Goal: Task Accomplishment & Management: Manage account settings

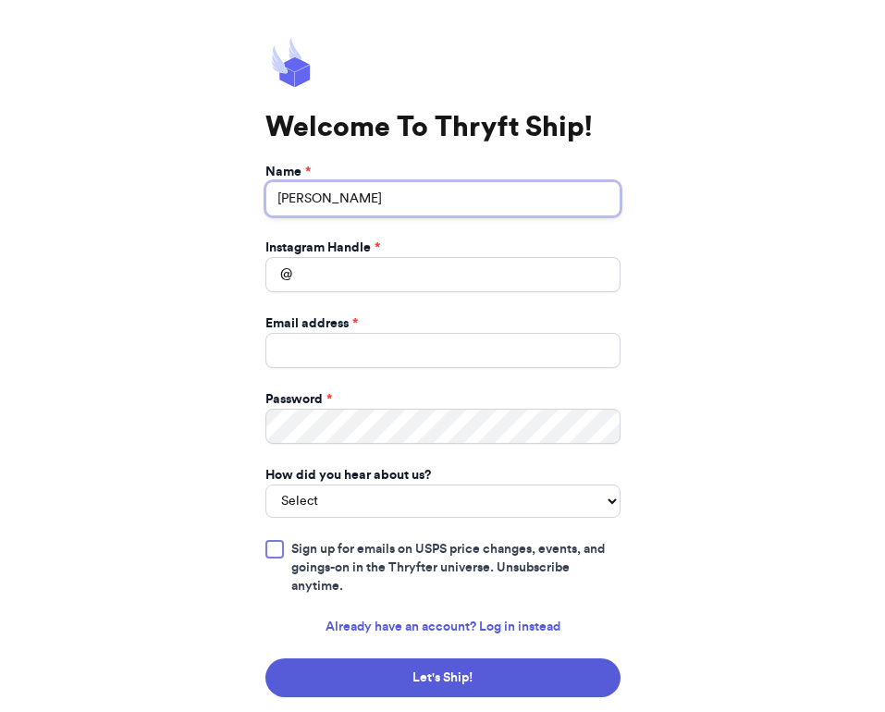
type input "[PERSON_NAME]"
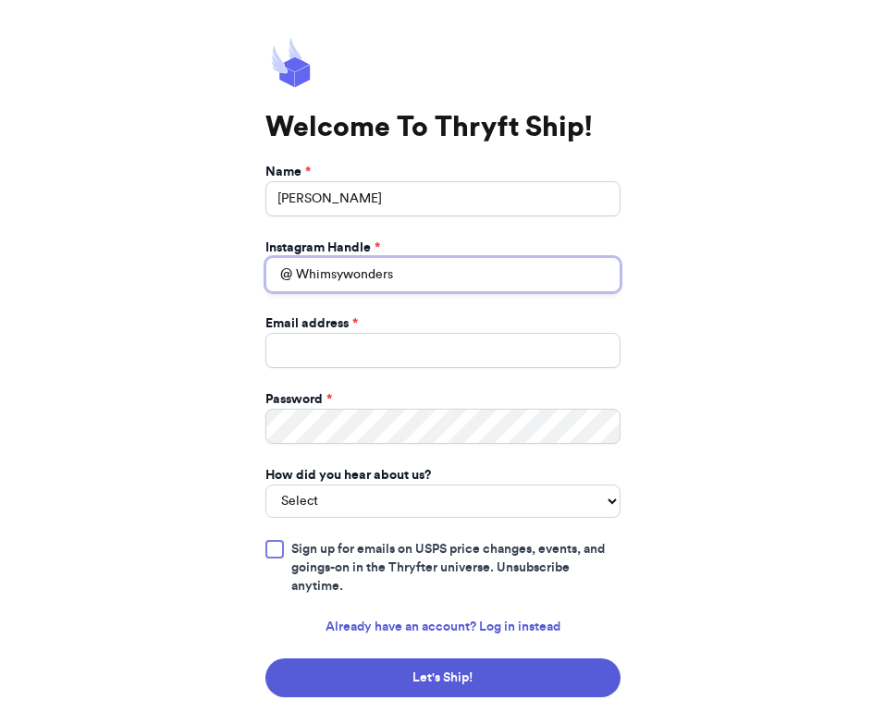
click at [308, 274] on input "Whimsywonders" at bounding box center [442, 274] width 355 height 35
click at [418, 280] on input "whimsywonders" at bounding box center [442, 274] width 355 height 35
type input "whimsywondersthrifts"
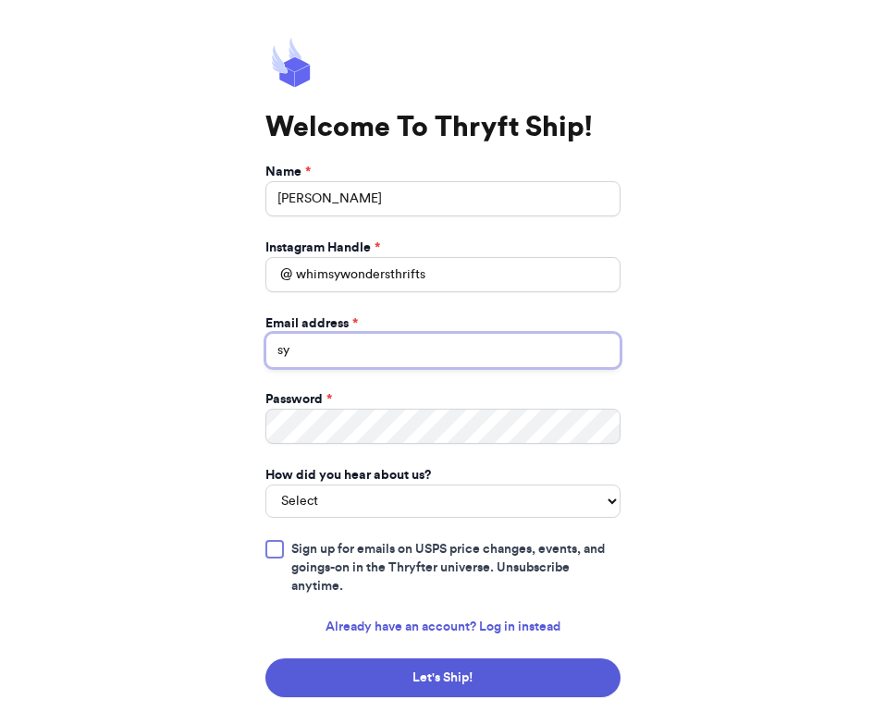
type input "s"
type input "[EMAIL_ADDRESS][DOMAIN_NAME]"
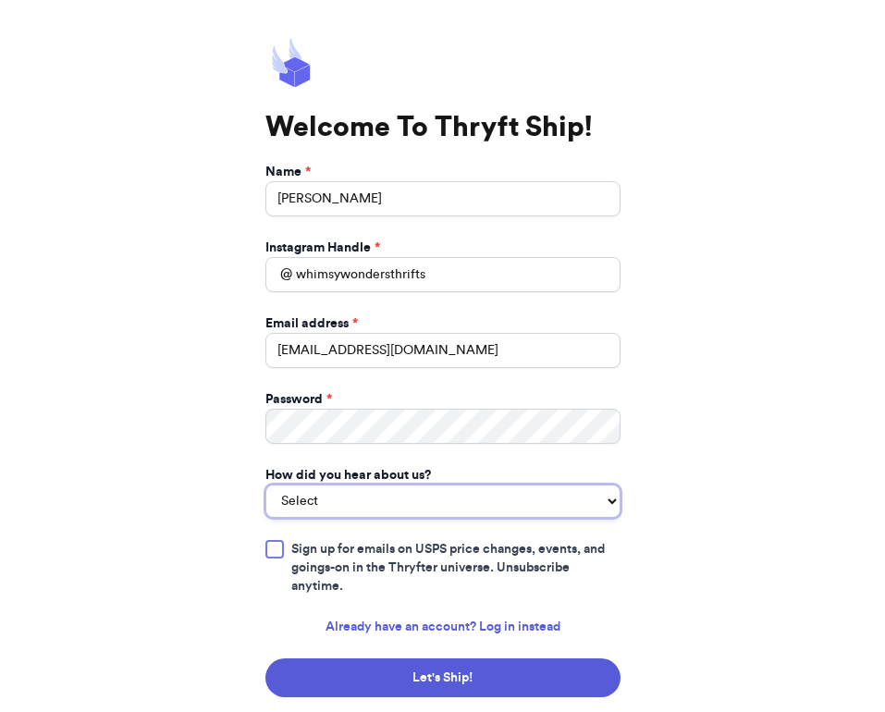
select select "saw_another_business"
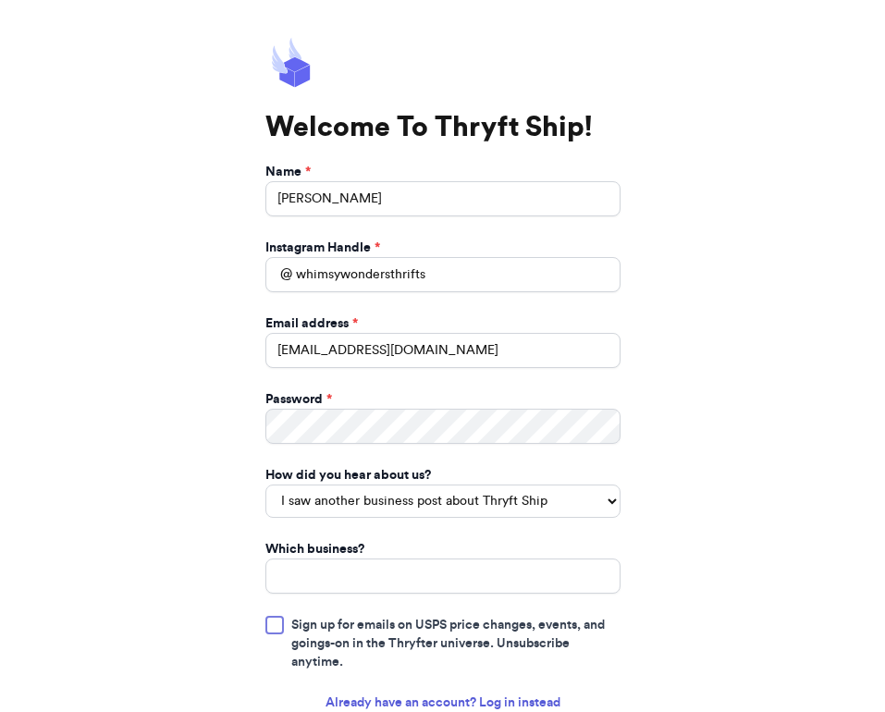
click at [287, 616] on label "Sign up for emails on USPS price changes, events, and goings-on in the Thryfter…" at bounding box center [442, 643] width 355 height 55
click at [0, 0] on input "Sign up for emails on USPS price changes, events, and goings-on in the Thryfter…" at bounding box center [0, 0] width 0 height 0
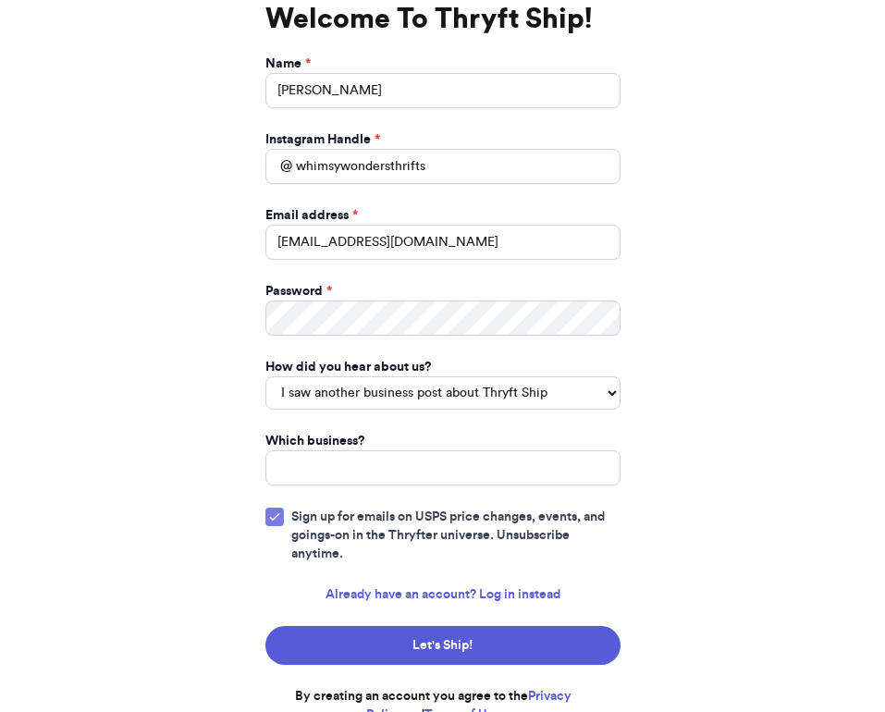
scroll to position [107, 0]
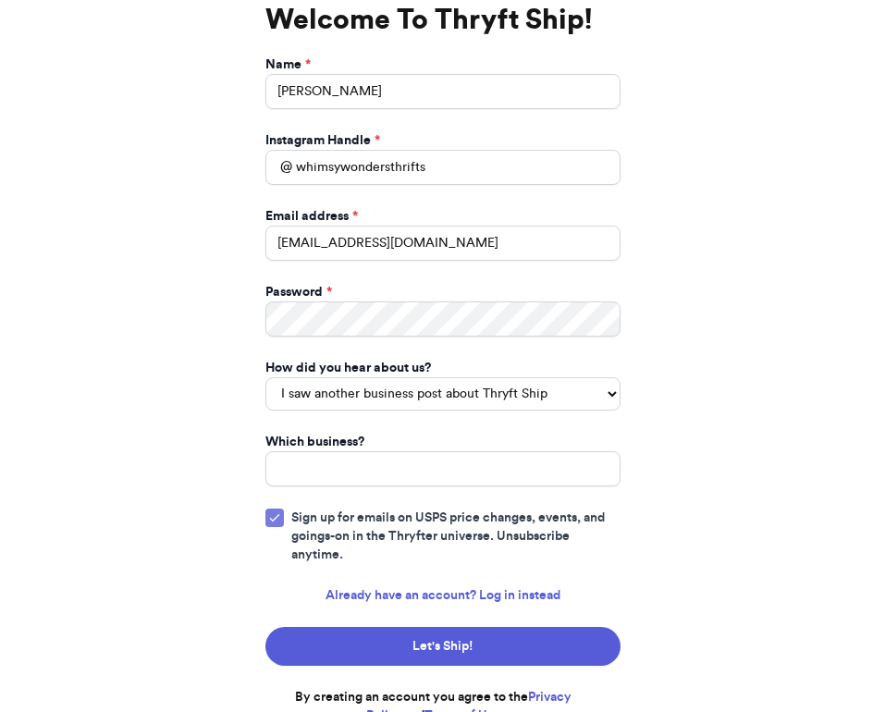
click at [276, 510] on icon at bounding box center [274, 517] width 15 height 15
click at [0, 0] on input "Sign up for emails on USPS price changes, events, and goings-on in the Thryfter…" at bounding box center [0, 0] width 0 height 0
click at [271, 508] on div at bounding box center [274, 517] width 18 height 18
click at [0, 0] on input "Sign up for emails on USPS price changes, events, and goings-on in the Thryfter…" at bounding box center [0, 0] width 0 height 0
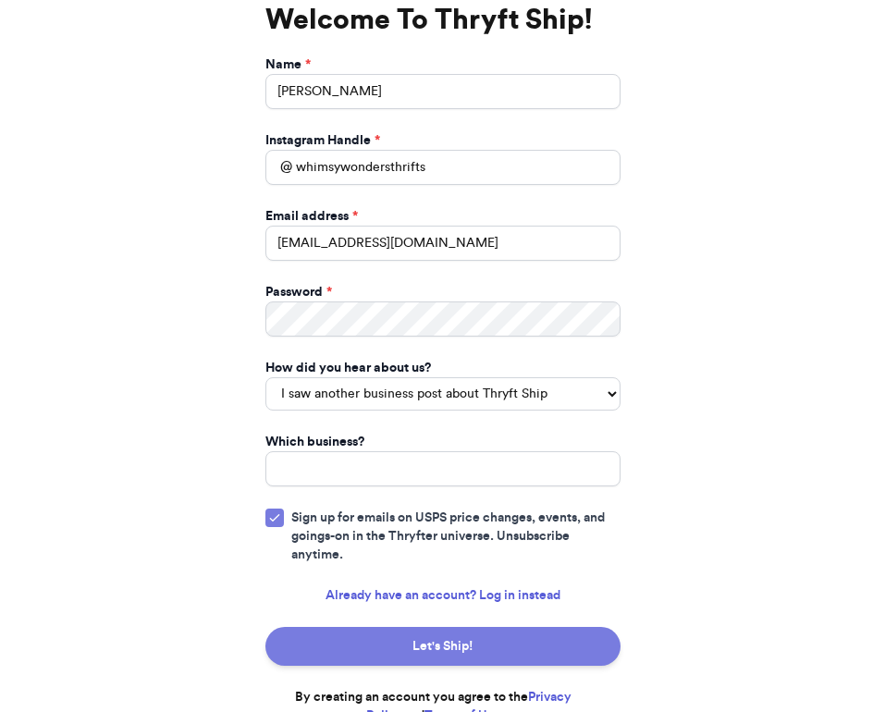
click at [380, 627] on button "Let's Ship!" at bounding box center [442, 646] width 355 height 39
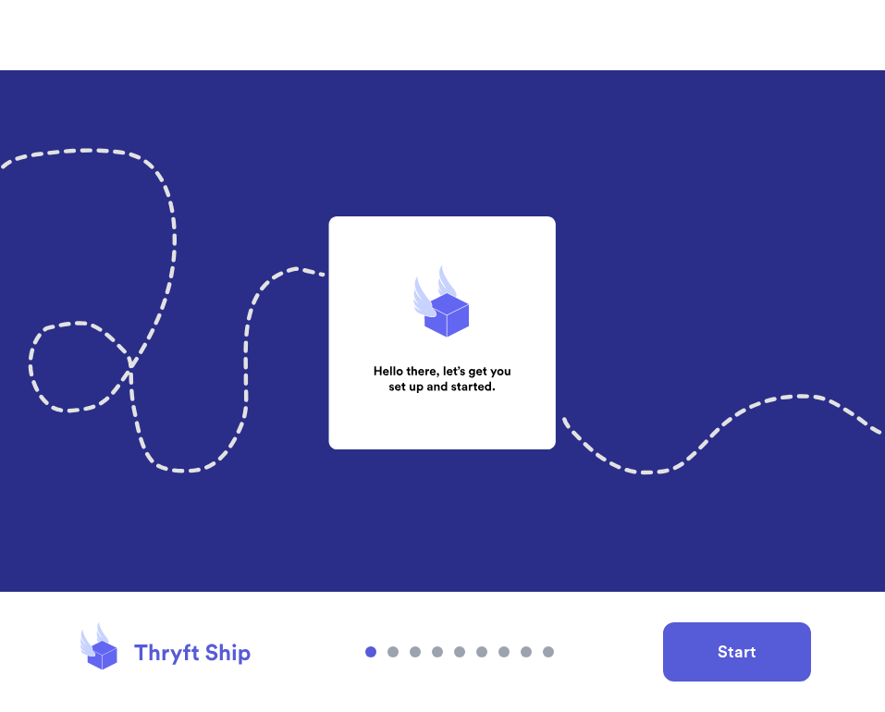
click at [778, 657] on button "Start" at bounding box center [737, 651] width 148 height 59
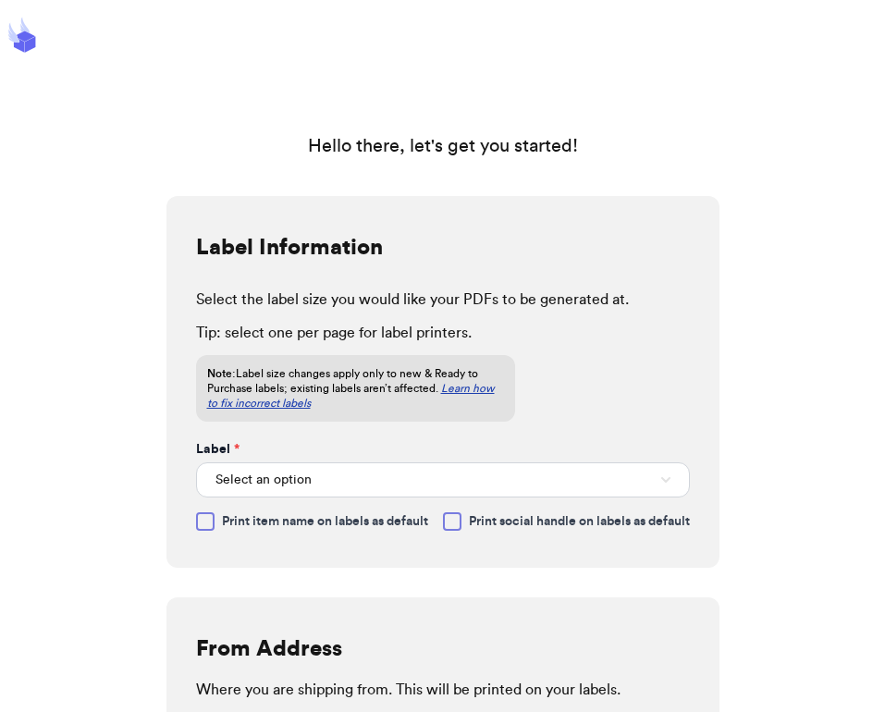
click at [423, 484] on button "Select an option" at bounding box center [443, 479] width 494 height 35
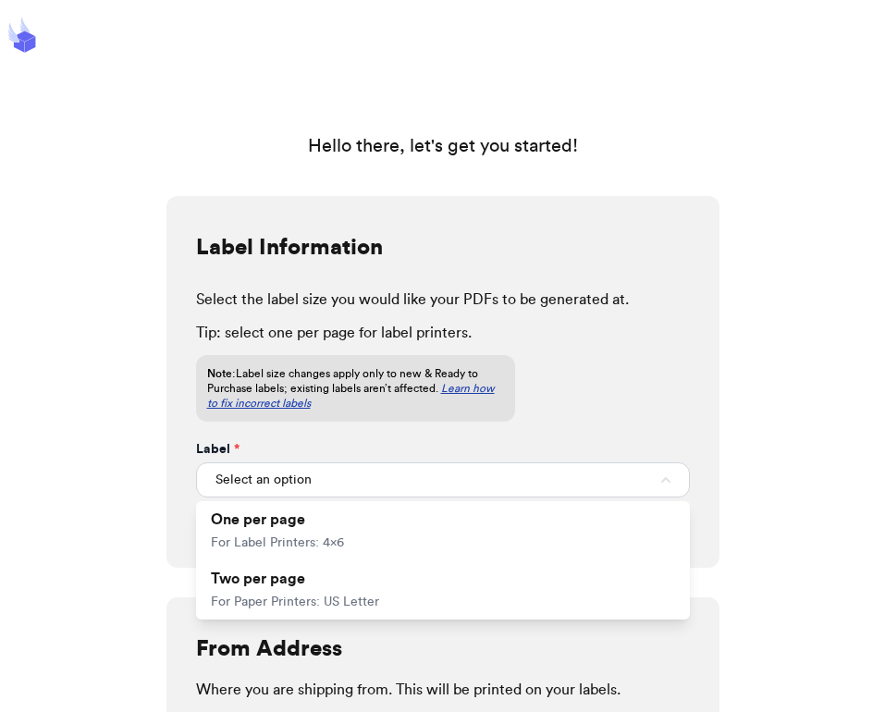
click at [425, 484] on button "Select an option" at bounding box center [443, 479] width 494 height 35
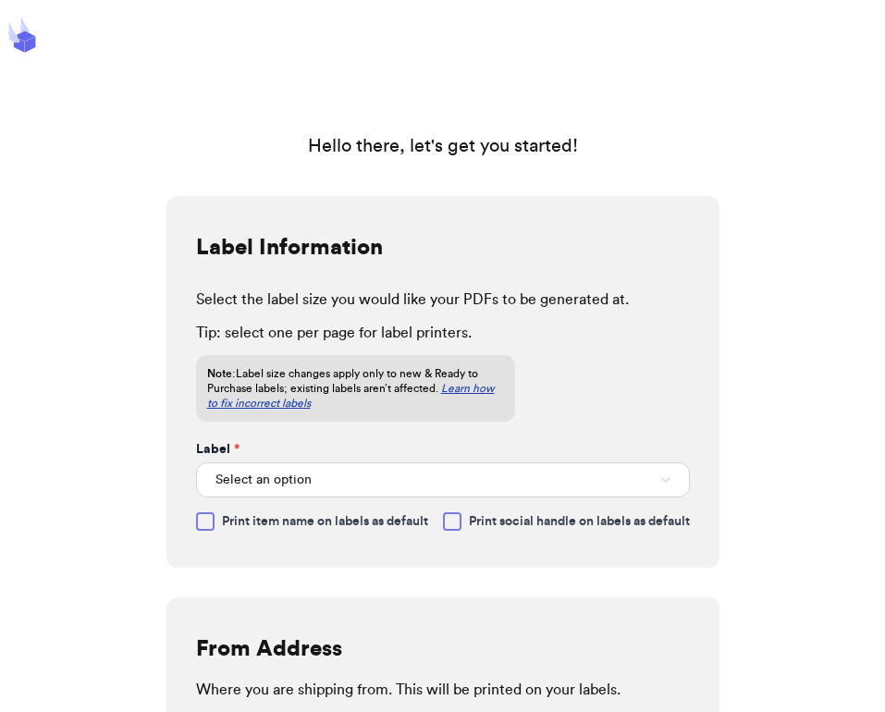
click at [421, 483] on button "Select an option" at bounding box center [443, 479] width 494 height 35
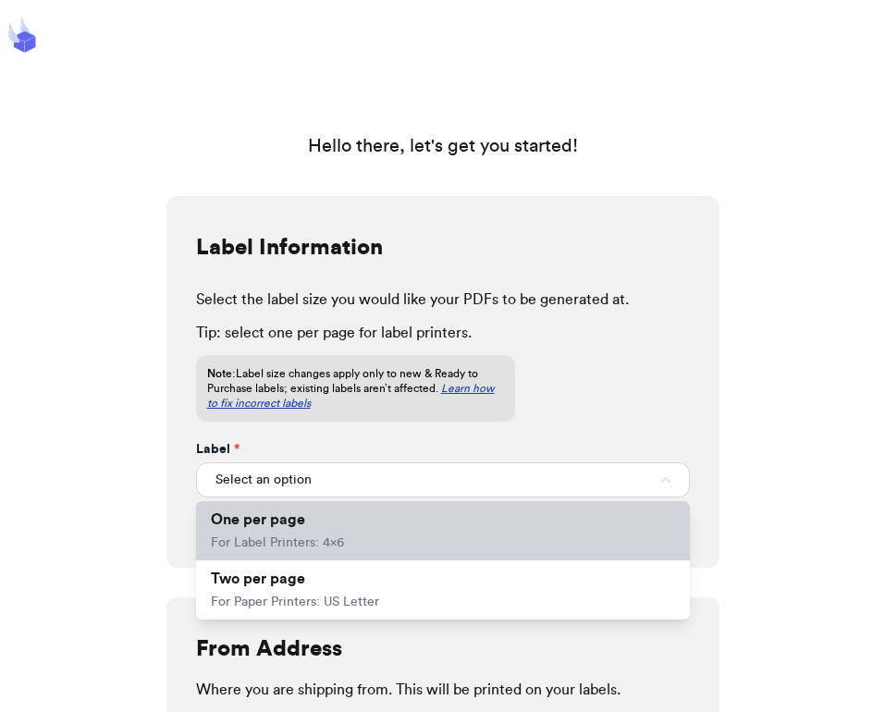
click at [401, 516] on li "One per page For Label Printers: 4x6" at bounding box center [443, 530] width 494 height 59
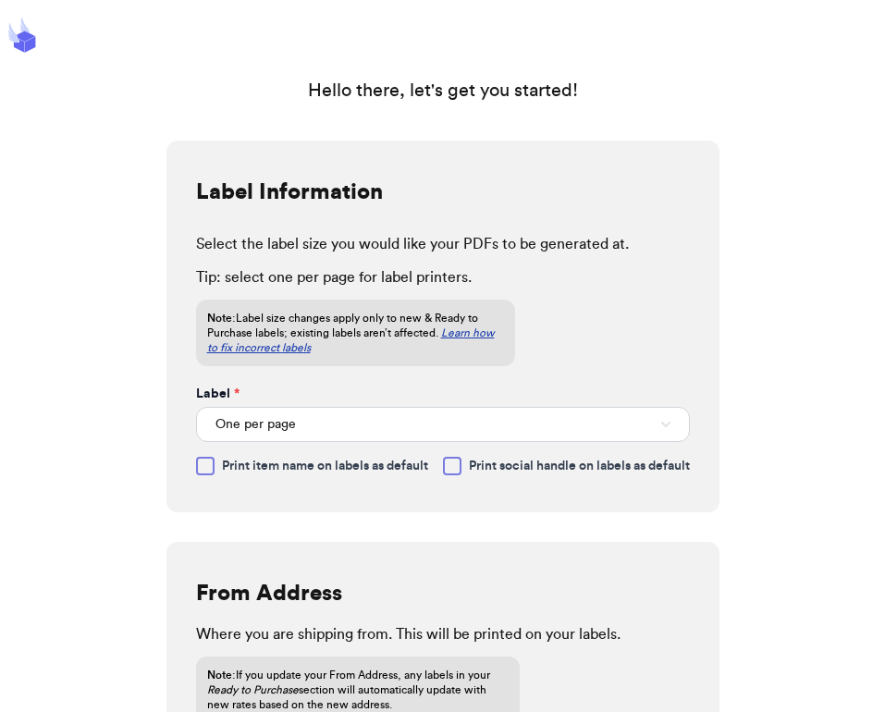
scroll to position [61, 0]
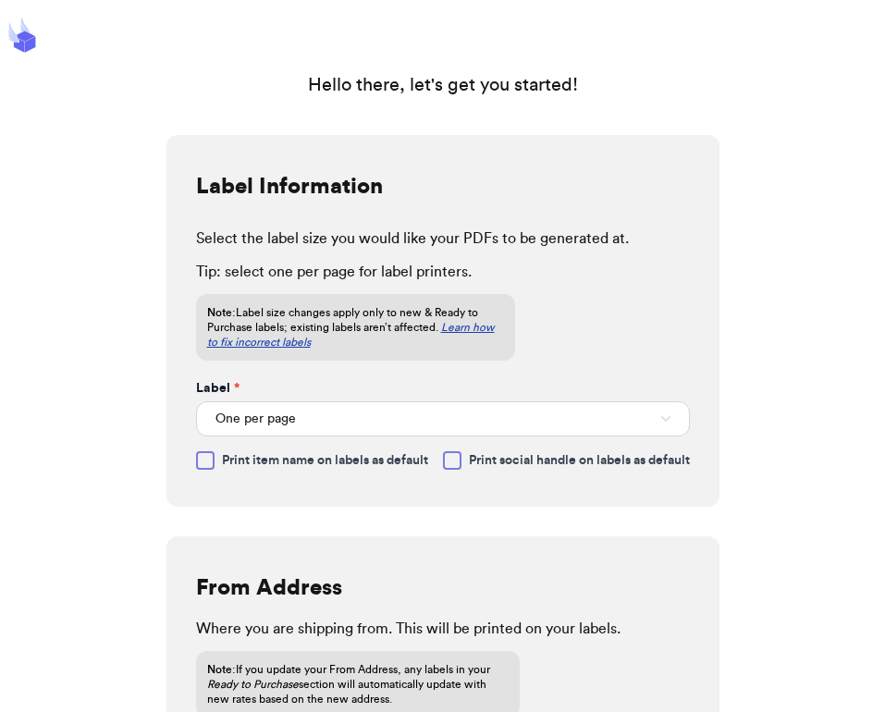
click at [218, 459] on label "Print item name on labels as default" at bounding box center [312, 460] width 232 height 18
click at [0, 0] on input "Print item name on labels as default" at bounding box center [0, 0] width 0 height 0
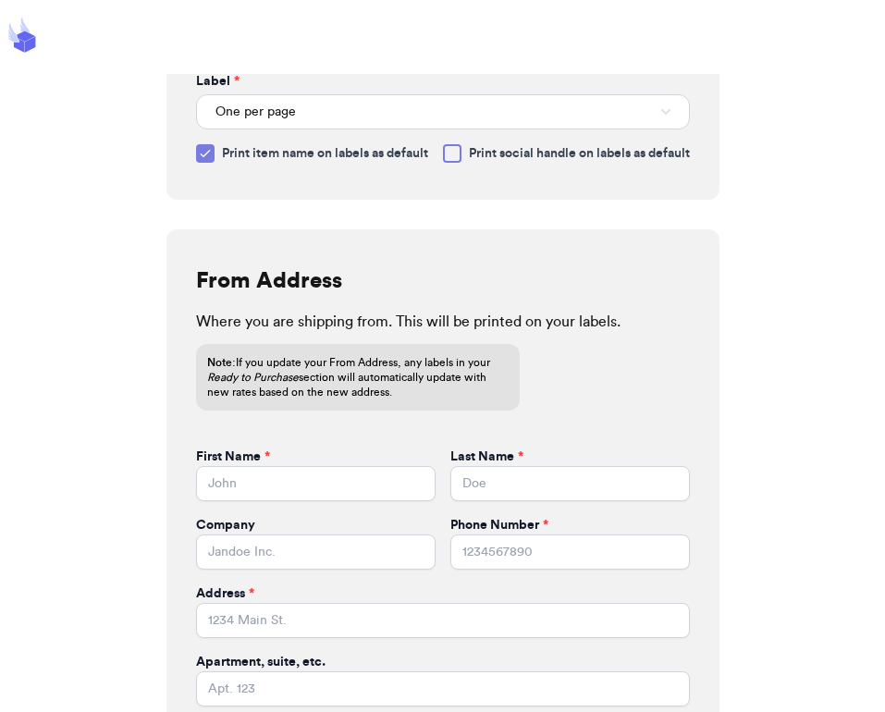
scroll to position [377, 0]
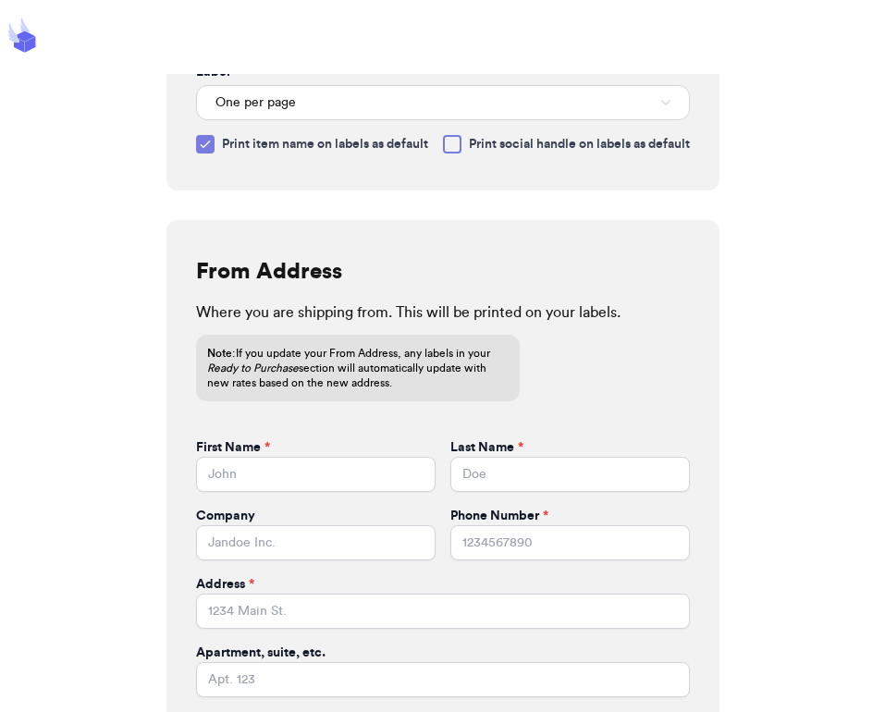
click at [467, 146] on label "Print social handle on labels as default" at bounding box center [566, 144] width 247 height 18
click at [0, 0] on input "Print social handle on labels as default" at bounding box center [0, 0] width 0 height 0
click at [265, 492] on input "First Name *" at bounding box center [315, 474] width 239 height 35
click at [199, 151] on icon at bounding box center [205, 144] width 15 height 15
click at [0, 0] on input "Print item name on labels as default" at bounding box center [0, 0] width 0 height 0
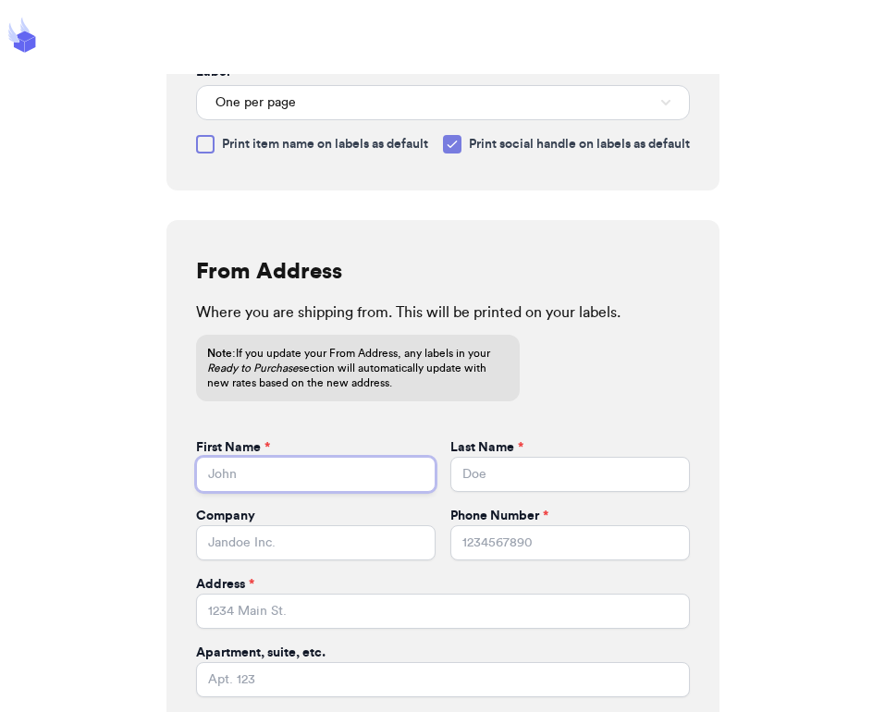
click at [233, 492] on input "First Name *" at bounding box center [315, 474] width 239 height 35
type input "[PERSON_NAME]"
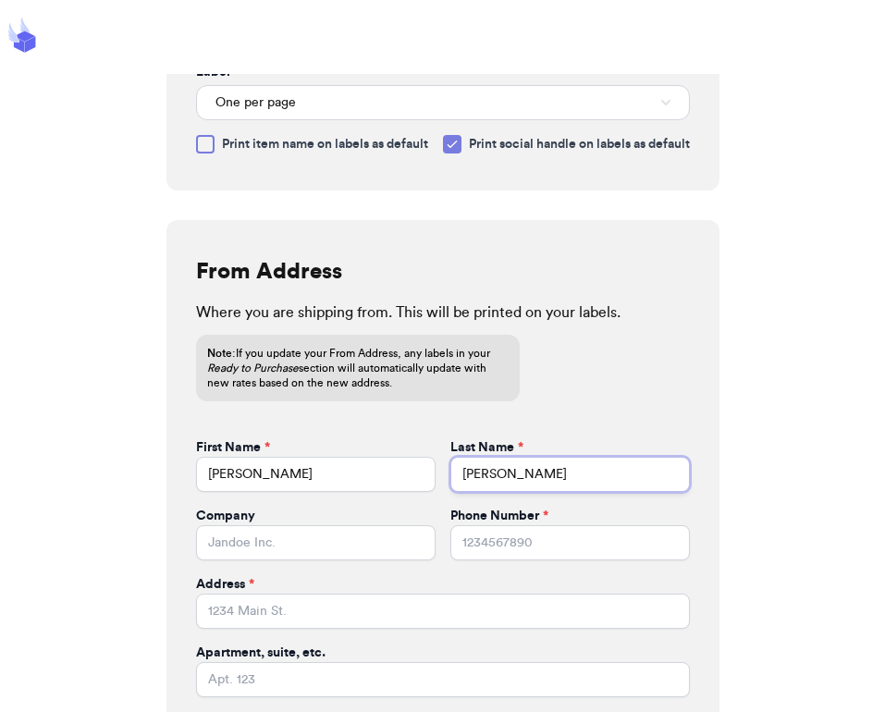
type input "Nielson"
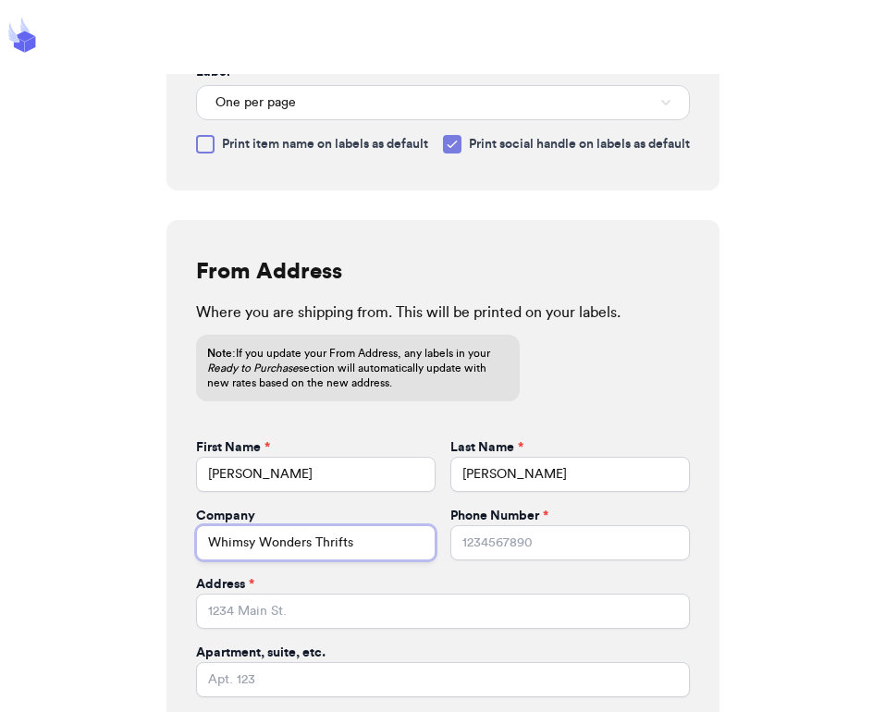
type input "Whimsy Wonders Thrifts"
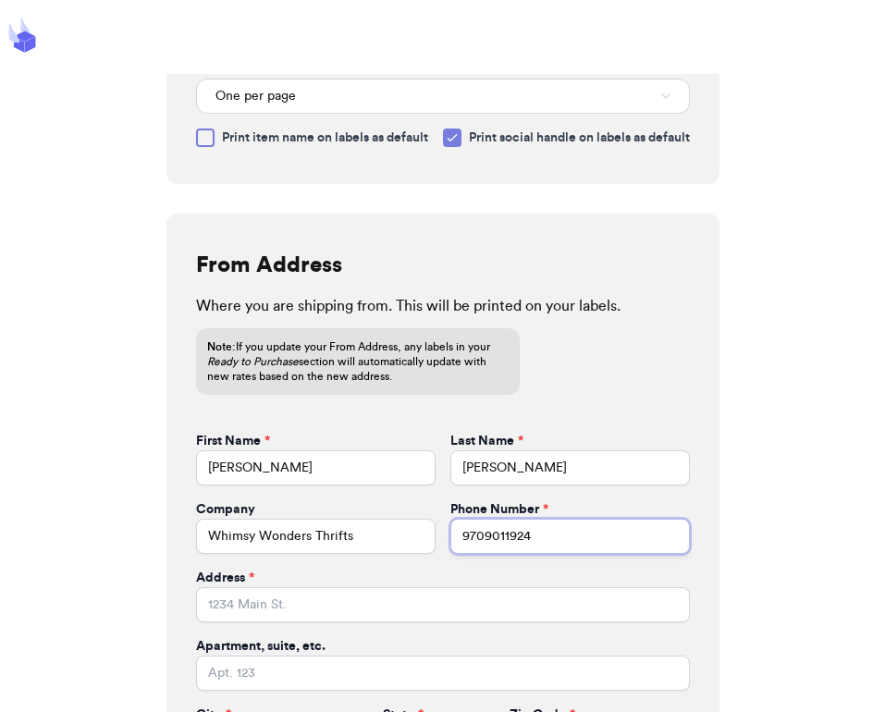
scroll to position [0, 0]
type input "9709011924"
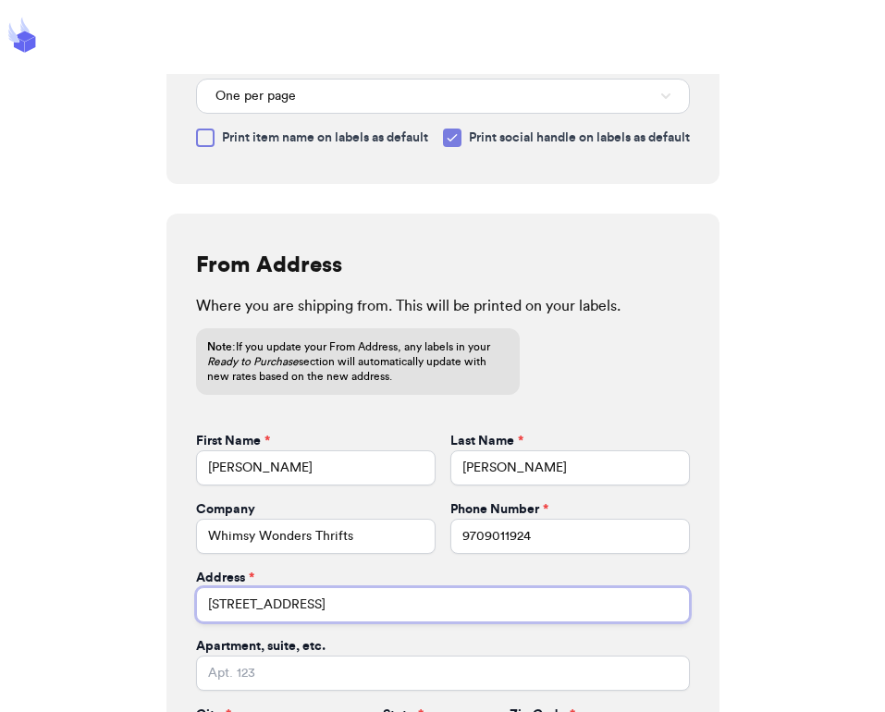
type input "2685 Maya Way"
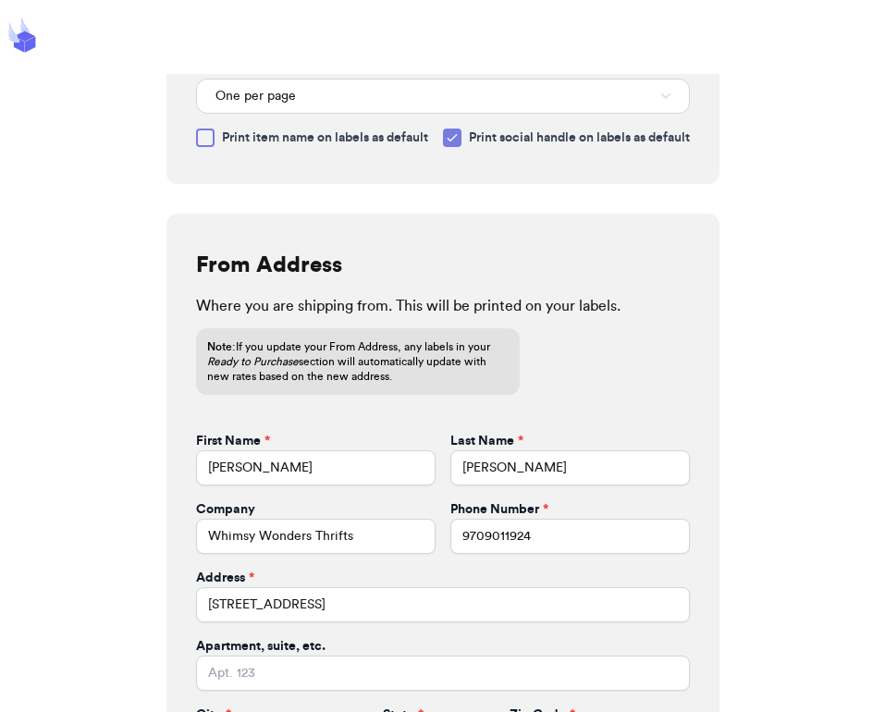
scroll to position [666, 0]
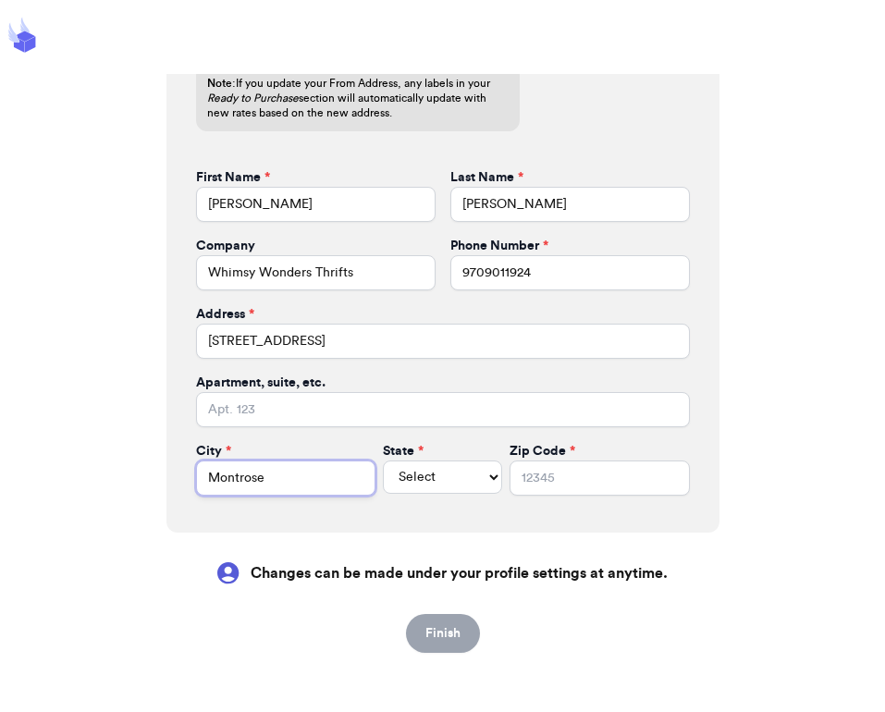
type input "Montrose"
select select "CA"
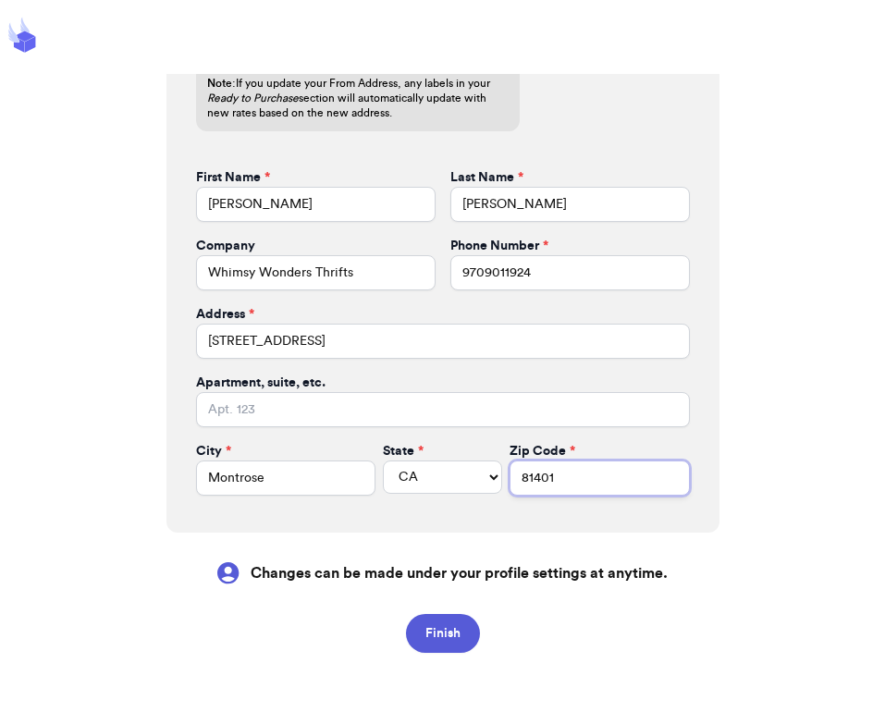
type input "81401"
click at [434, 653] on div "Hello there, let's get you started! Label Information Select the label size you…" at bounding box center [442, 356] width 885 height 712
click at [436, 641] on button "Finish" at bounding box center [443, 633] width 74 height 39
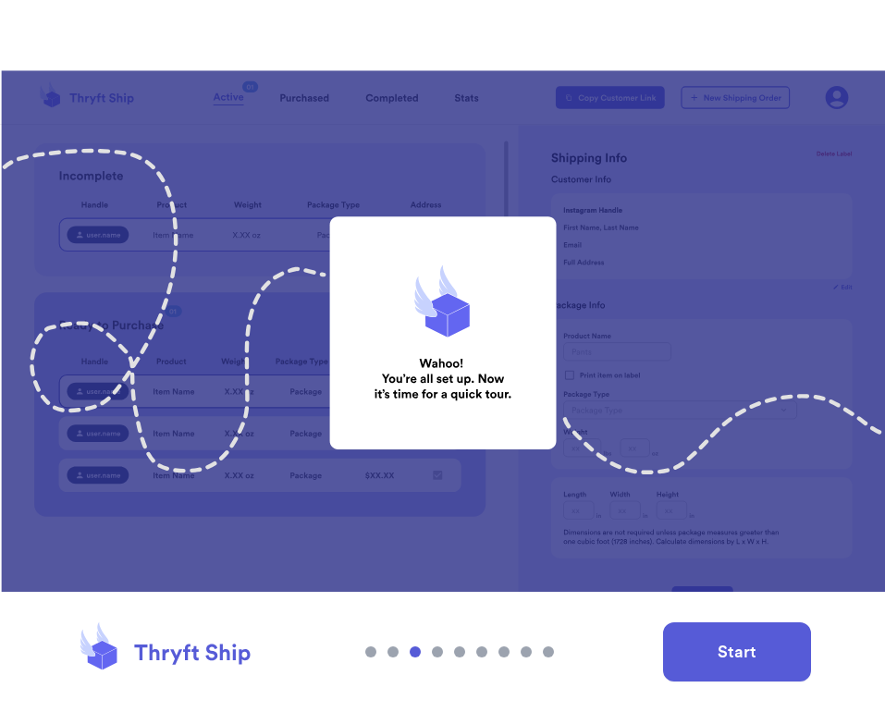
click at [765, 638] on button "Start" at bounding box center [737, 651] width 148 height 59
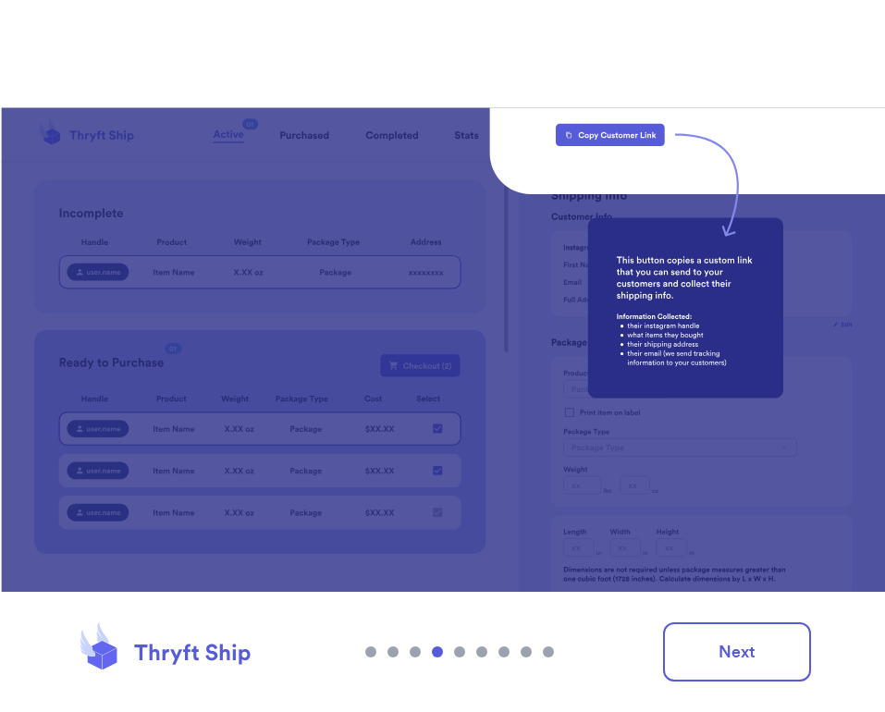
click at [410, 656] on div at bounding box center [459, 651] width 189 height 11
click at [411, 652] on div at bounding box center [415, 651] width 11 height 11
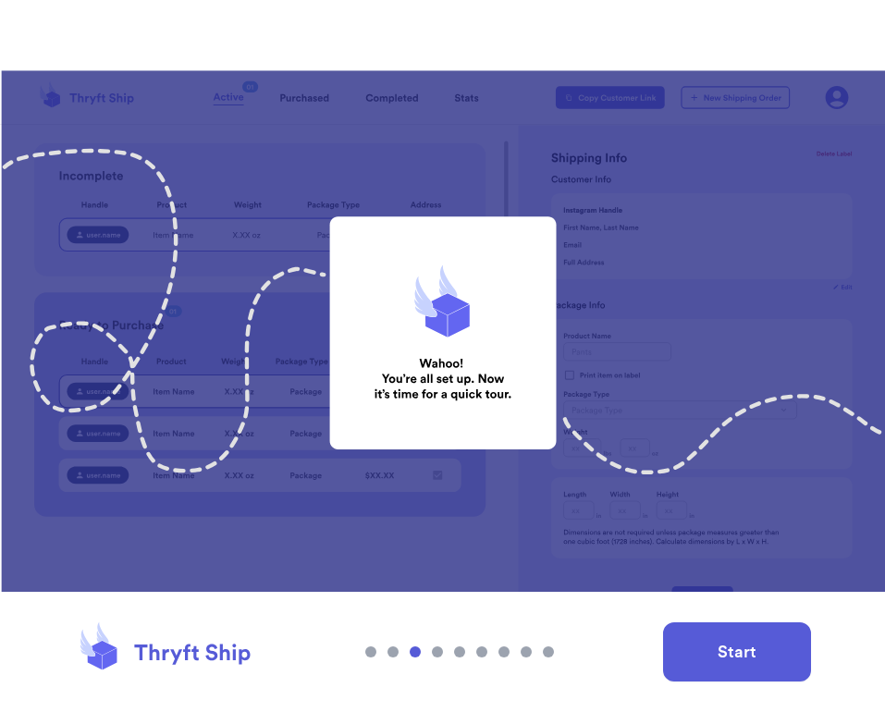
click at [700, 640] on button "Start" at bounding box center [737, 651] width 148 height 59
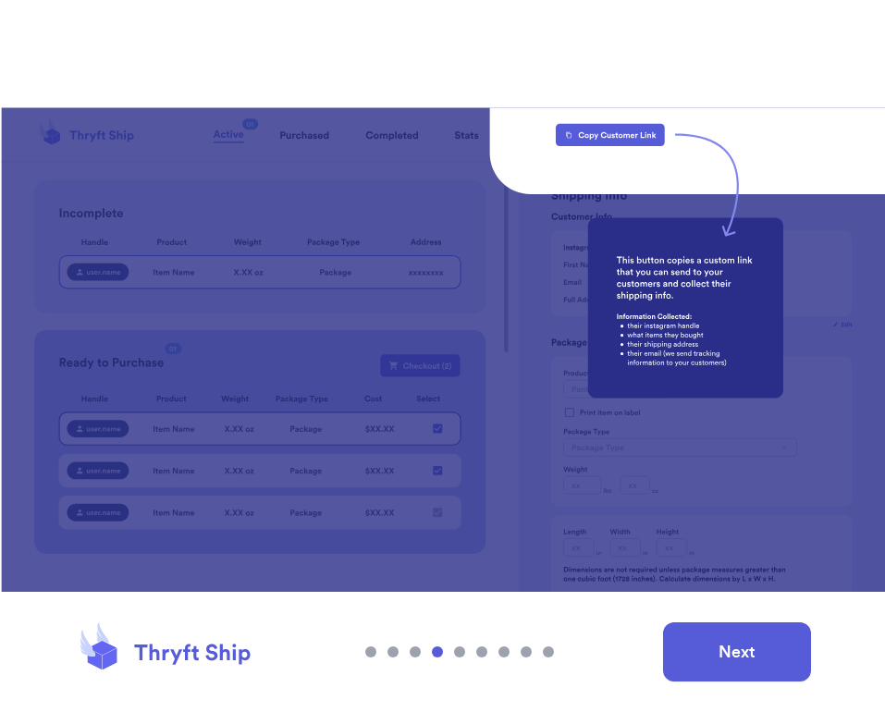
click at [727, 634] on button "Next" at bounding box center [737, 651] width 148 height 59
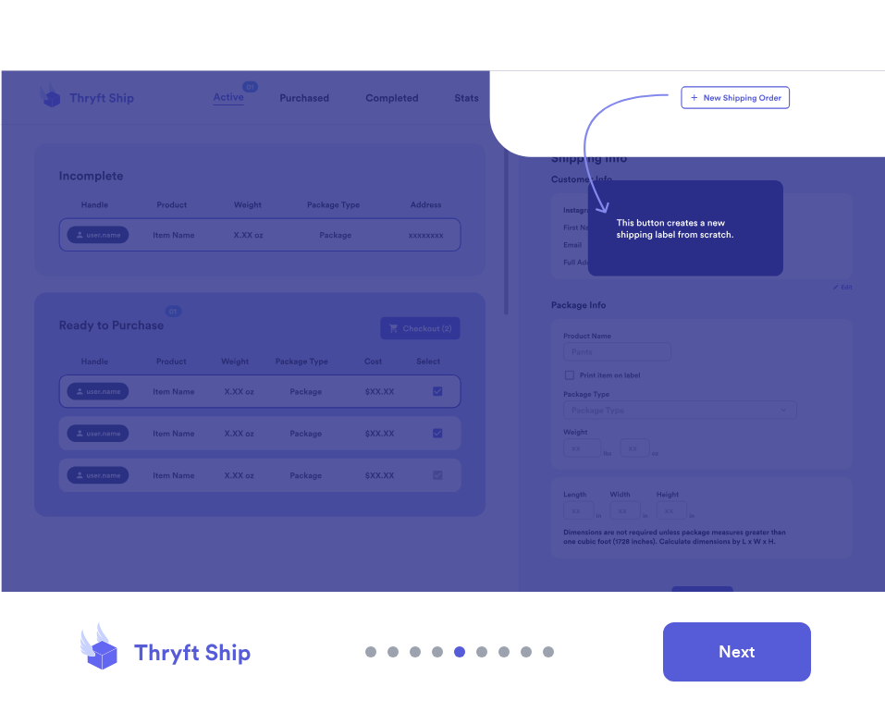
click at [727, 634] on button "Next" at bounding box center [737, 651] width 148 height 59
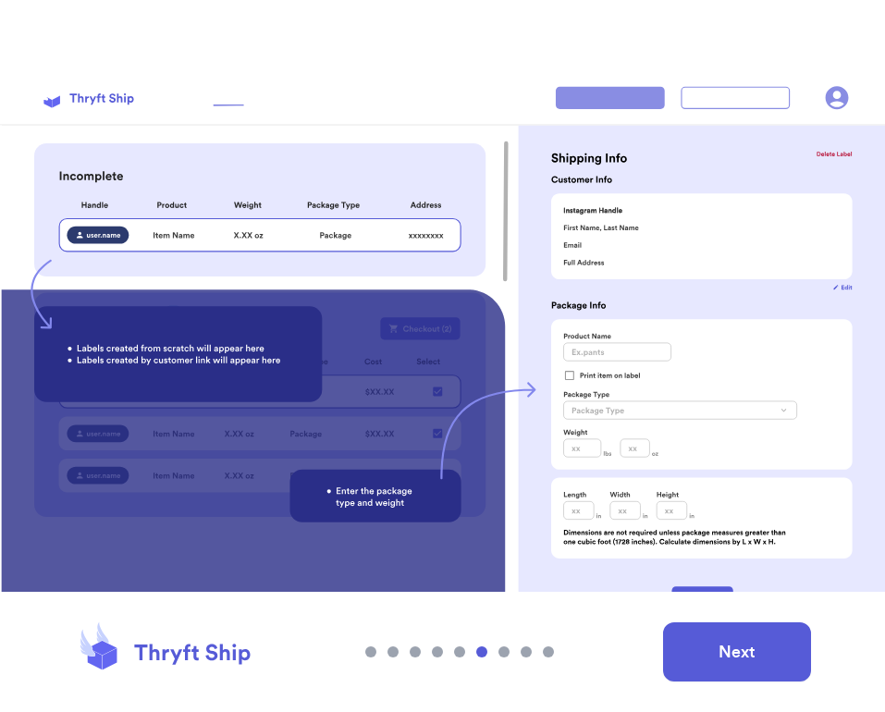
click at [726, 642] on button "Next" at bounding box center [737, 651] width 148 height 59
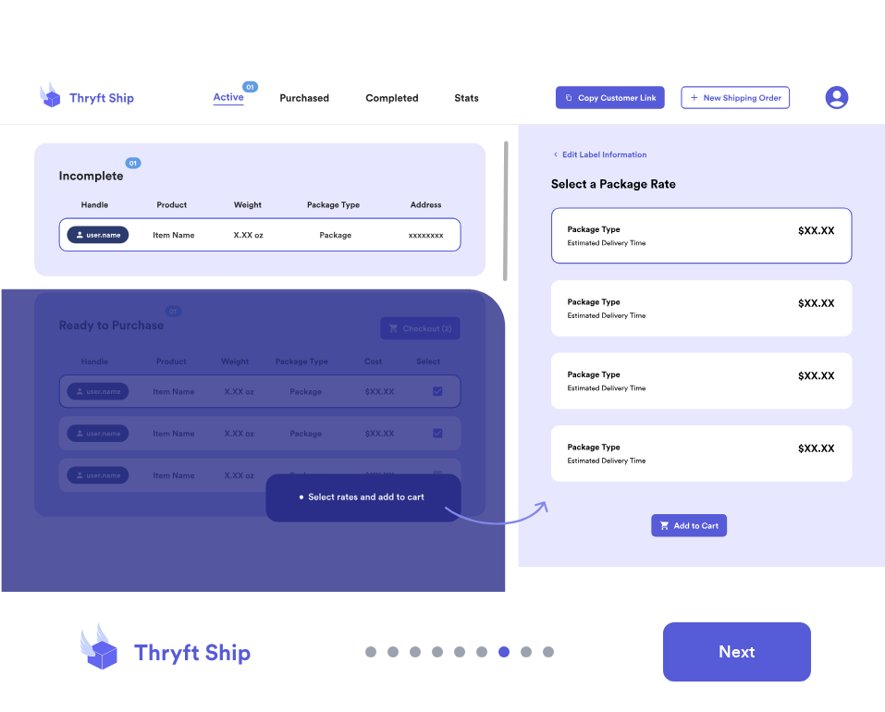
click at [726, 642] on button "Next" at bounding box center [737, 651] width 148 height 59
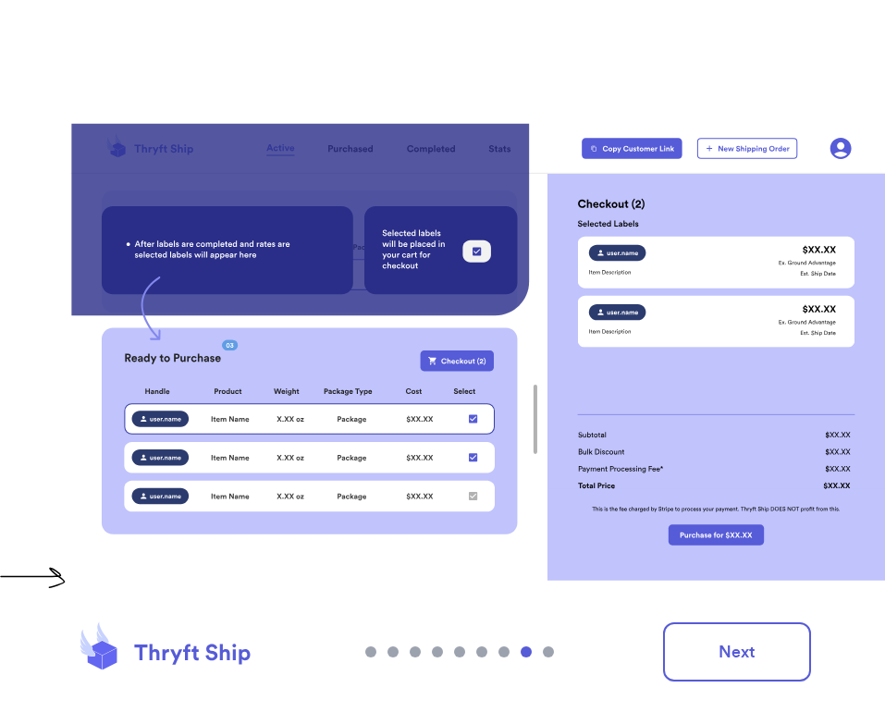
click at [497, 648] on div at bounding box center [459, 651] width 189 height 11
click at [510, 655] on div at bounding box center [459, 651] width 189 height 11
click at [496, 650] on div at bounding box center [459, 651] width 189 height 11
click at [505, 648] on div at bounding box center [503, 651] width 11 height 11
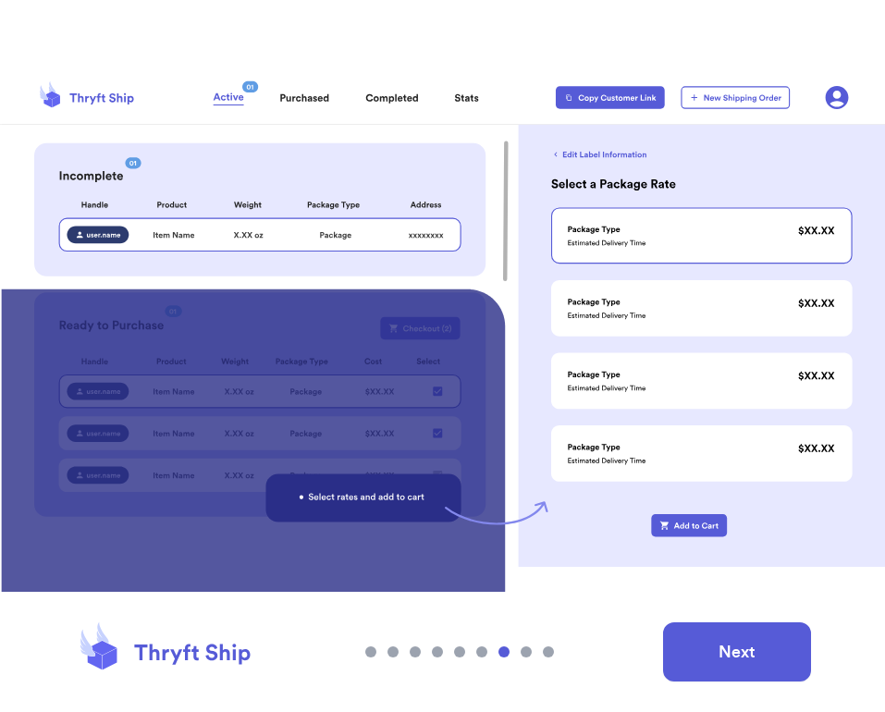
click at [705, 642] on button "Next" at bounding box center [737, 651] width 148 height 59
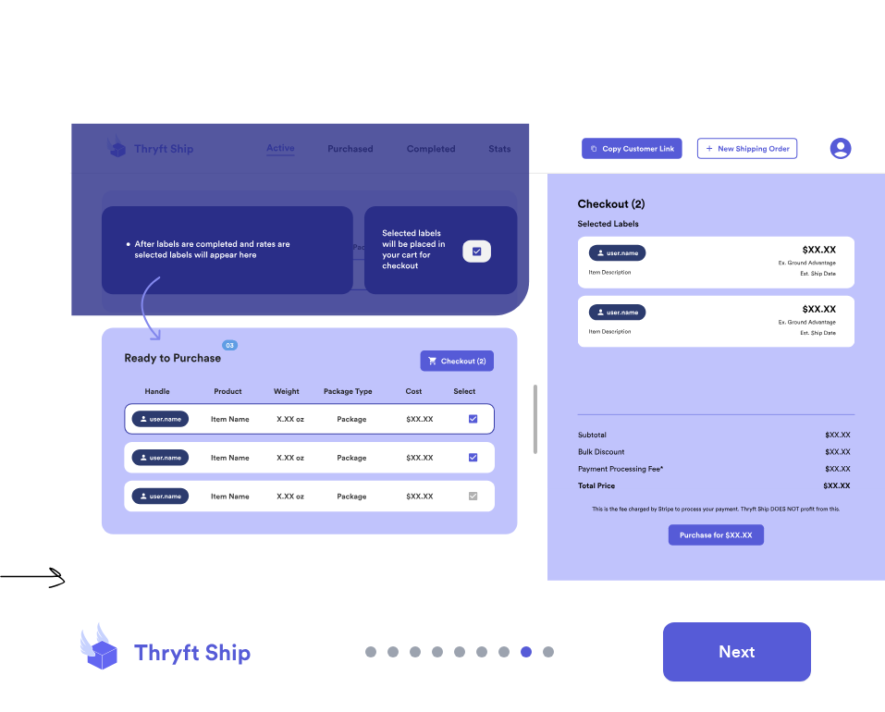
click at [748, 660] on button "Next" at bounding box center [737, 651] width 148 height 59
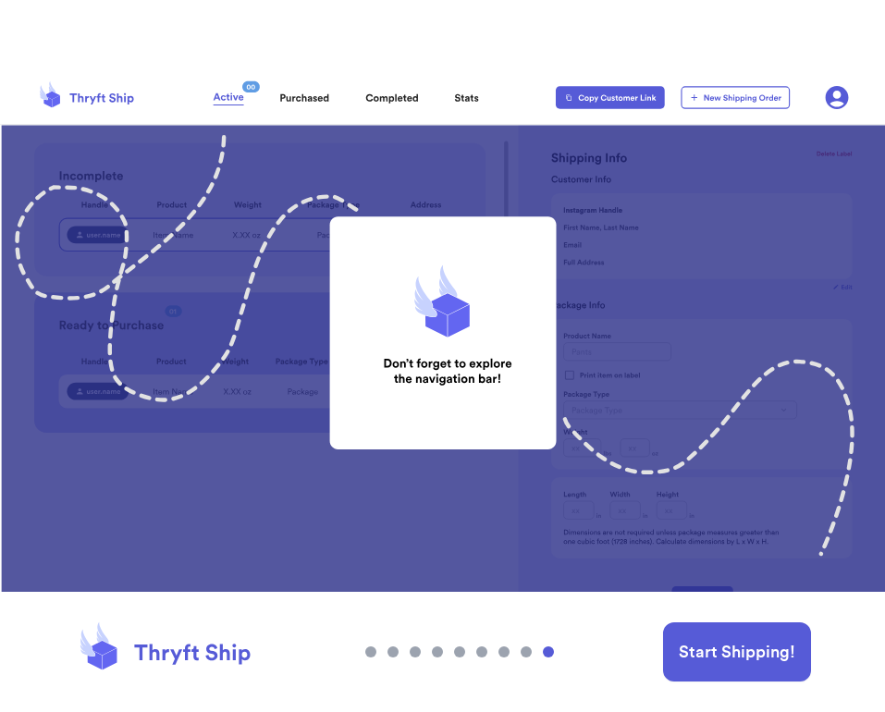
click at [748, 660] on button "Start Shipping!" at bounding box center [737, 651] width 148 height 59
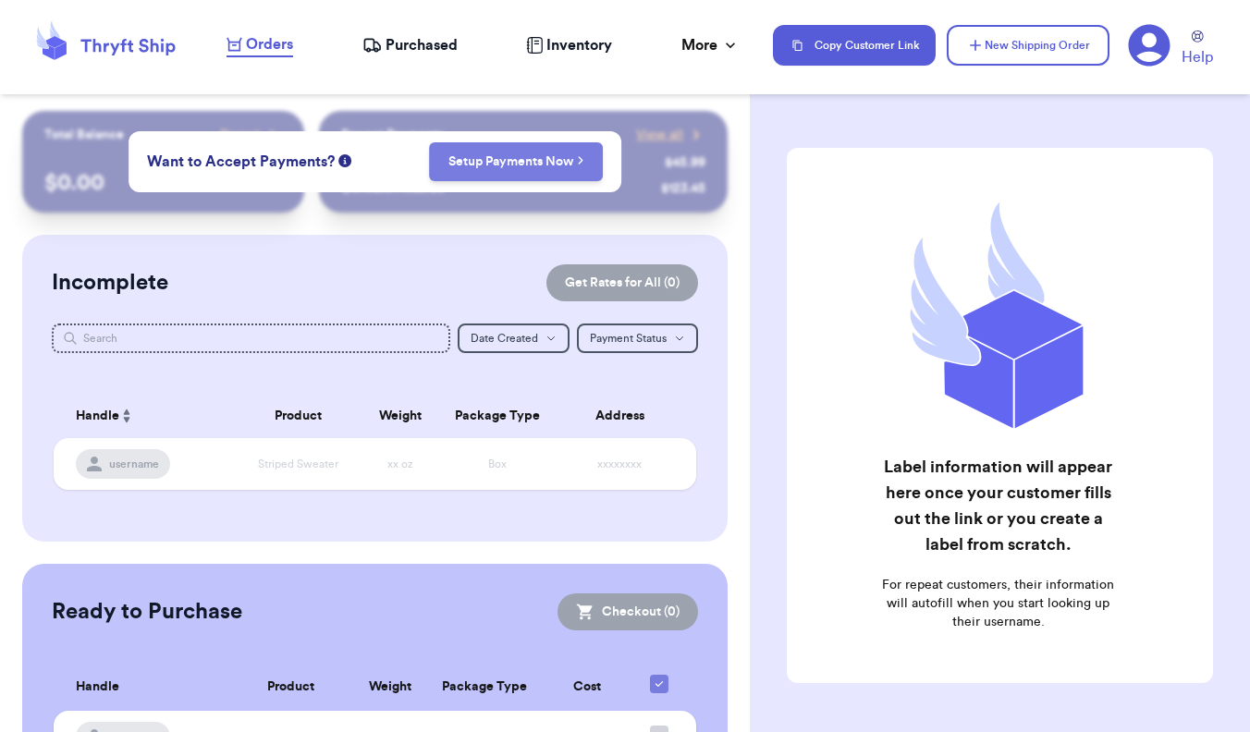
click at [540, 169] on link "Setup Payments Now" at bounding box center [516, 162] width 136 height 18
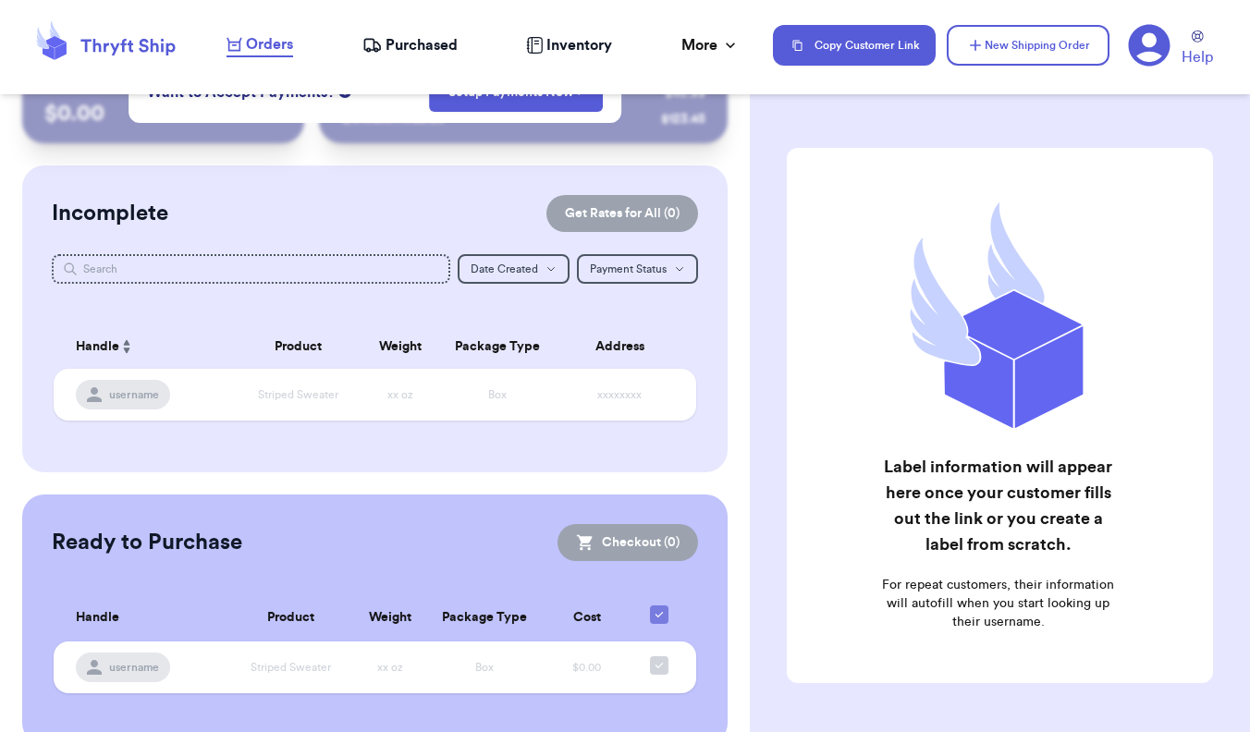
scroll to position [61, 0]
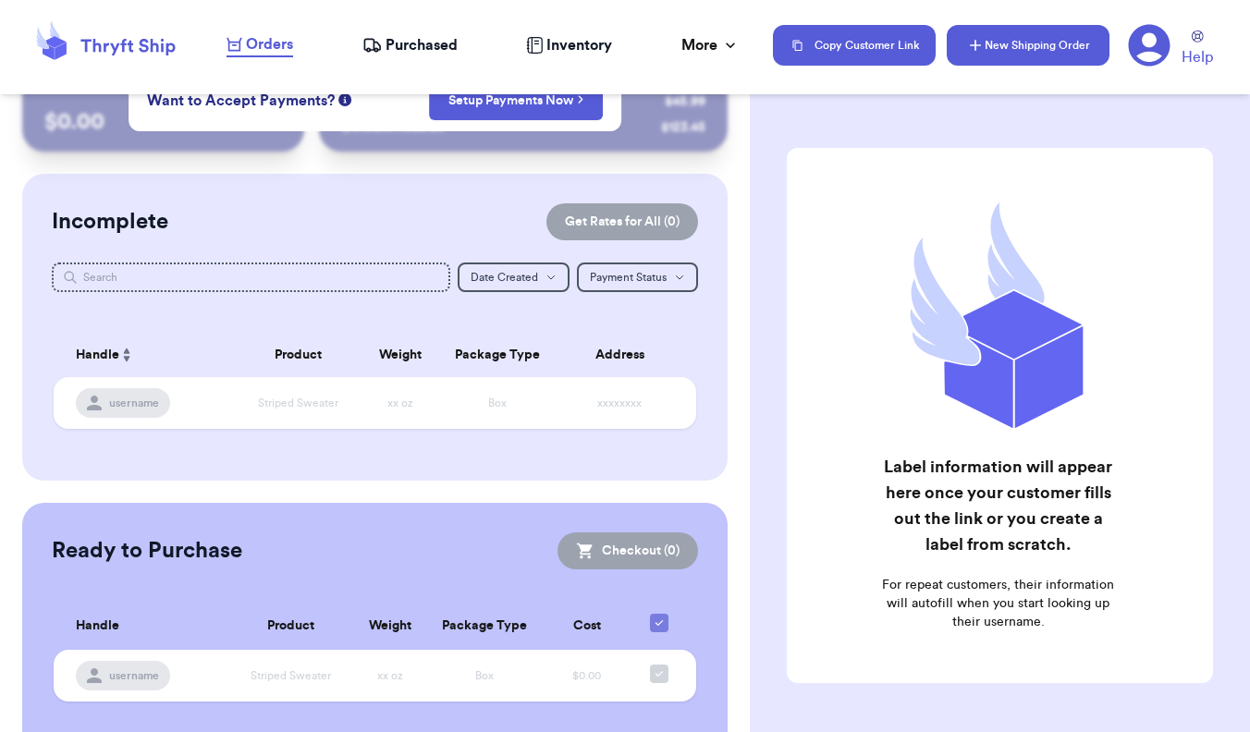
click at [884, 41] on button "New Shipping Order" at bounding box center [1028, 45] width 163 height 41
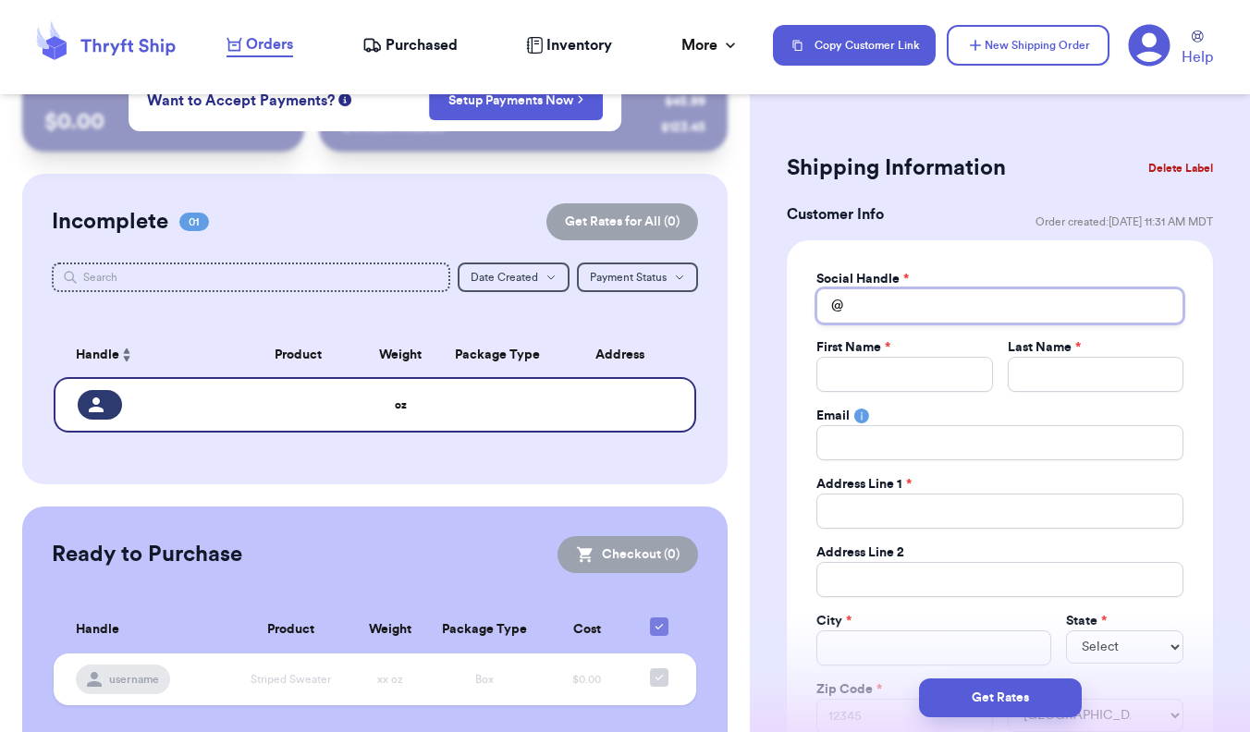
click at [884, 298] on input "Total Amount Paid" at bounding box center [999, 305] width 367 height 35
type input "w"
type input "wh"
type input "w"
type input "s"
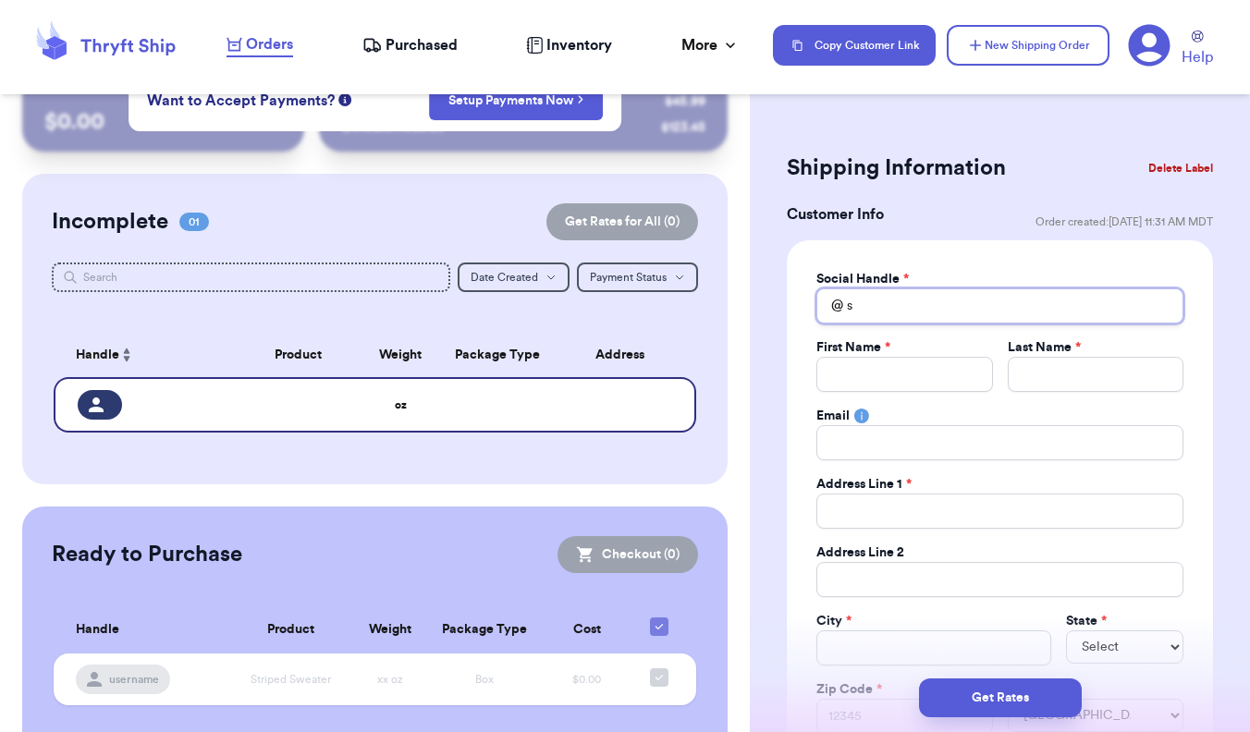
type input "sy"
type input "syd"
type input "sydn"
type input "sydni"
type input "sydniw"
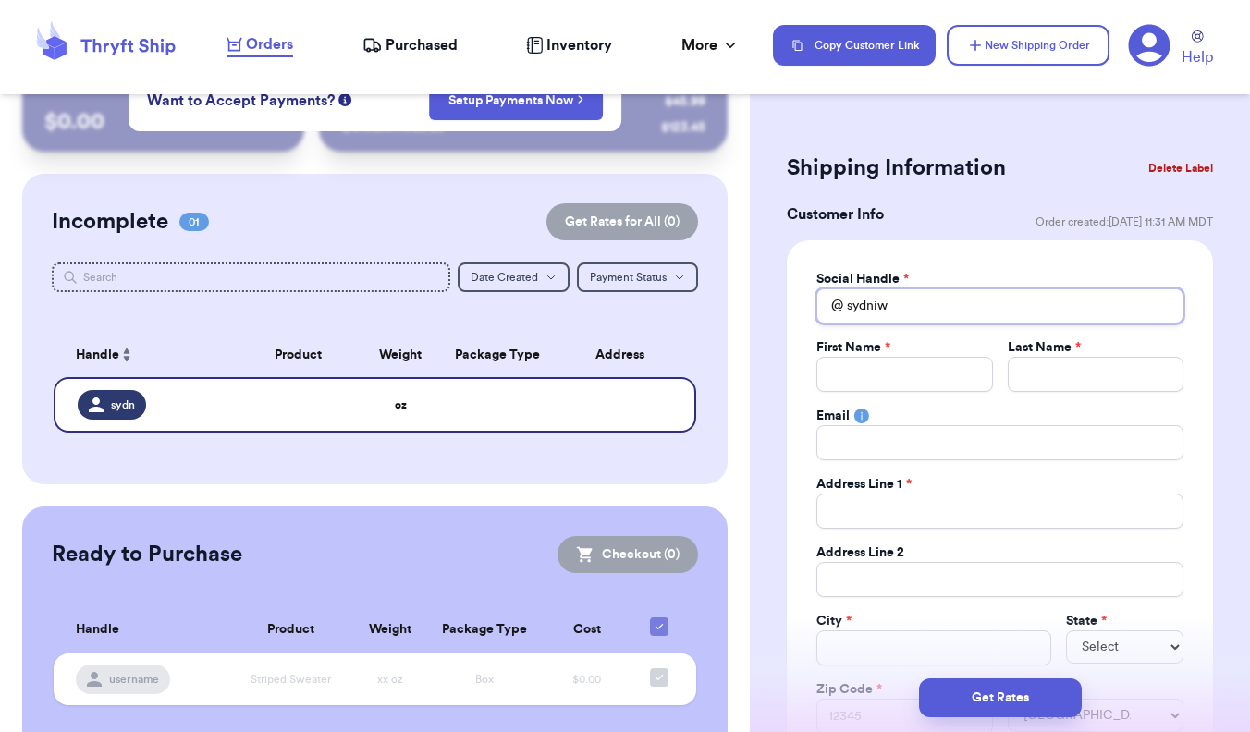
type input "sydniw"
type input "sydni"
type input "sydnin"
type input "sydnini"
type input "sydnin"
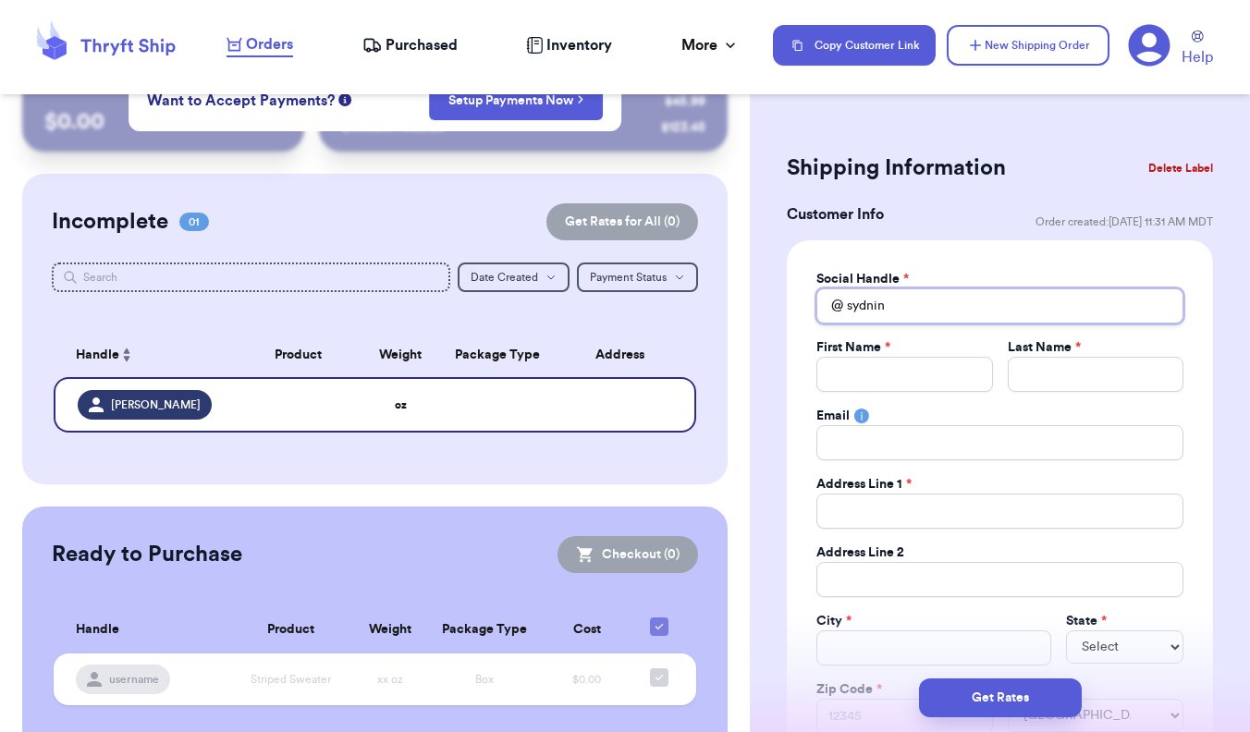
type input "sydni"
type input "[PERSON_NAME]"
type input "sydnien"
type input "sydnieni"
type input "sydnienie"
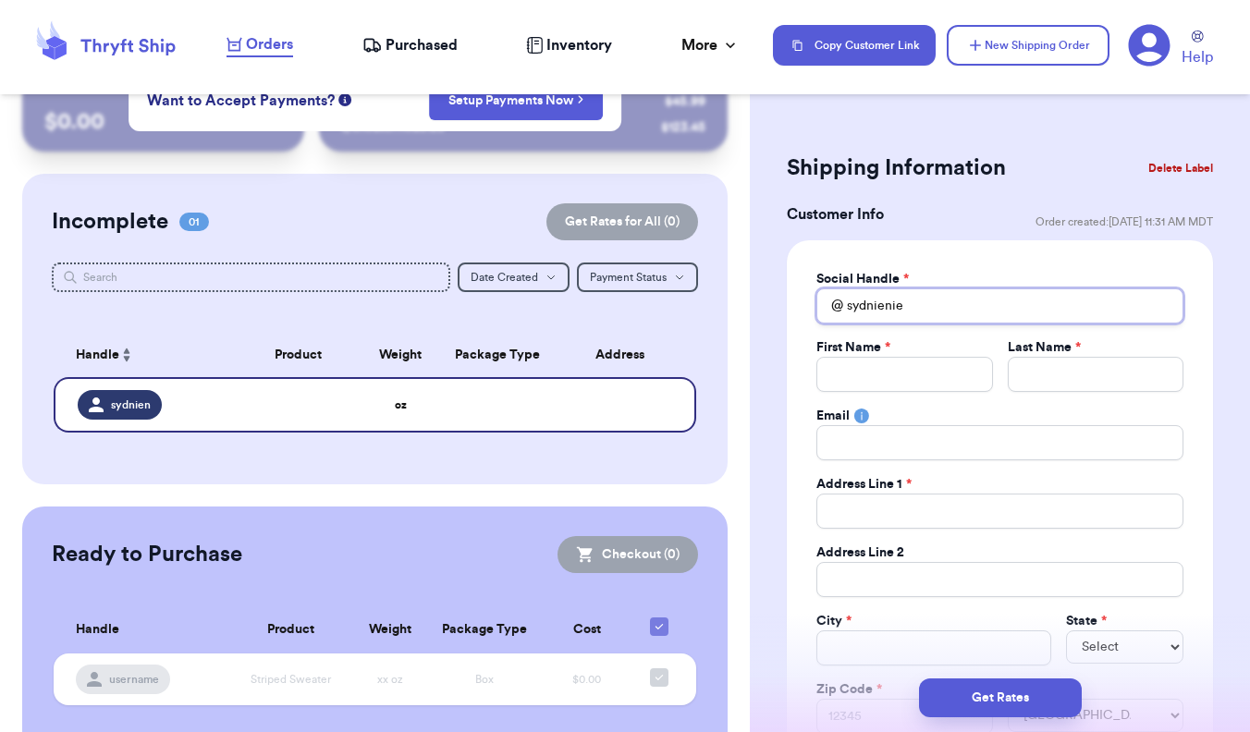
type input "sydnieniel"
type input "sydnieniels"
type input "sydnienielso"
type input "sydnienielson"
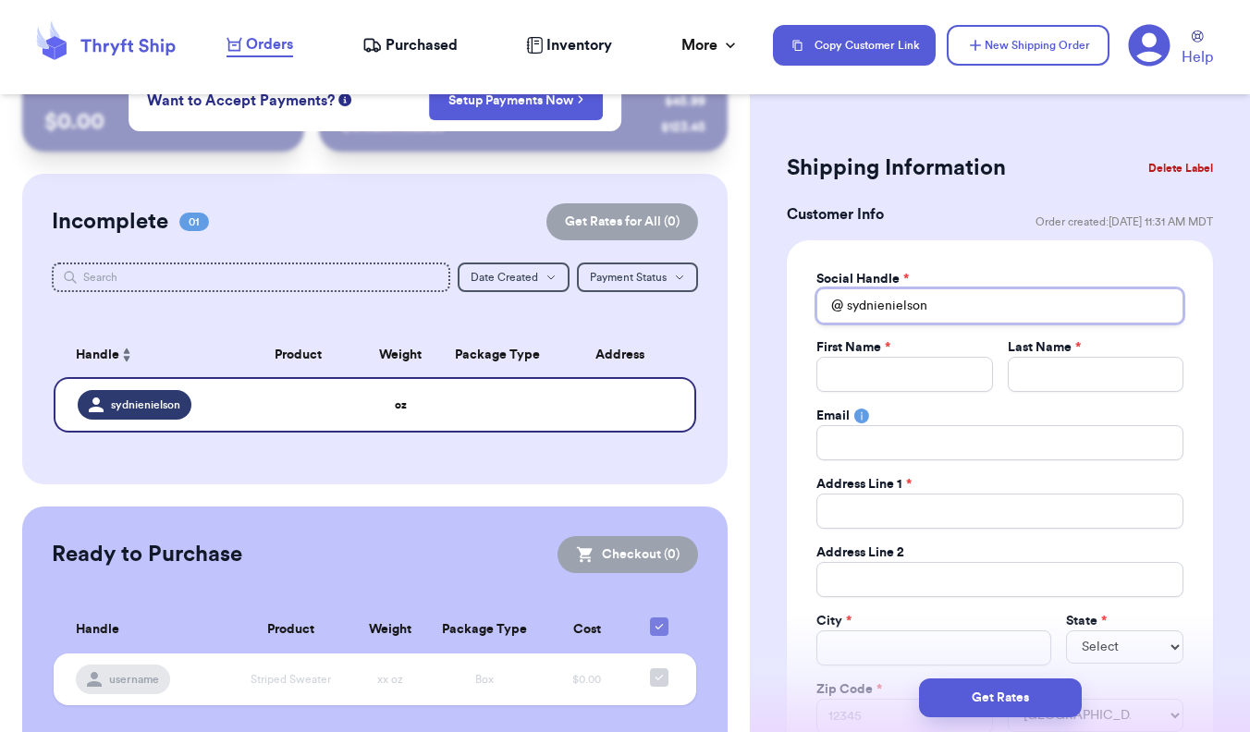
type input "sydnienielsong"
type input "sydnienielson"
type input "sydnienielsong"
type input "sydnienielsongm"
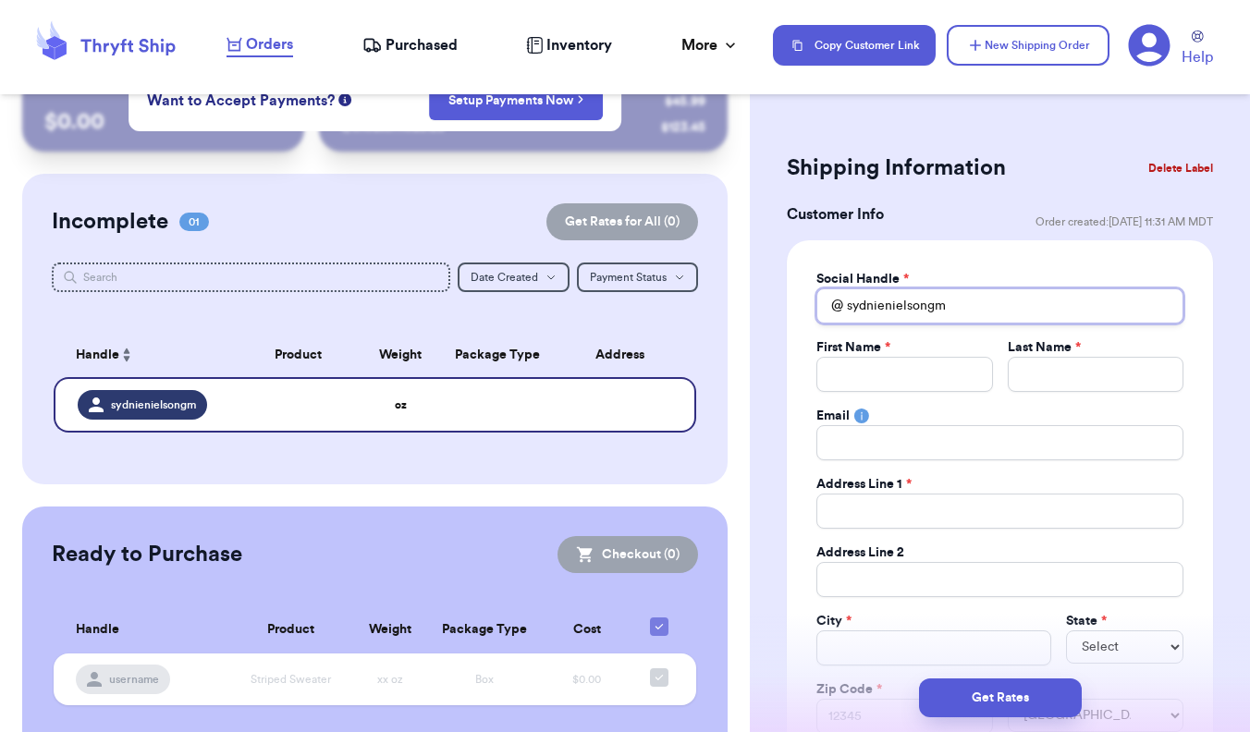
type input "sydnienielsongma"
type input "sydnienielsongmai"
type input "sydnienielsongmail"
type input "sydnienielsongmailc"
type input "sydnienielsongmail"
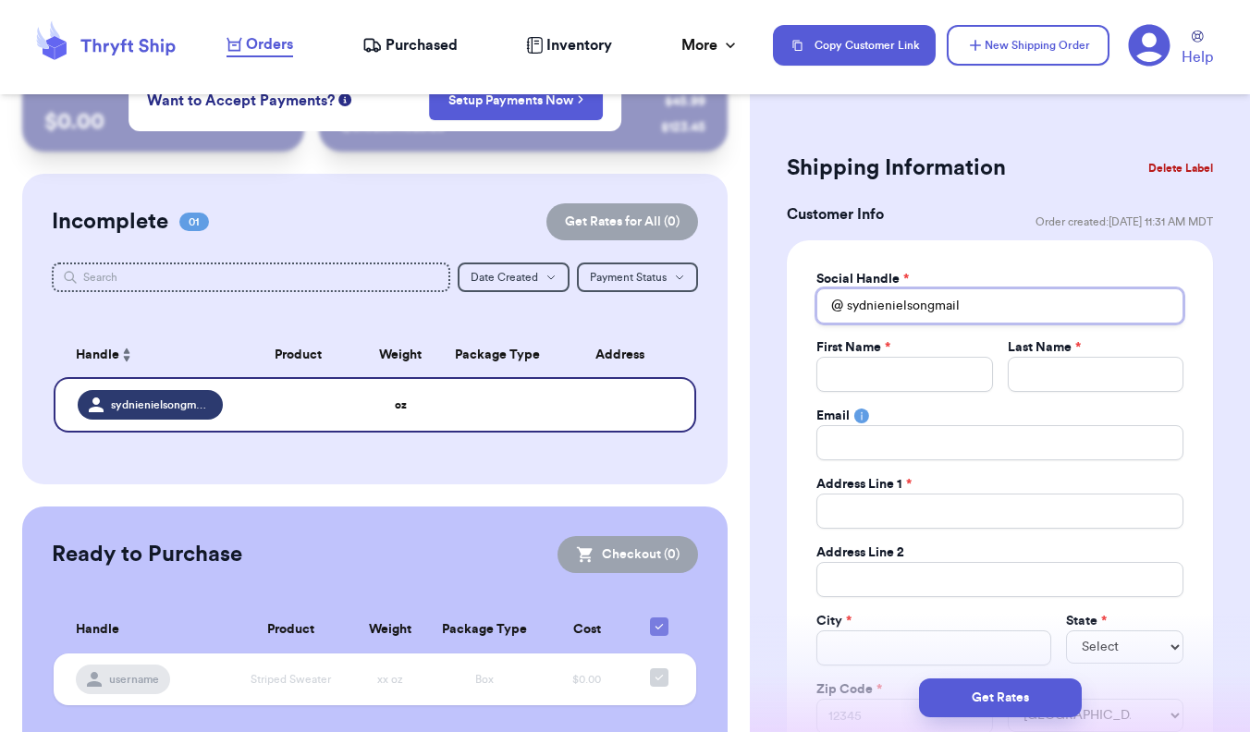
type input "sydnienielsongmail."
type input "sydnienielsongmail.c"
type input "sydnienielsongmail.co"
type input "sydnienielsongmail.com"
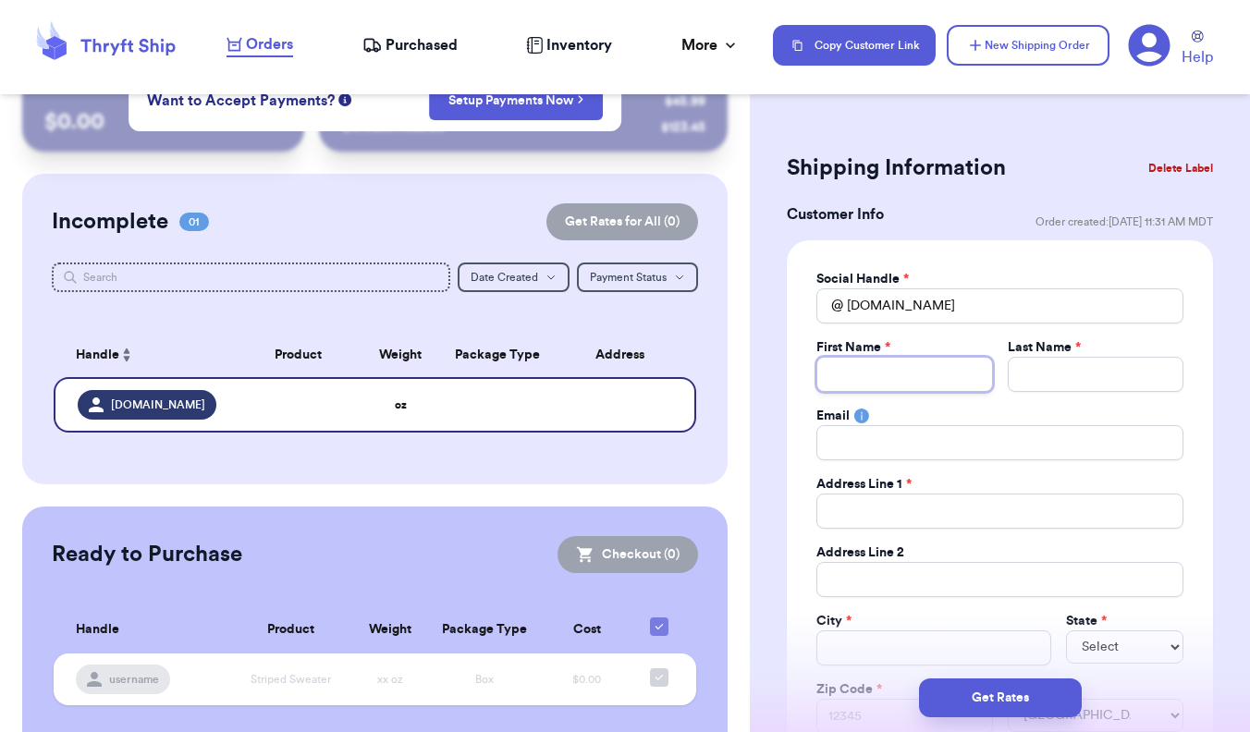
type input "S"
type input "Sy"
type input "[PERSON_NAME]"
type input "Sydn"
type input "Sydni"
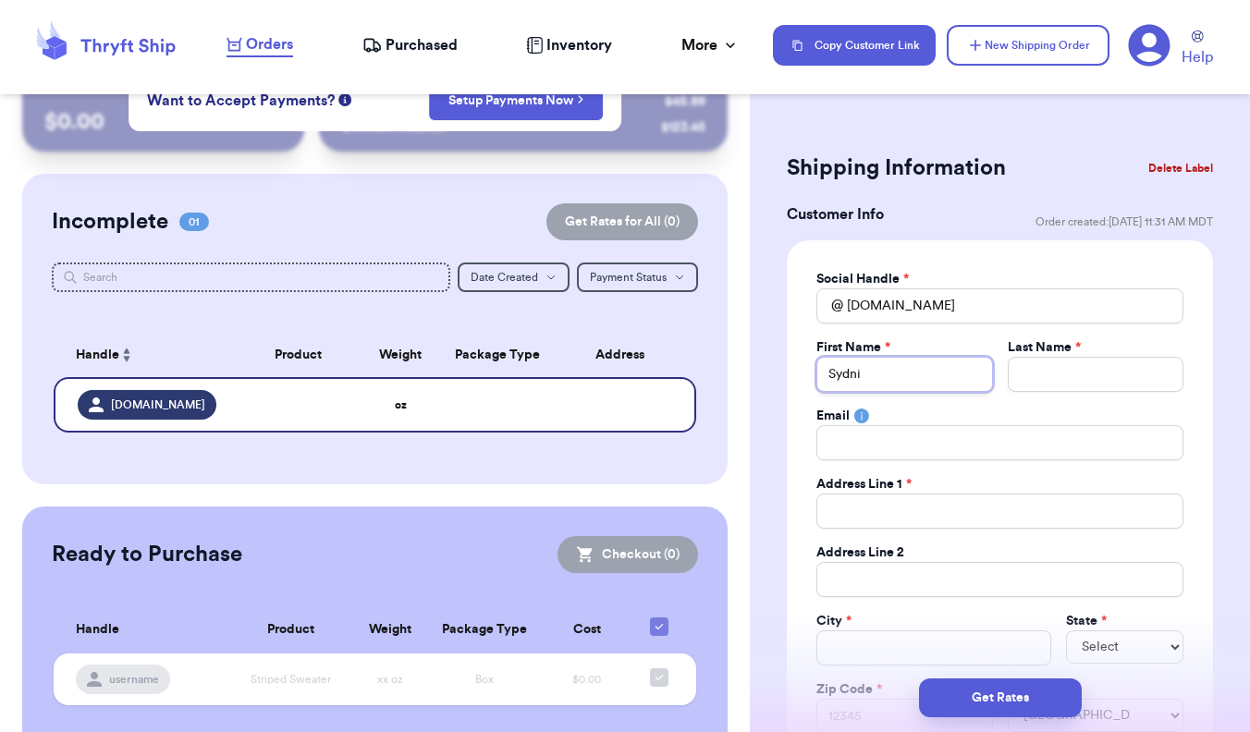
type input "[PERSON_NAME]"
type input "N"
type input "Ni"
type input "Nie"
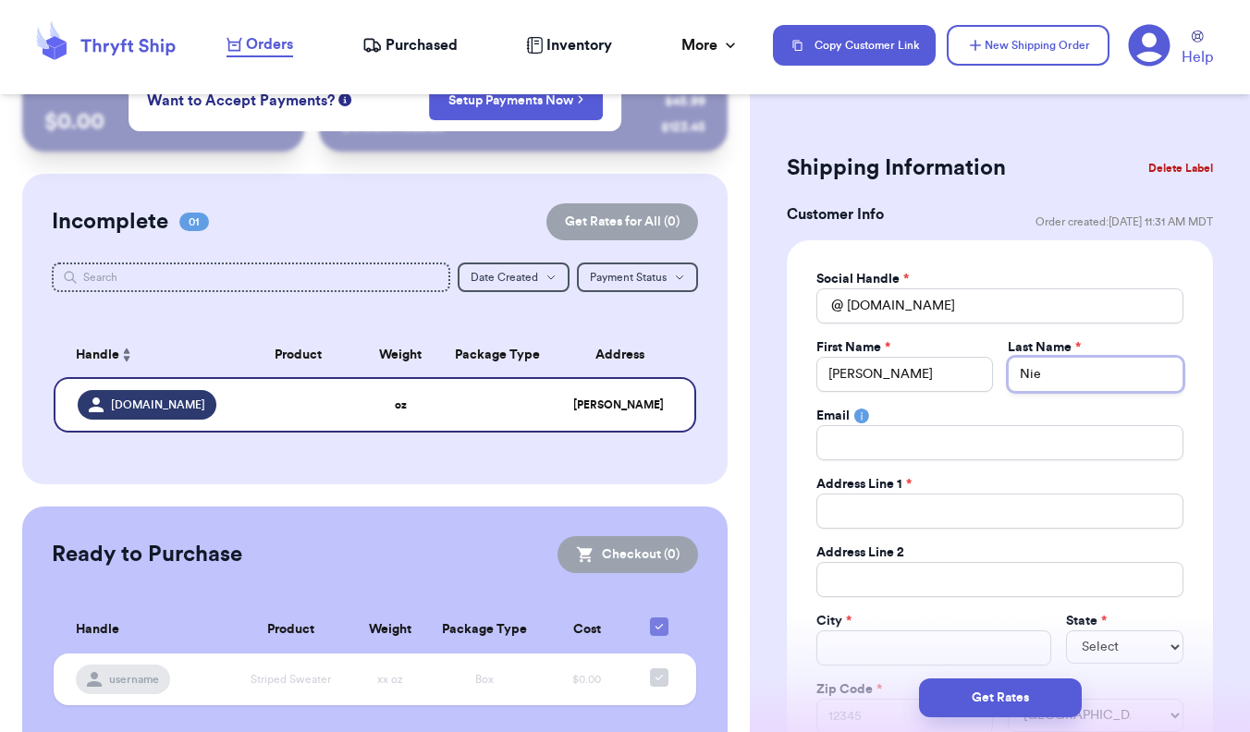
type input "Niel"
type input "Niels"
type input "Nielso"
type input "Nielson"
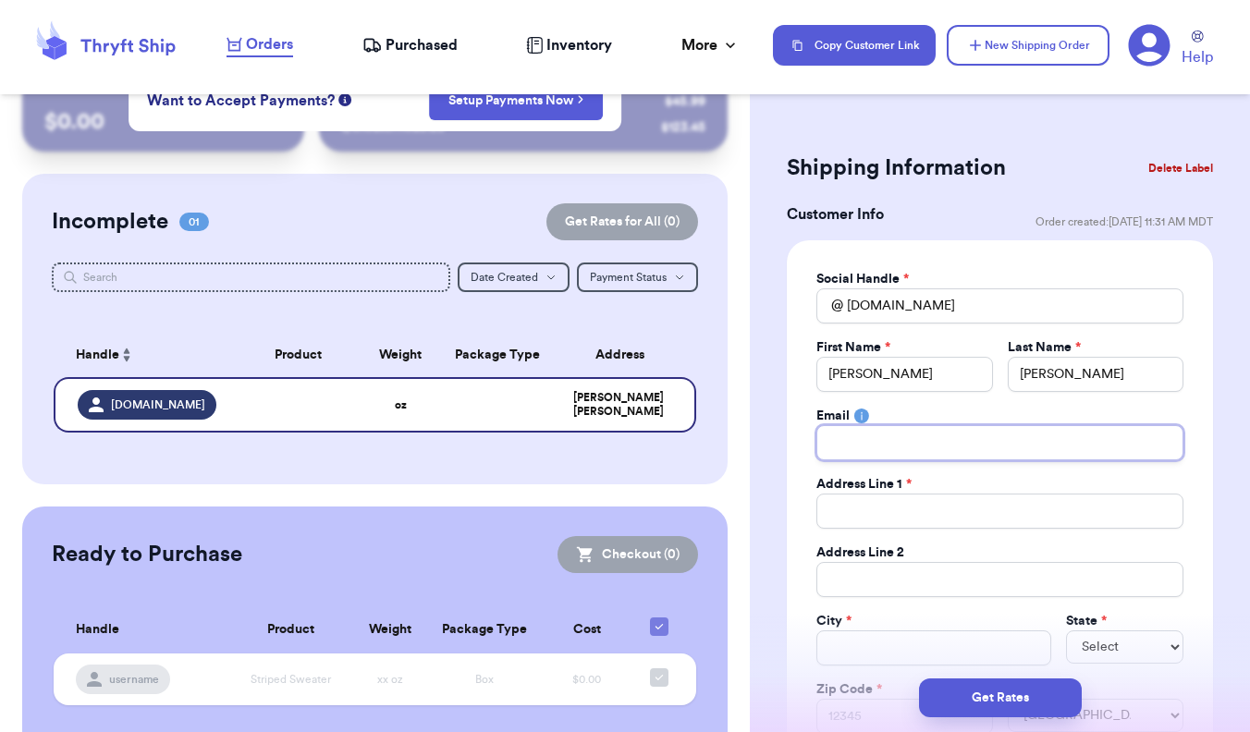
type input "s"
type input "sy"
type input "syd"
type input "sydn"
type input "sydni"
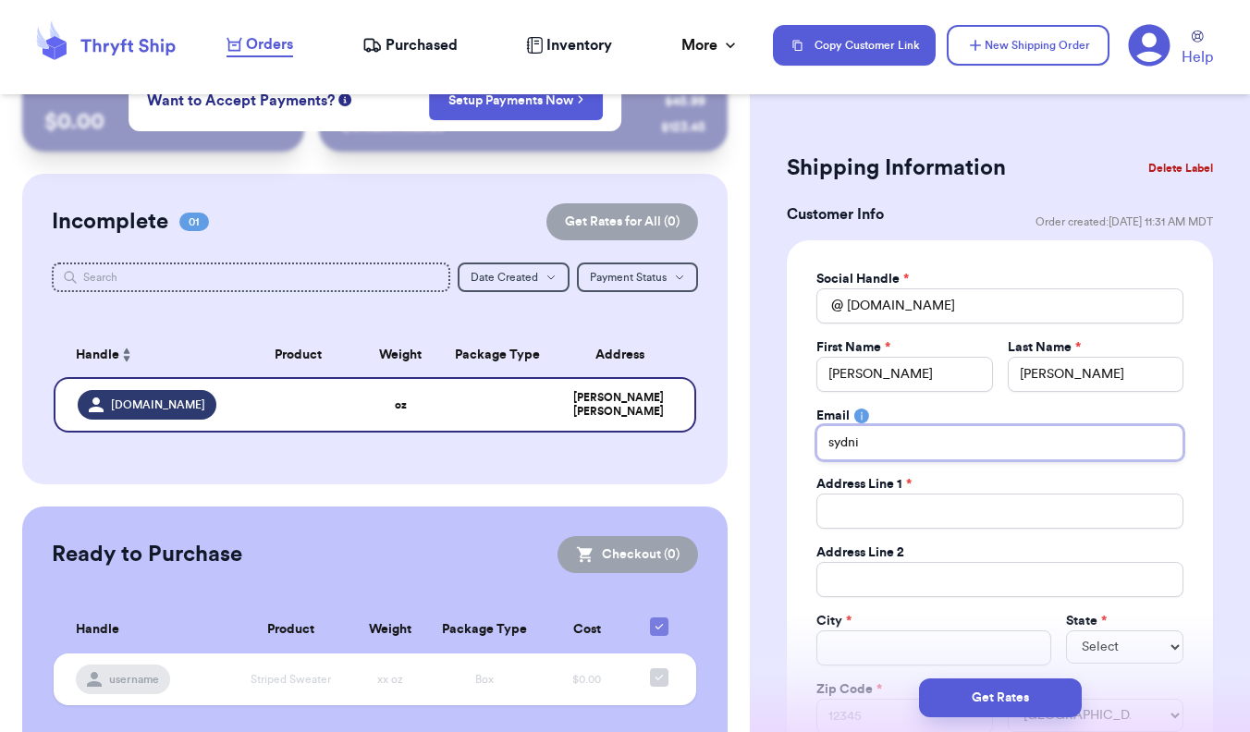
type input "[PERSON_NAME]"
type input "sydnien"
type input "sydnieni"
type input "sydnienie"
type input "sydnieniel"
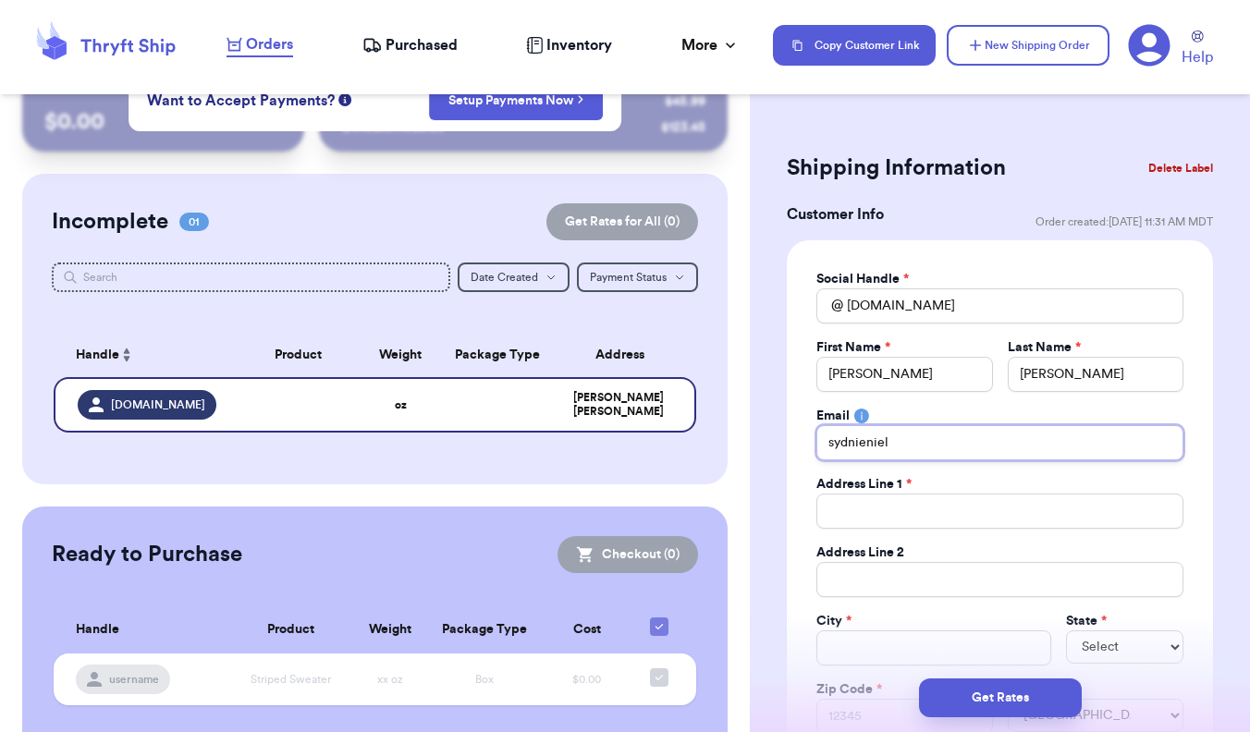
type input "sydnieniels"
type input "sydnienielso"
type input "sydnienielson"
type input "sydnienielson@"
type input "sydnienielson@g"
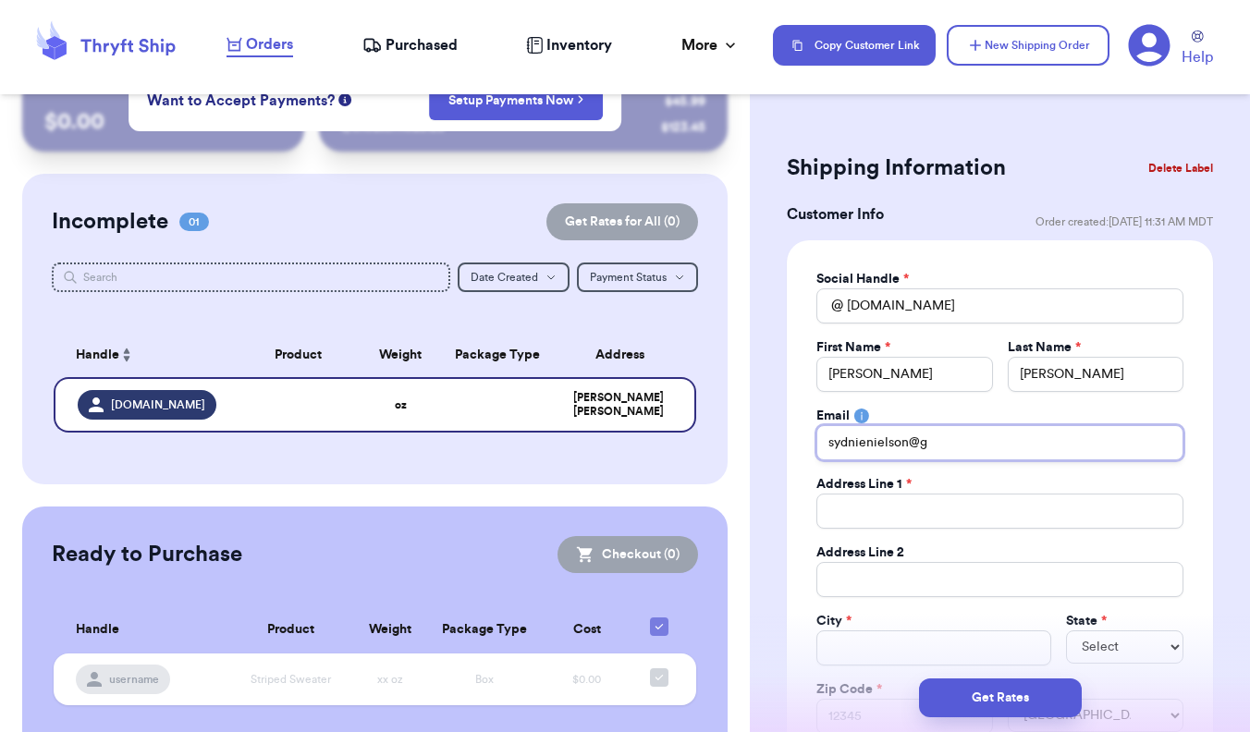
type input "sydnienielson@gm"
type input "sydnienielson@gma"
type input "sydnienielson@gmai"
type input "sydnienielson@gmail"
type input "sydnienielson@gmailc"
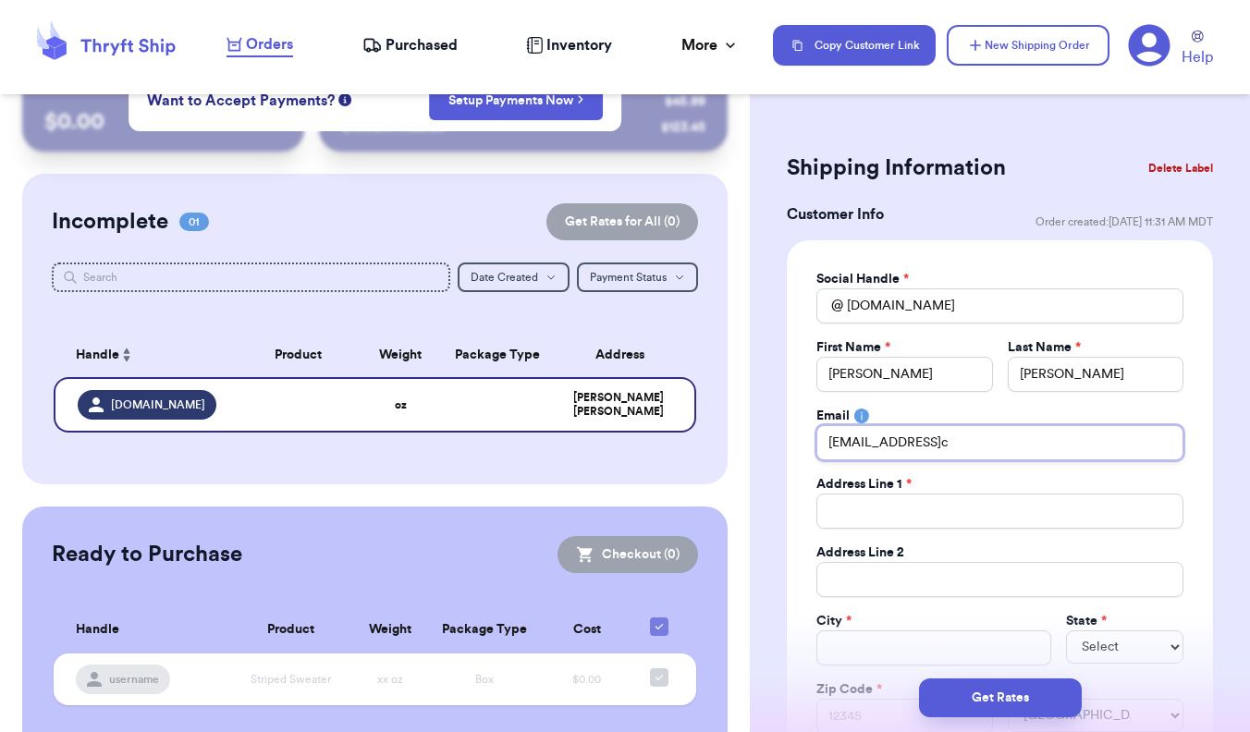
type input "sydnienielson@gmailco"
type input "sydnienielson@gmailcom"
type input "sydnienielson@gmailco"
type input "sydnienielson@gmailc"
type input "sydnienielson@gmail"
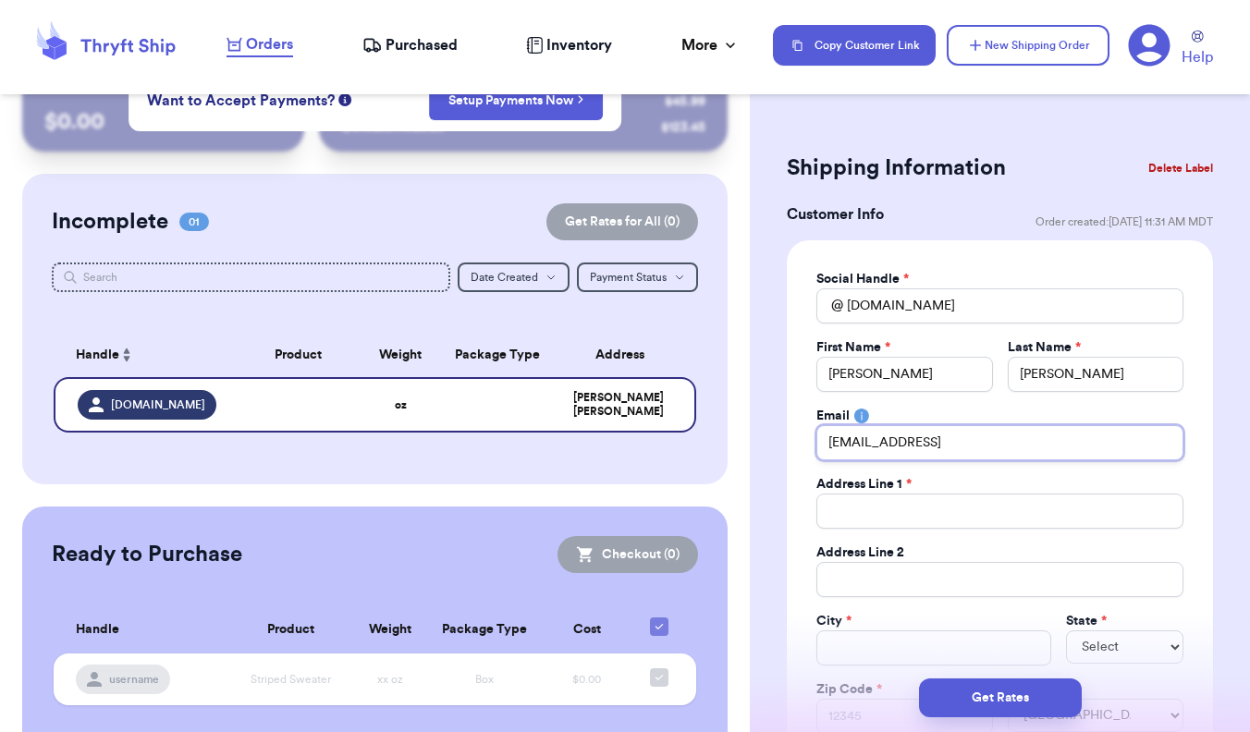
type input "sydnienielson@gmail."
type input "sydnienielson@gmail.c"
type input "sydnienielson@gmail.co"
type input "sydnienielson@gmail.com"
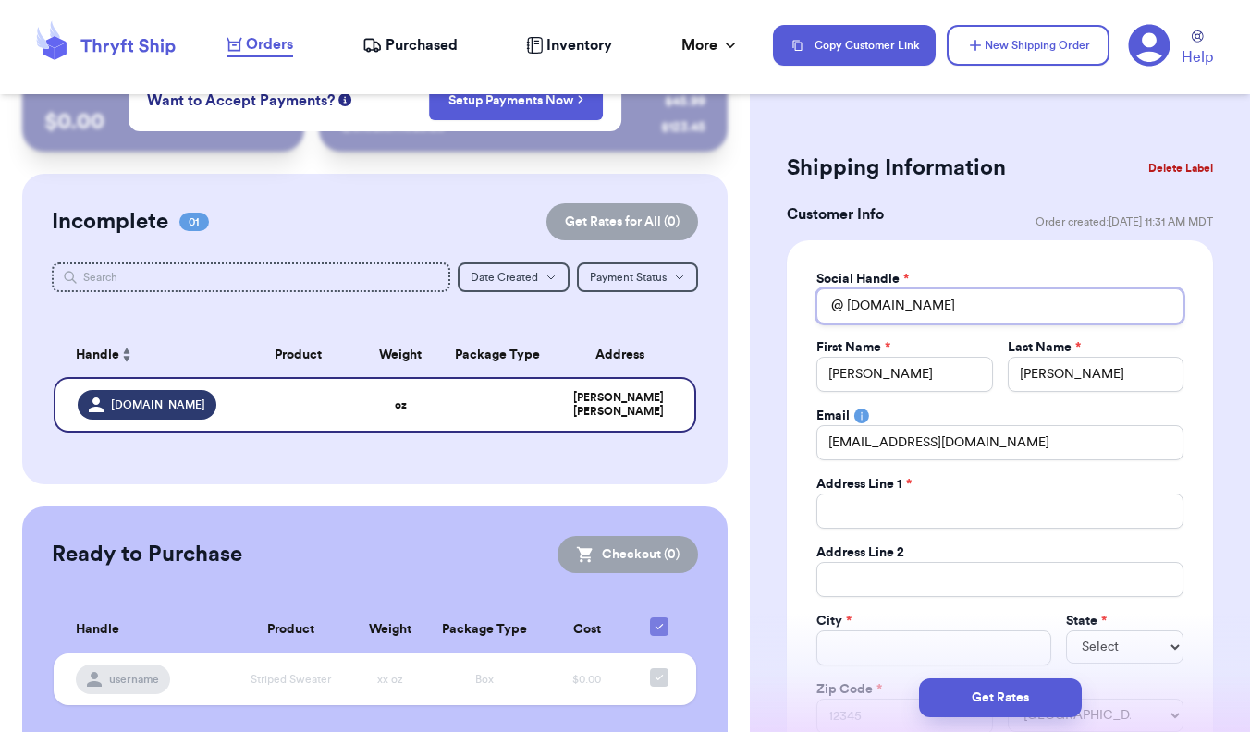
drag, startPoint x: 994, startPoint y: 308, endPoint x: 925, endPoint y: 305, distance: 68.5
click at [884, 305] on input "sydnienielsongmail.com" at bounding box center [999, 305] width 367 height 35
type input "sydnienielson"
type input "2"
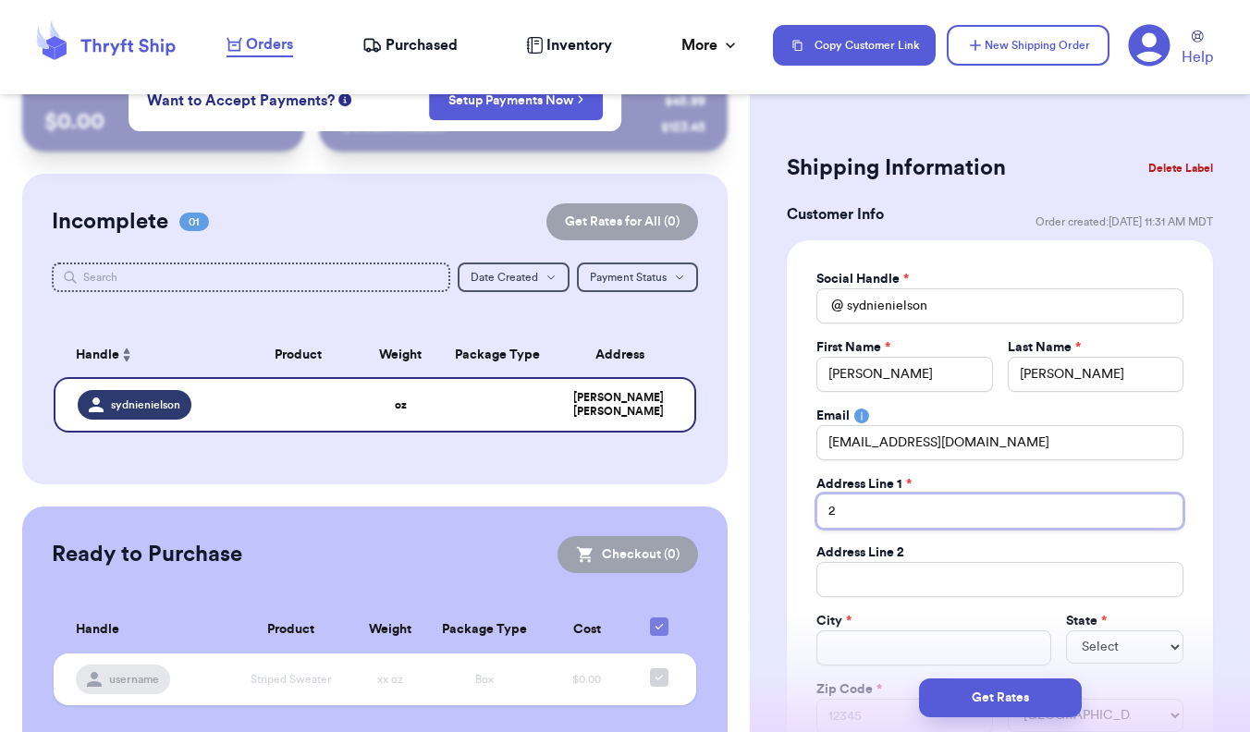
type input "26"
type input "268"
type input "2685"
type input "2685 m"
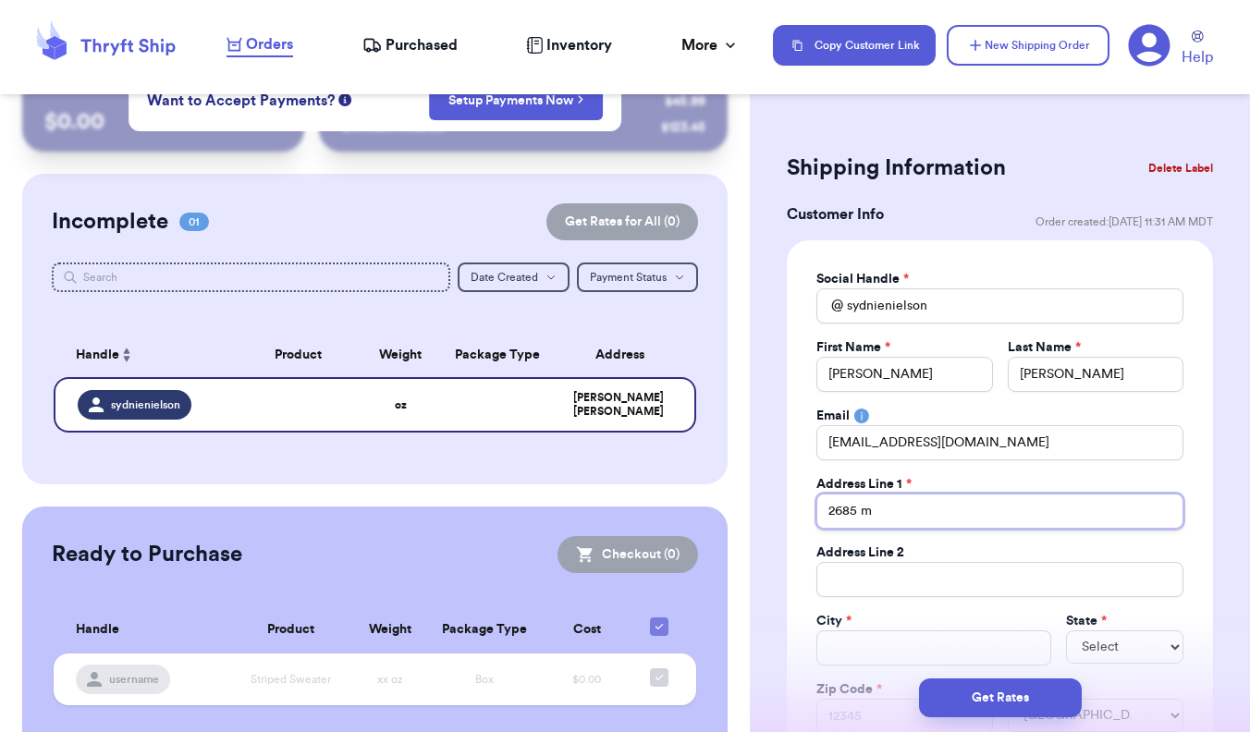
type input "2685 ma"
type input "2685 may"
type input "2685 maya"
type input "2685 maya w"
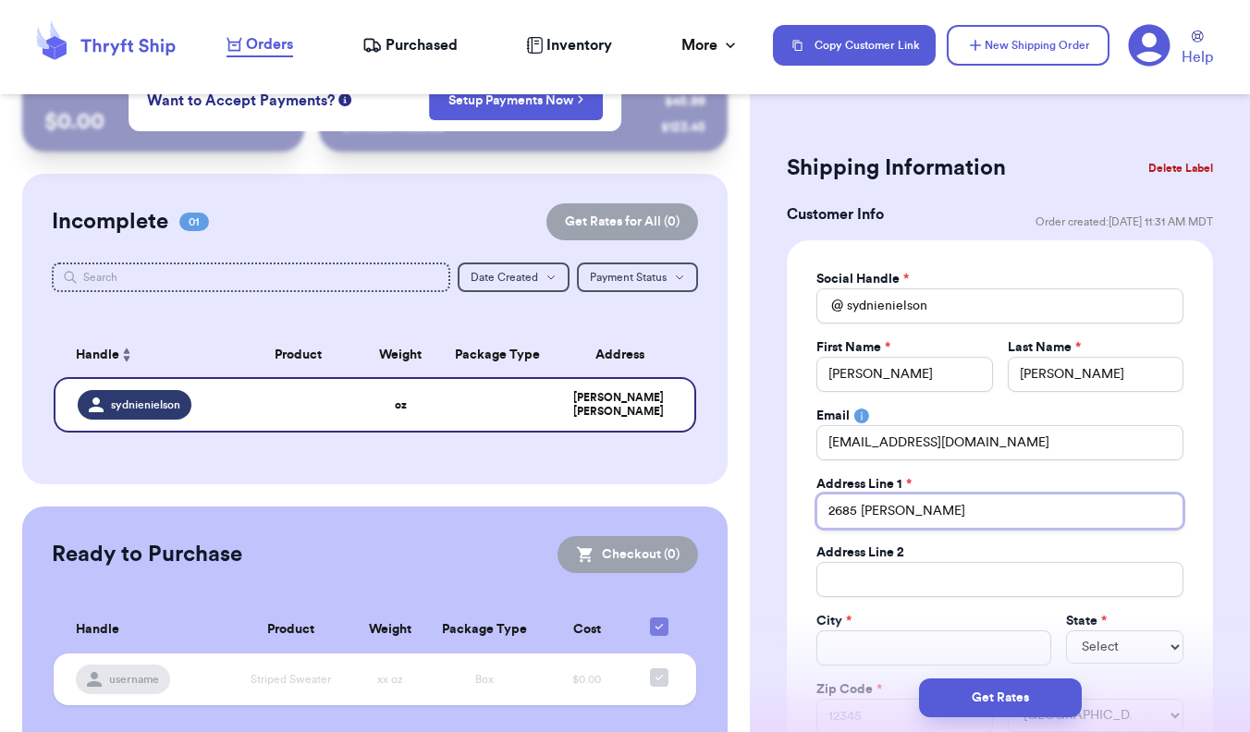
type input "2685 maya wa"
type input "2685 maya way"
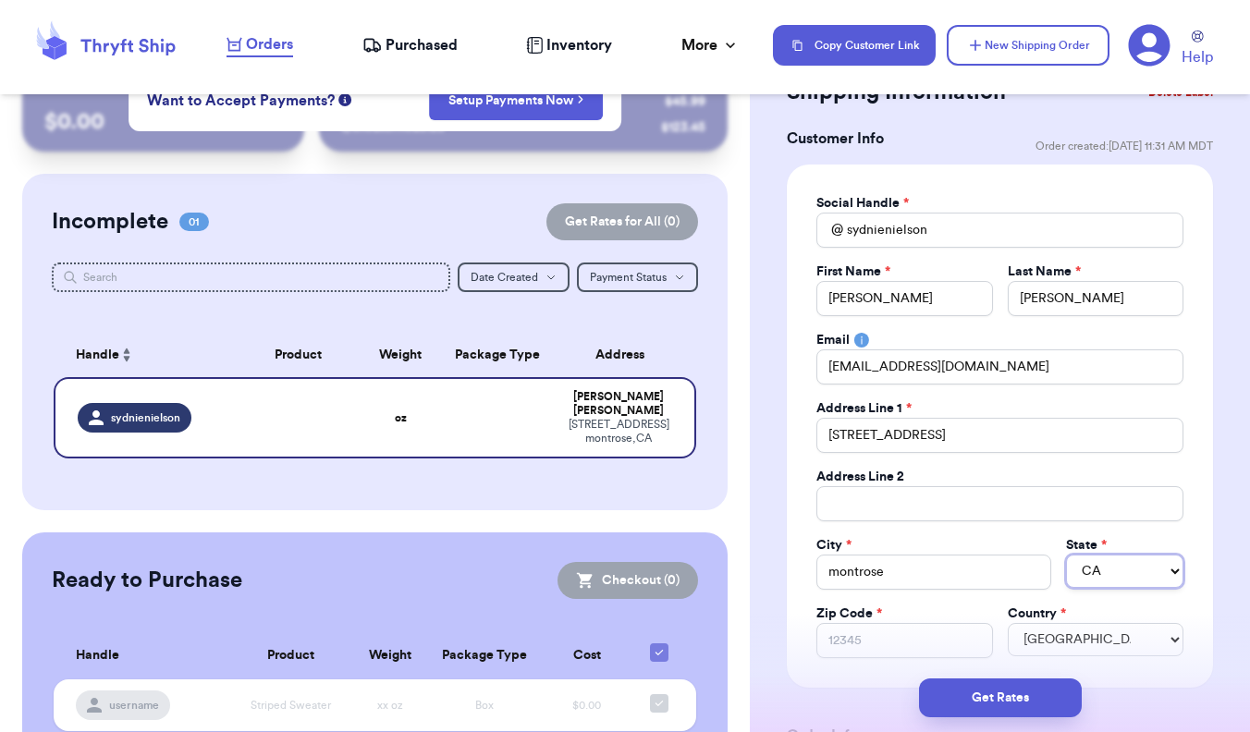
scroll to position [100, 0]
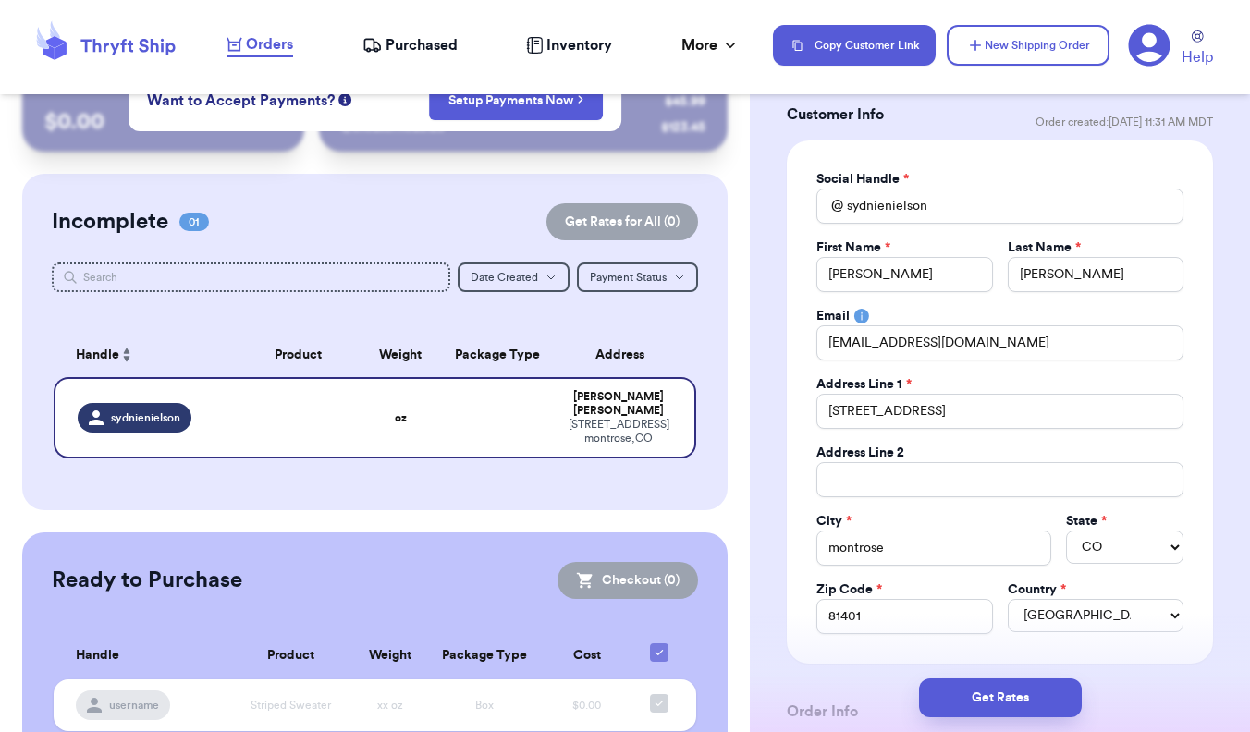
click at [884, 664] on div "Get Rates" at bounding box center [1000, 698] width 500 height 68
click at [884, 692] on button "Get Rates" at bounding box center [1000, 697] width 163 height 39
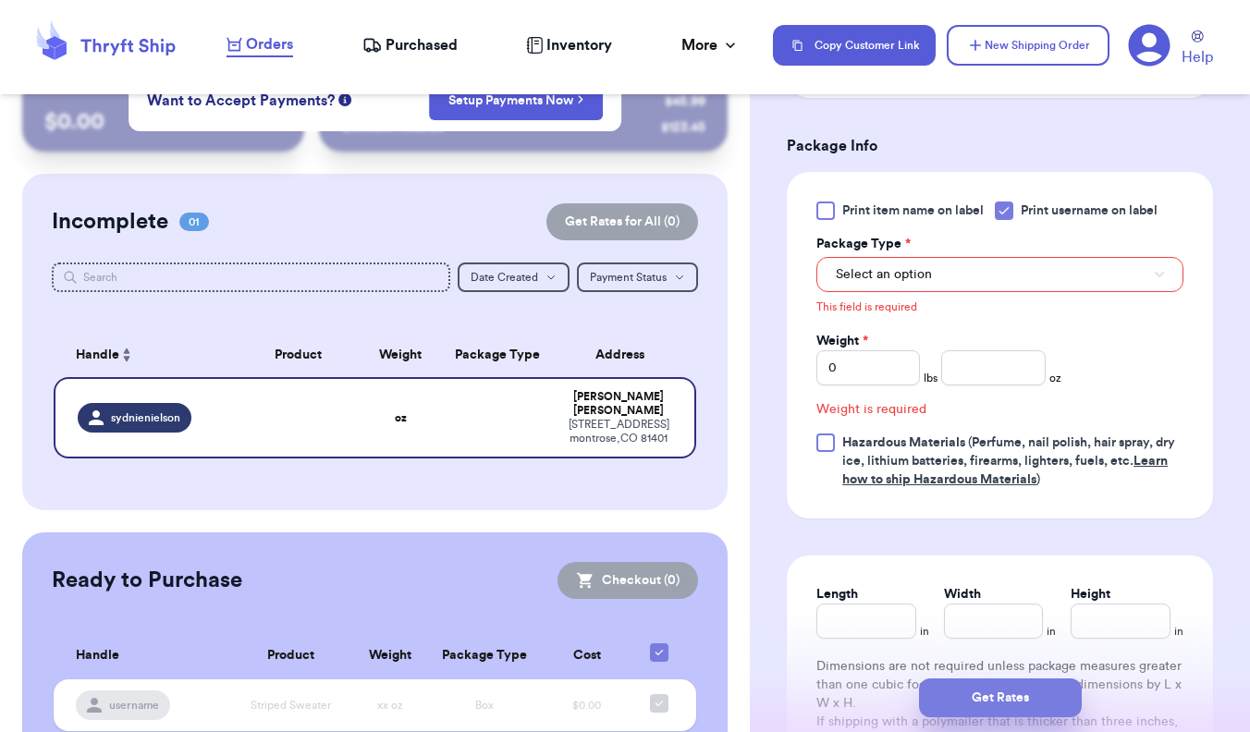
scroll to position [760, 0]
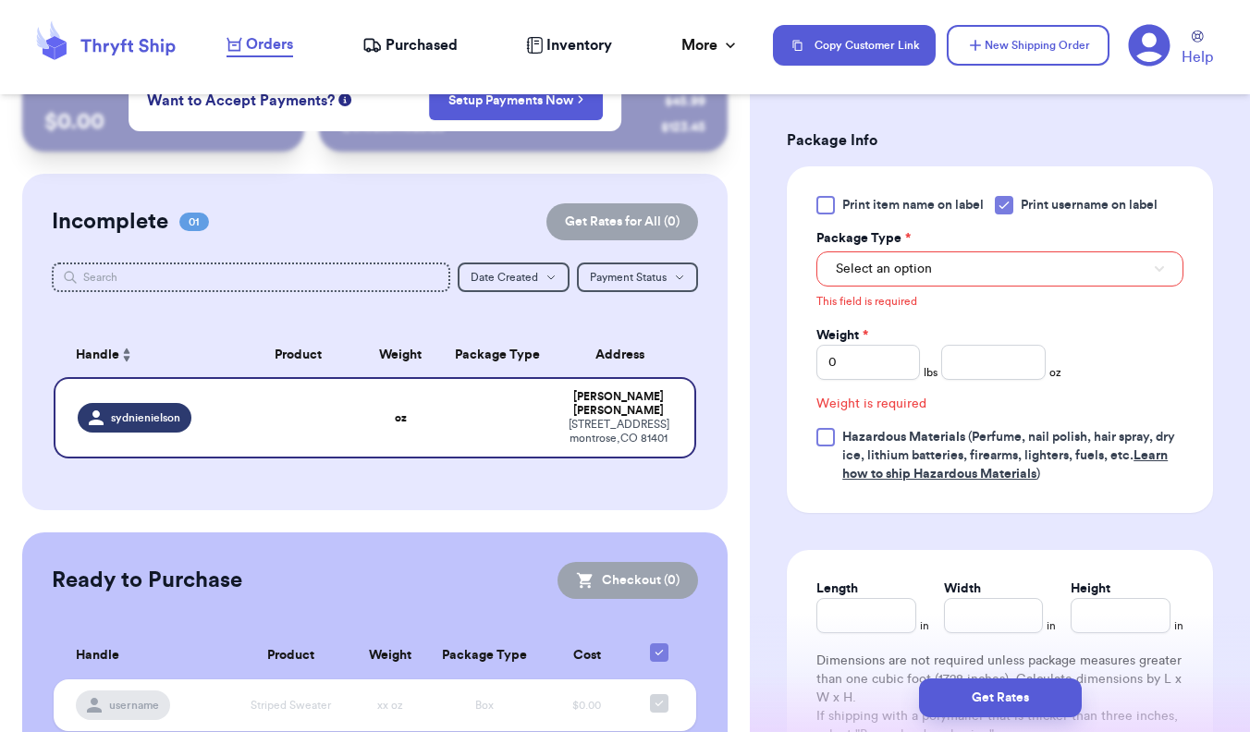
click at [884, 268] on button "Select an option" at bounding box center [999, 268] width 367 height 35
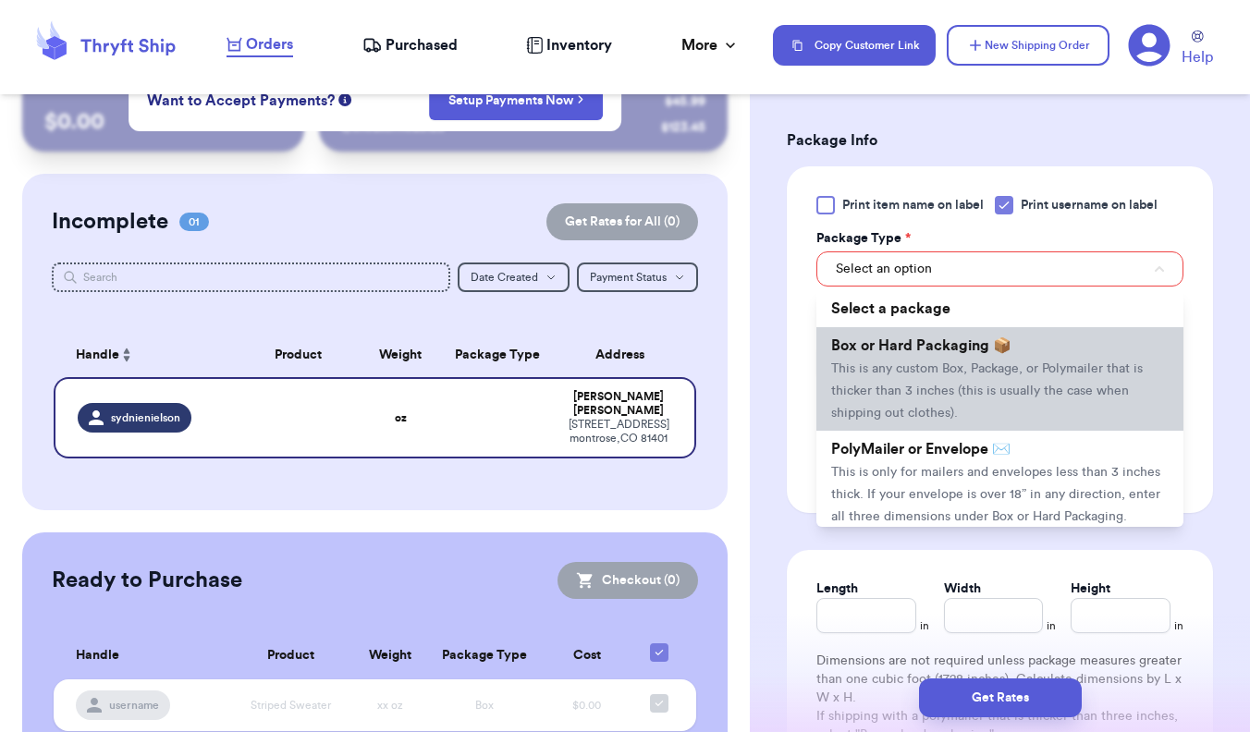
scroll to position [0, 0]
click at [884, 411] on li "Box or Hard Packaging 📦 This is any custom Box, Package, or Polymailer that is …" at bounding box center [999, 379] width 367 height 104
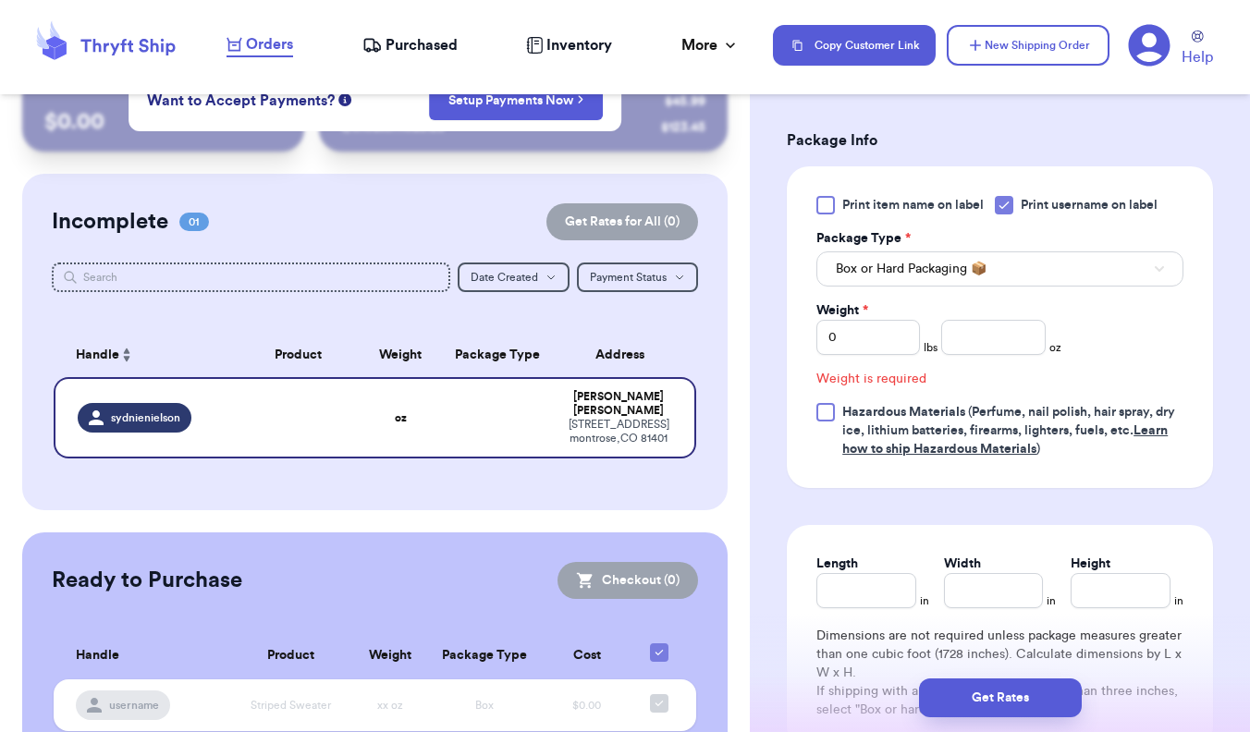
scroll to position [735, 0]
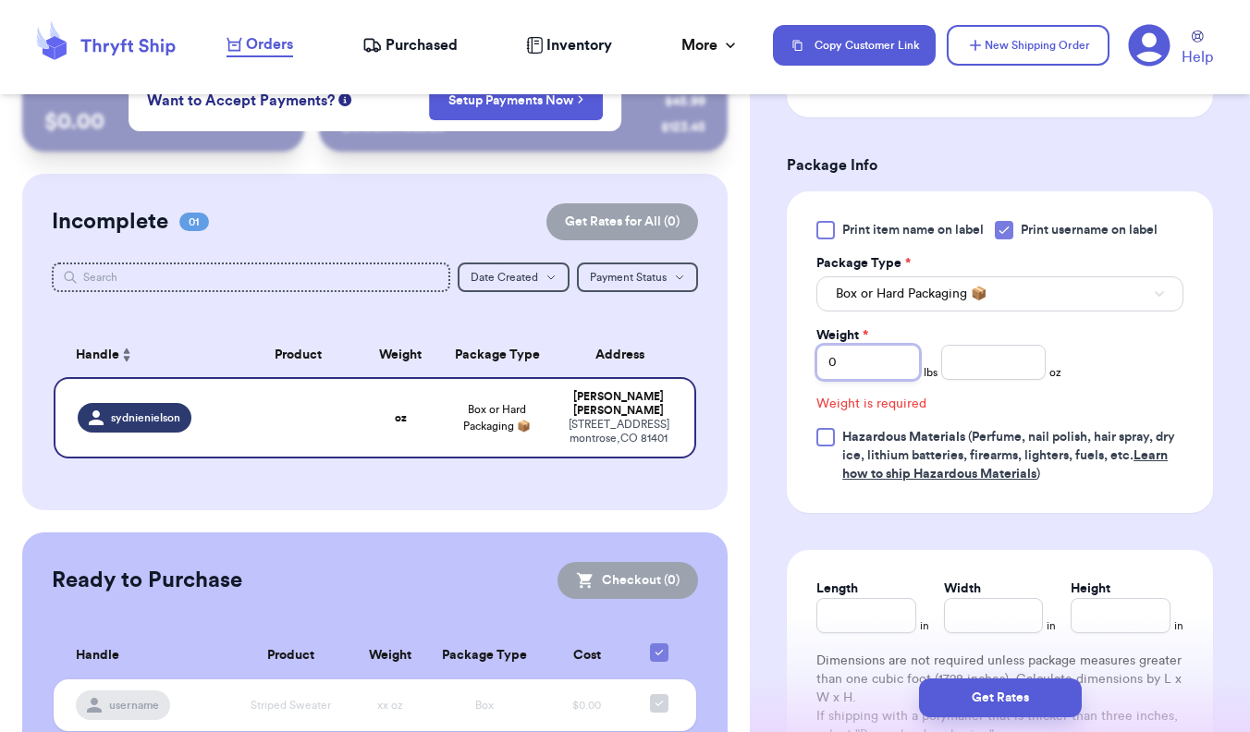
click at [884, 373] on input "0" at bounding box center [868, 362] width 104 height 35
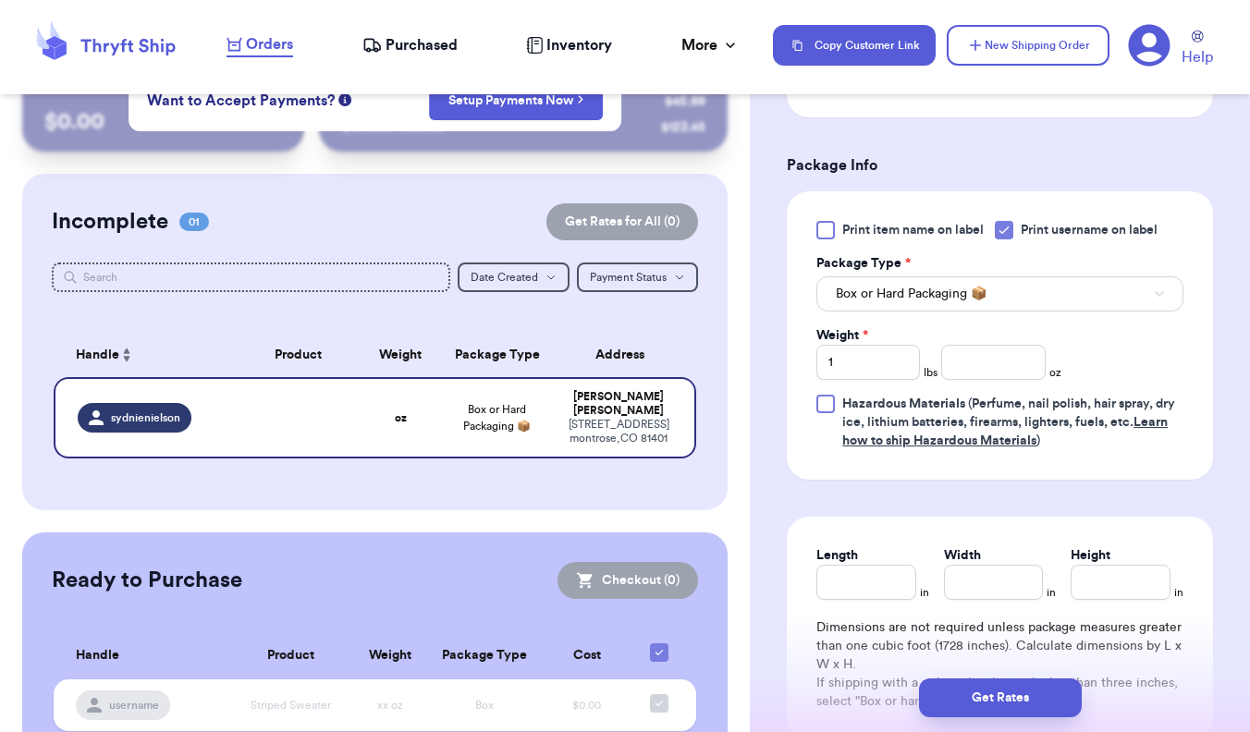
click at [884, 385] on div "Print item name on label Print username on label Package Type * Box or Hard Pac…" at bounding box center [999, 335] width 367 height 229
click at [884, 377] on input "number" at bounding box center [993, 362] width 104 height 35
click at [884, 365] on div "Print item name on label Print username on label Package Type * Box or Hard Pac…" at bounding box center [999, 335] width 367 height 229
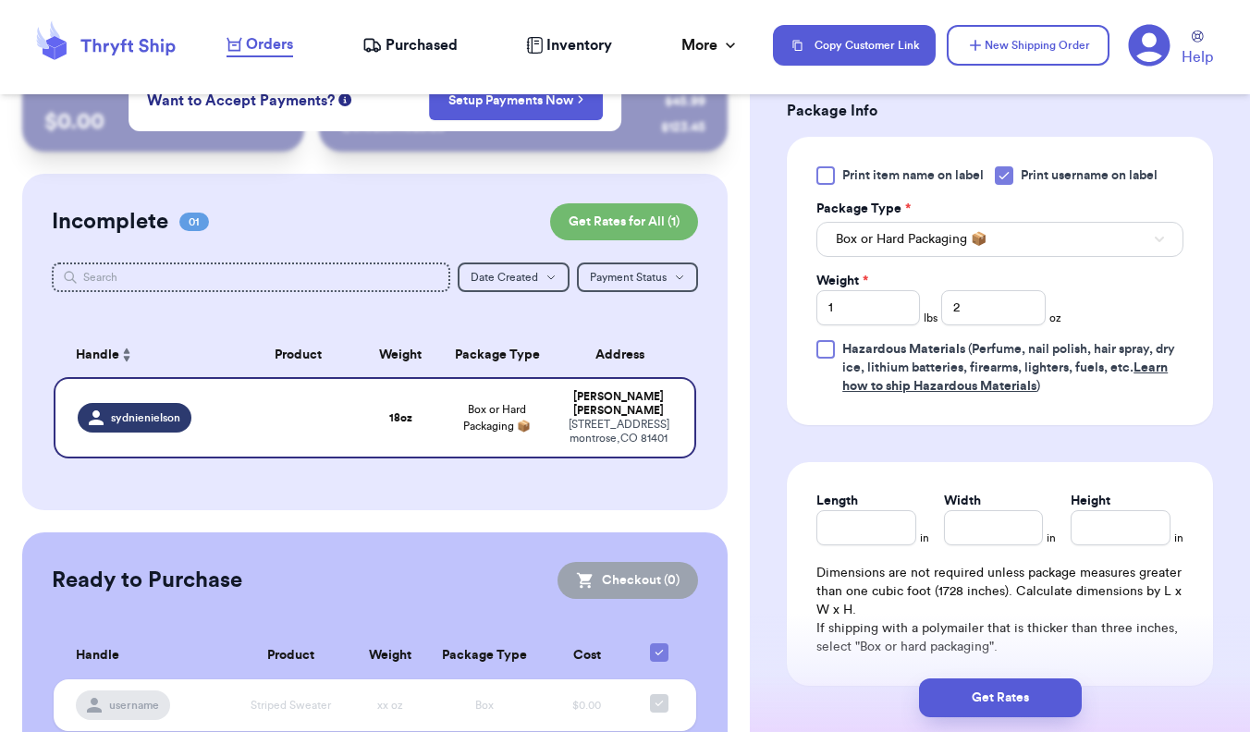
scroll to position [807, 0]
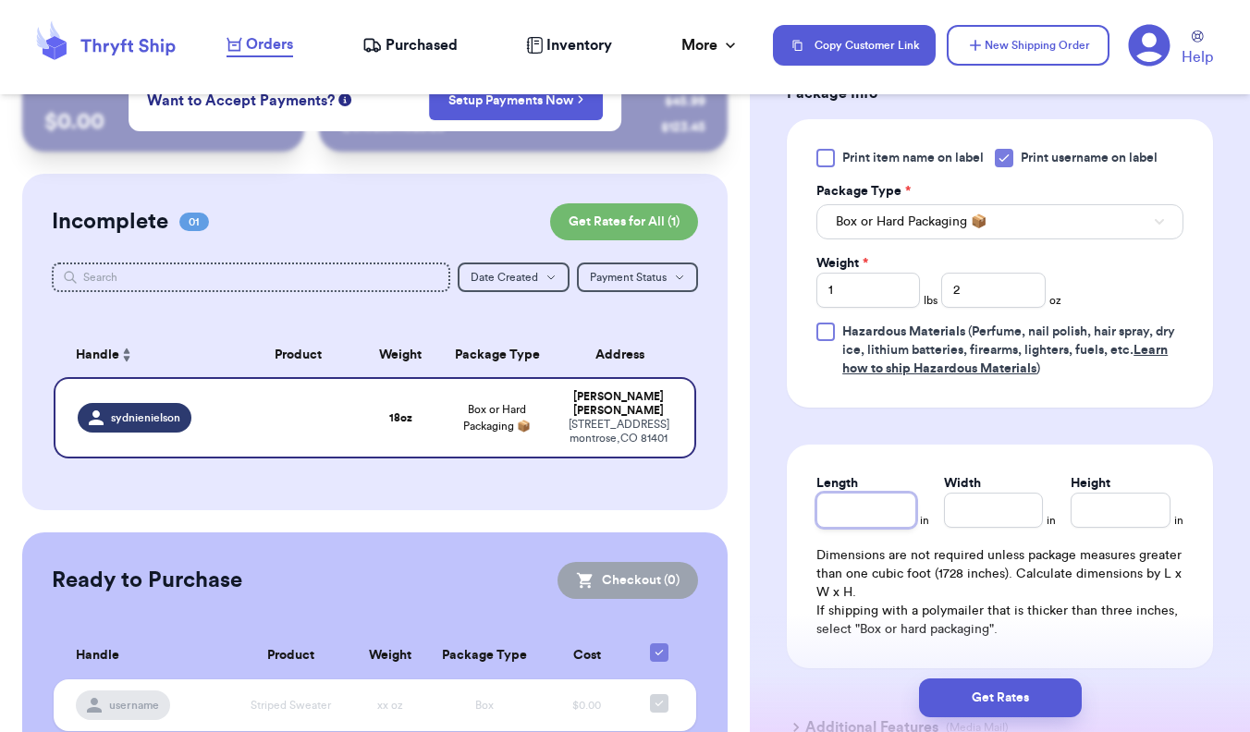
click at [878, 519] on input "Length" at bounding box center [866, 510] width 100 height 35
click at [884, 515] on input "Width *" at bounding box center [994, 510] width 100 height 35
click at [884, 524] on input "Height *" at bounding box center [1120, 510] width 100 height 35
click at [884, 501] on div "Length 4 in Width 4 in Height 6 in Dimensions are not required unless package m…" at bounding box center [1000, 557] width 426 height 224
click at [884, 526] on input "6" at bounding box center [1120, 510] width 100 height 35
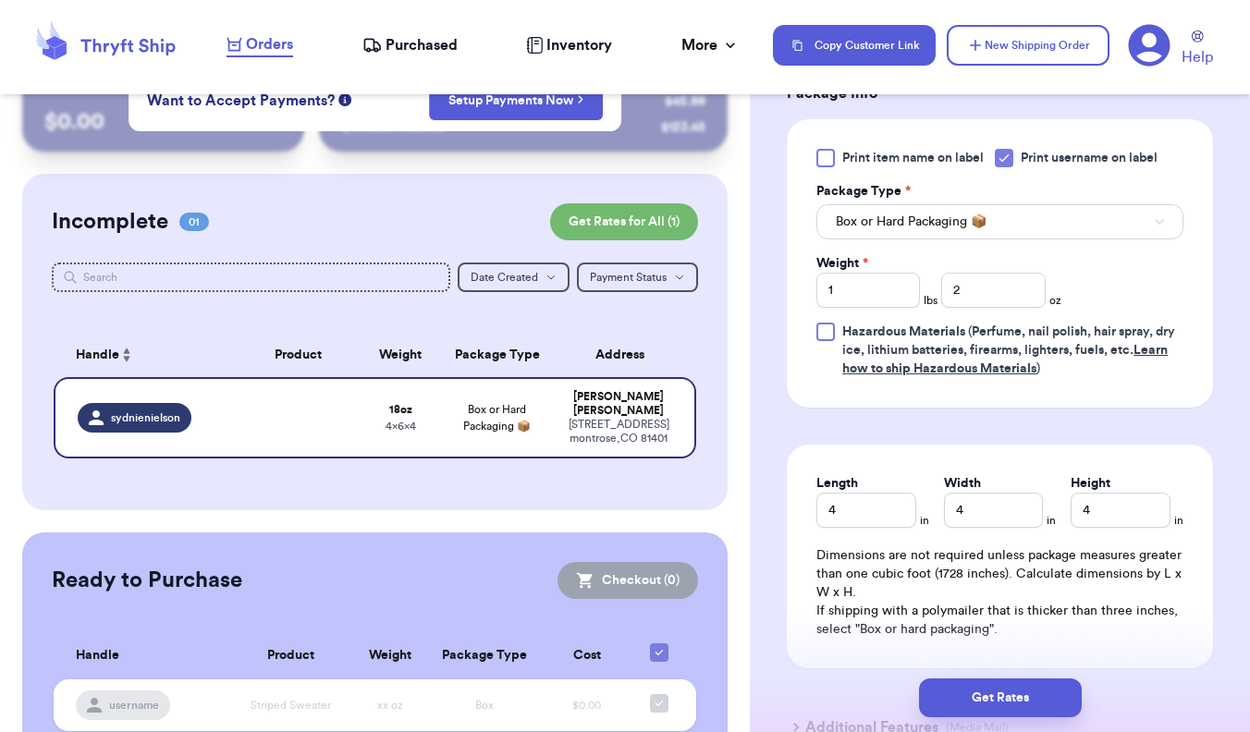
click at [884, 494] on div "Length 4 in Width 4 in Height 4 in Dimensions are not required unless package m…" at bounding box center [1000, 557] width 426 height 224
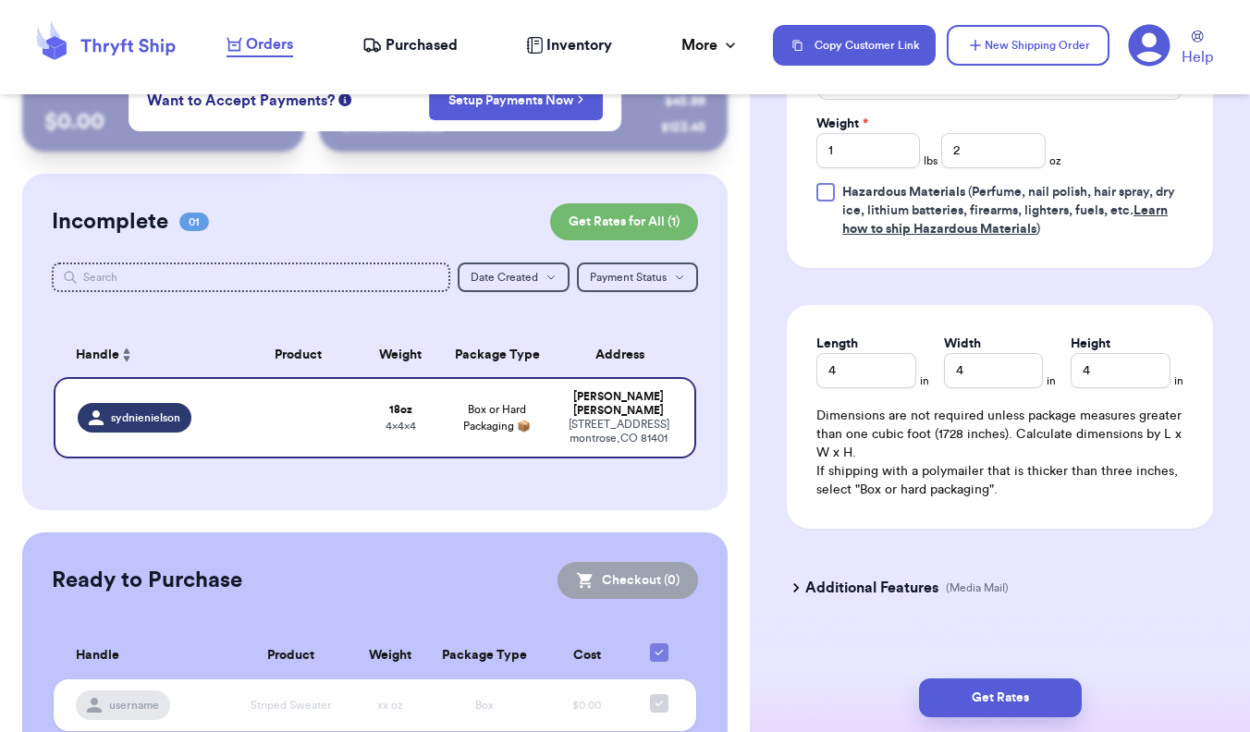
scroll to position [959, 0]
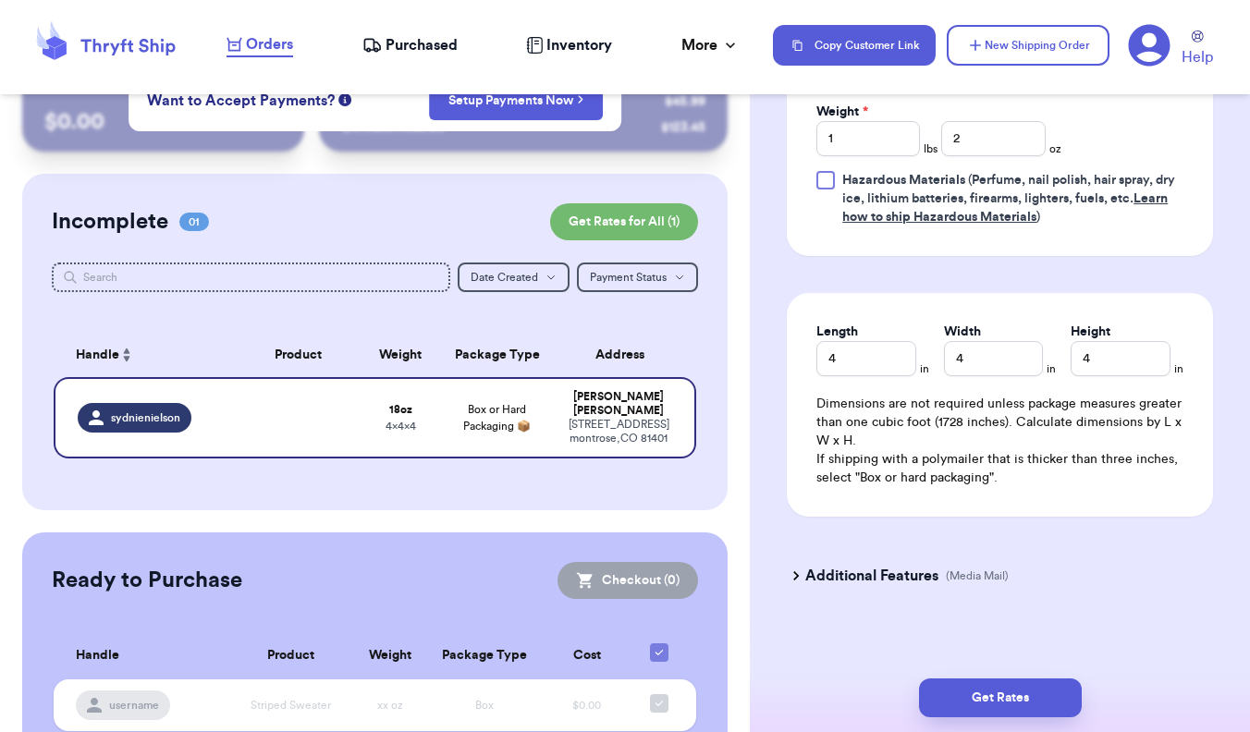
click at [884, 577] on h3 "Additional Features" at bounding box center [871, 576] width 133 height 22
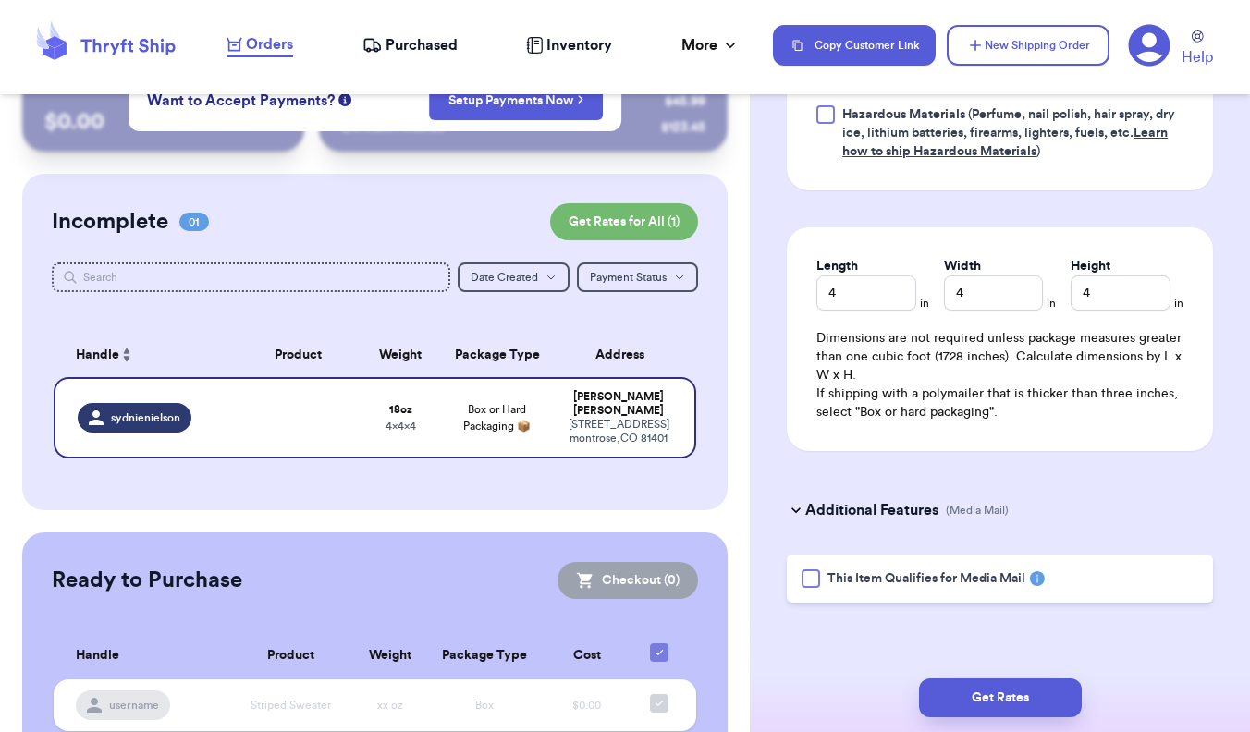
scroll to position [1028, 0]
click at [884, 687] on button "Get Rates" at bounding box center [1000, 697] width 163 height 39
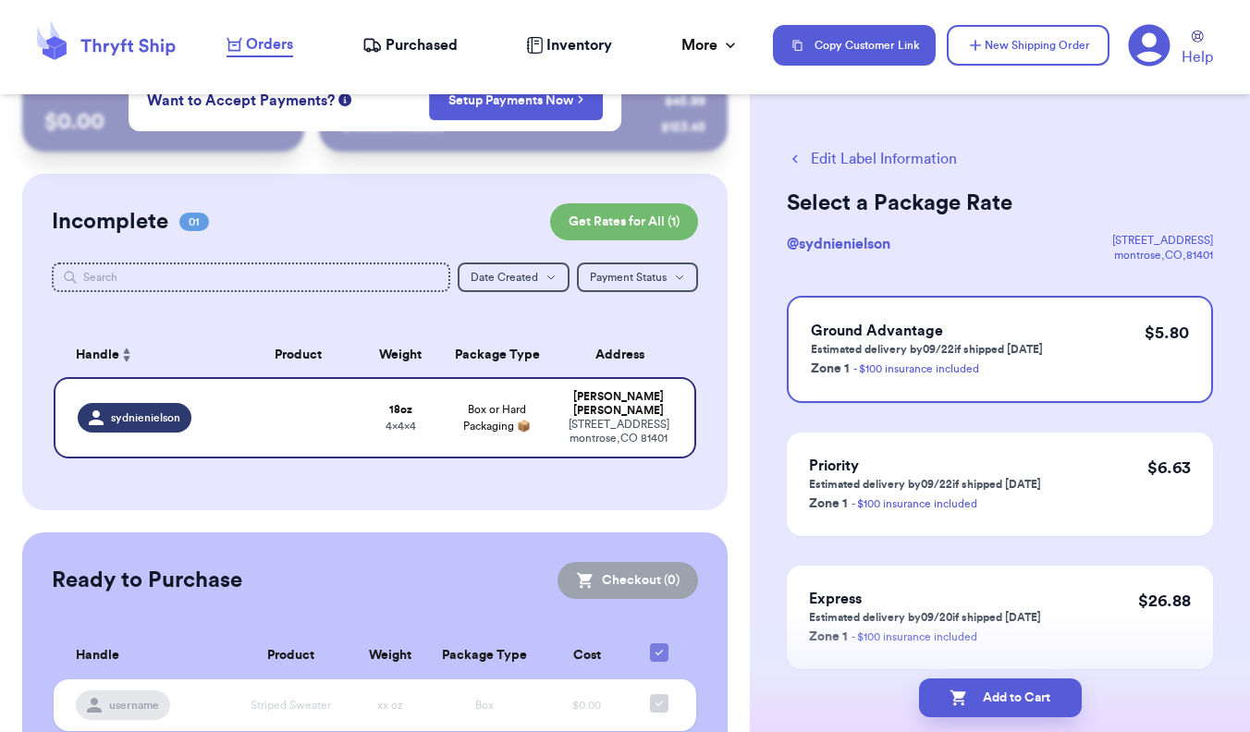
scroll to position [0, 0]
click at [884, 365] on div "Ground Advantage Estimated delivery by 09/22 if shipped today Zone 1 - $100 ins…" at bounding box center [1000, 349] width 426 height 107
click at [884, 691] on button "Add to Cart" at bounding box center [1000, 697] width 163 height 39
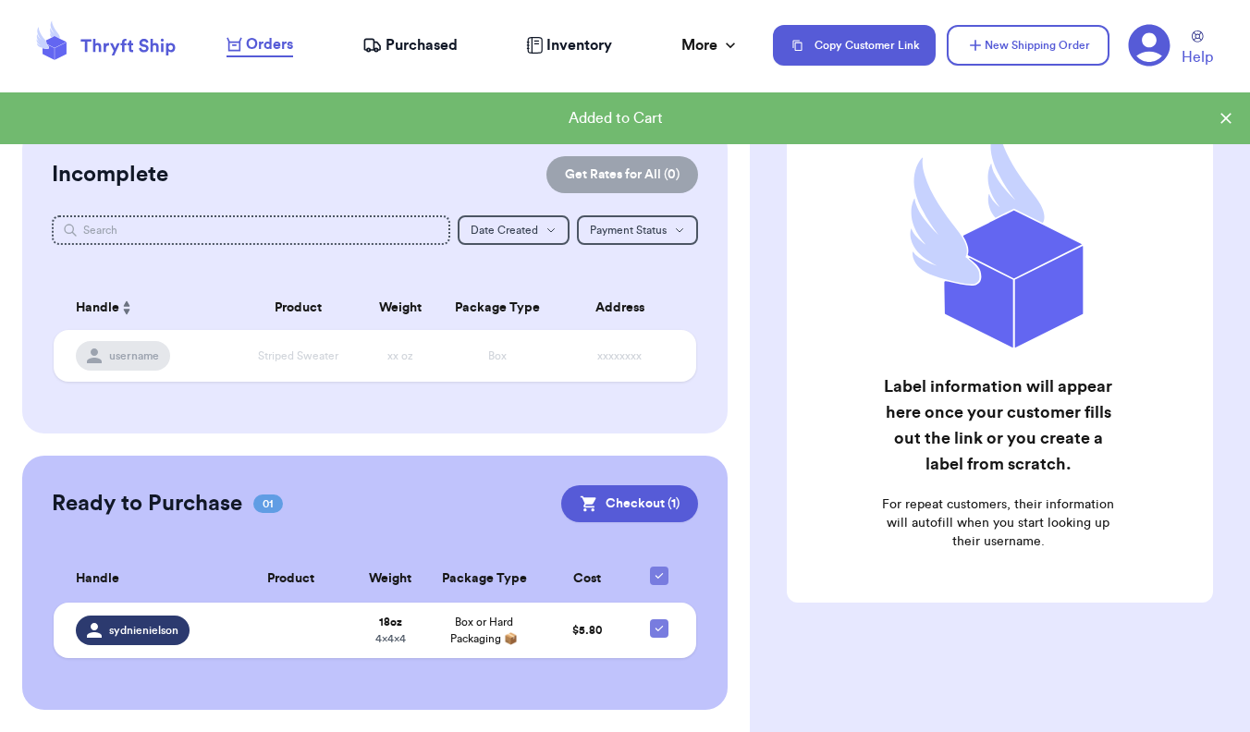
scroll to position [107, 0]
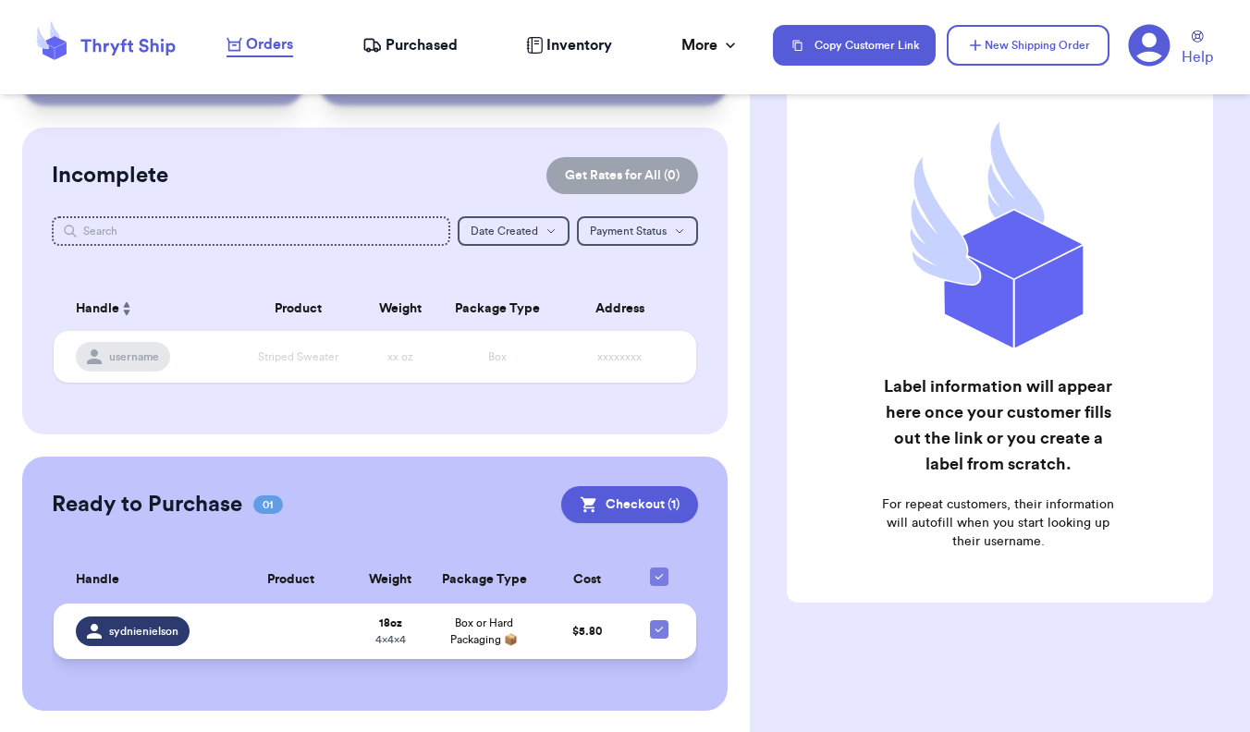
click at [507, 643] on span "Box or Hard Packaging 📦" at bounding box center [483, 631] width 67 height 28
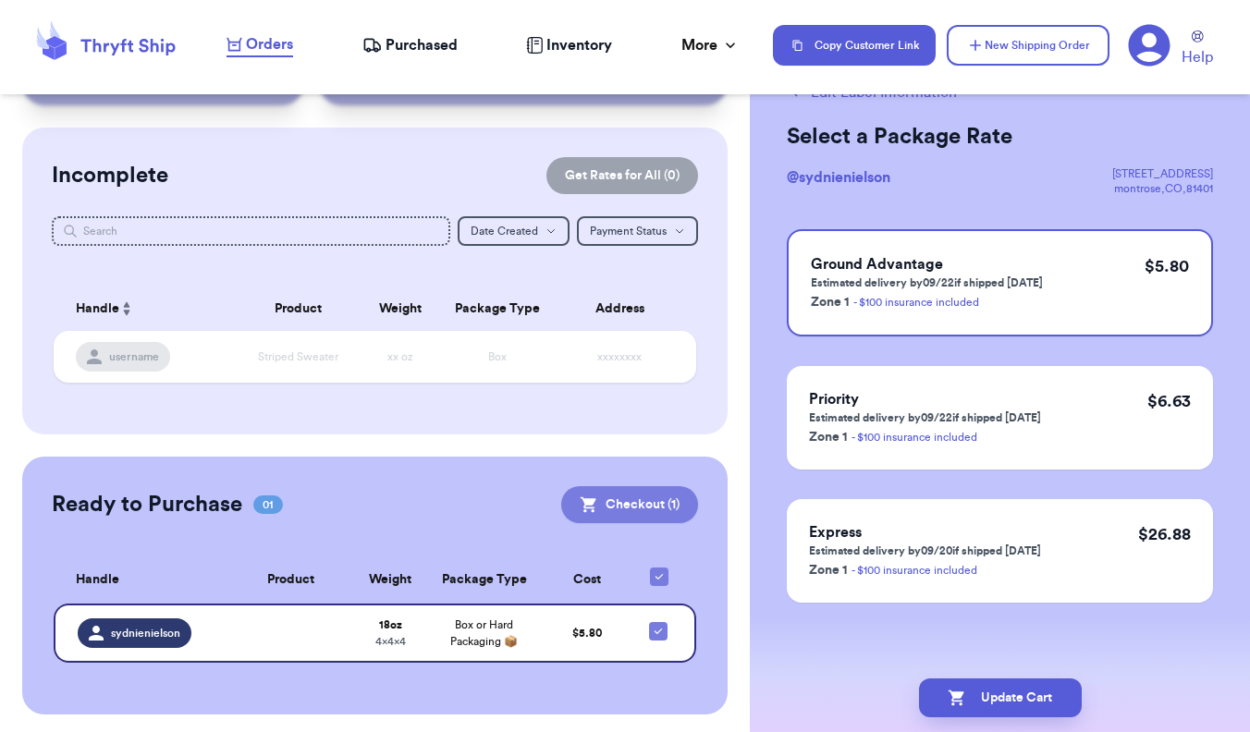
click at [621, 507] on button "Checkout ( 1 )" at bounding box center [629, 504] width 137 height 37
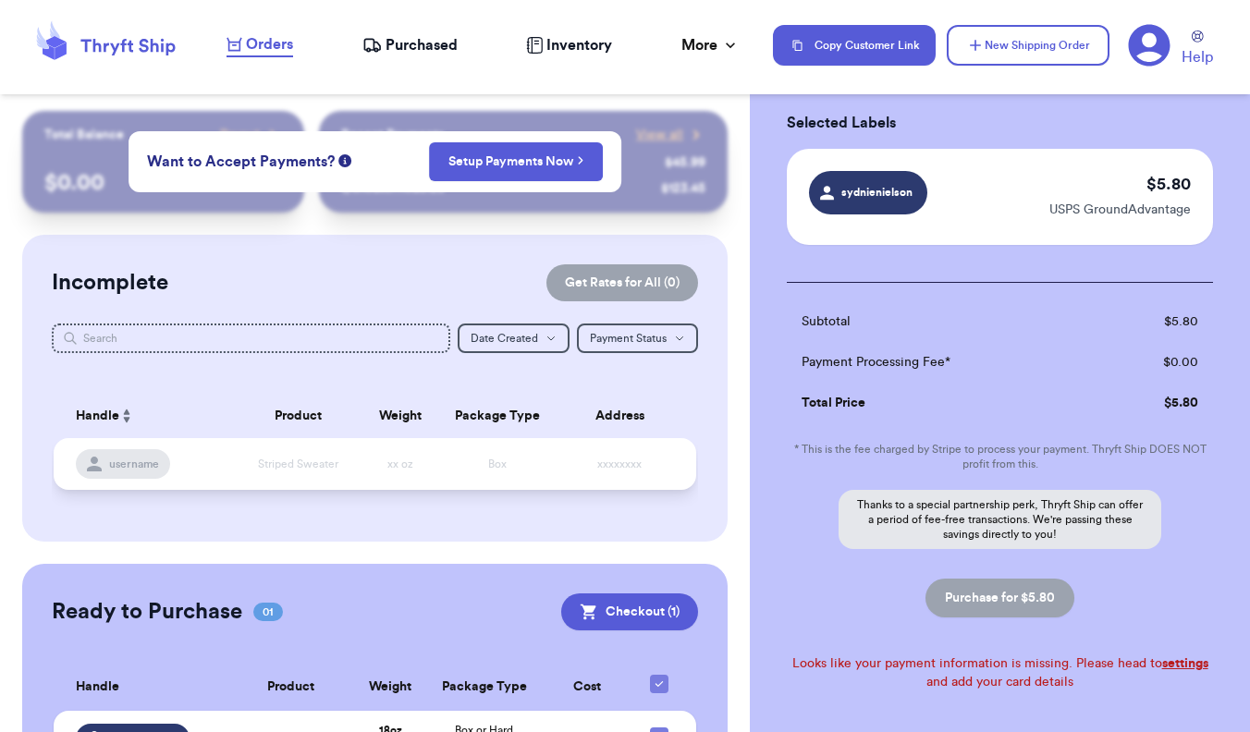
scroll to position [0, 0]
click at [709, 58] on nav "Orders Purchased Inventory More Stats Completed Orders Payments Payouts Copy Cu…" at bounding box center [729, 45] width 1042 height 61
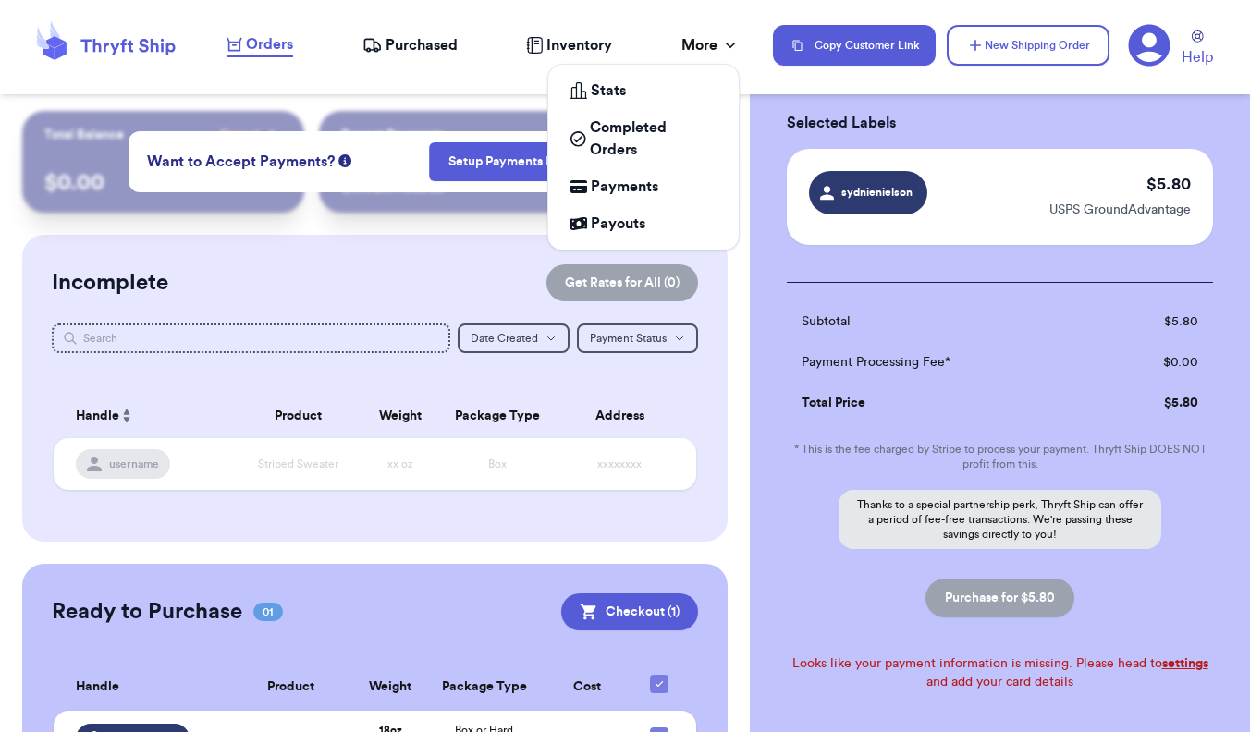
click at [709, 50] on div "More" at bounding box center [710, 45] width 58 height 22
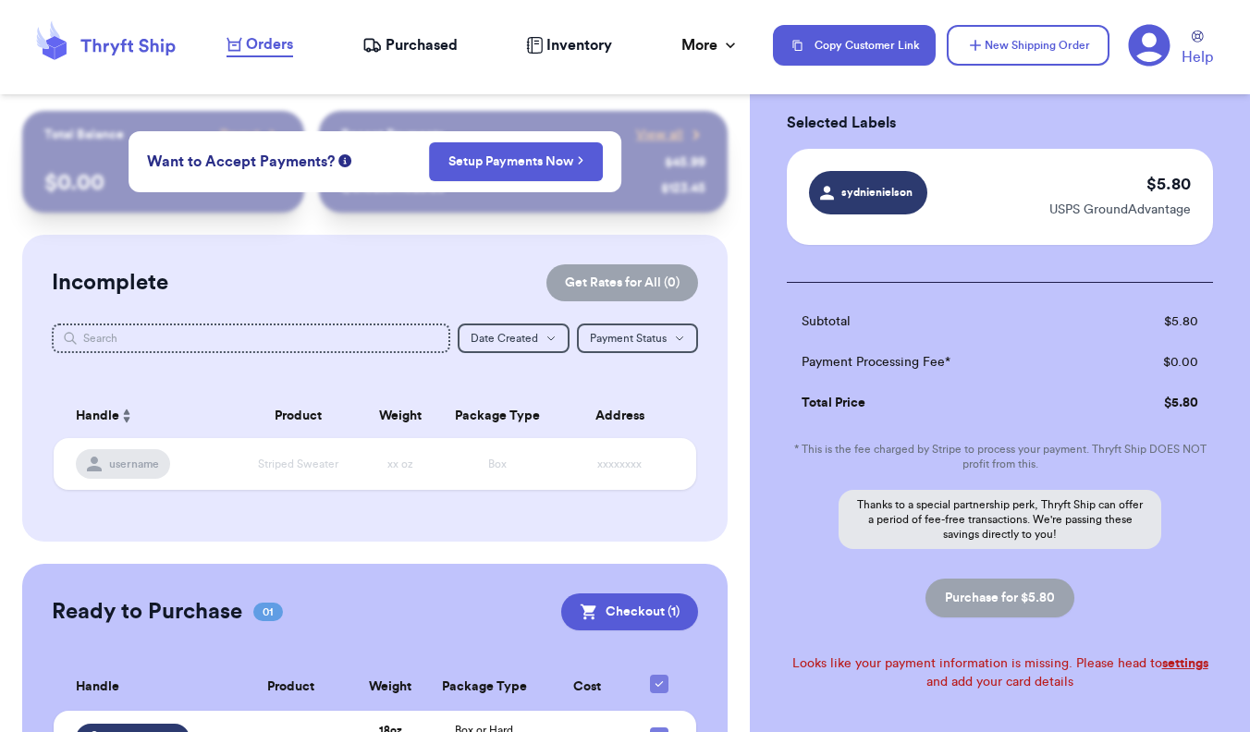
click at [884, 42] on icon at bounding box center [1150, 46] width 42 height 42
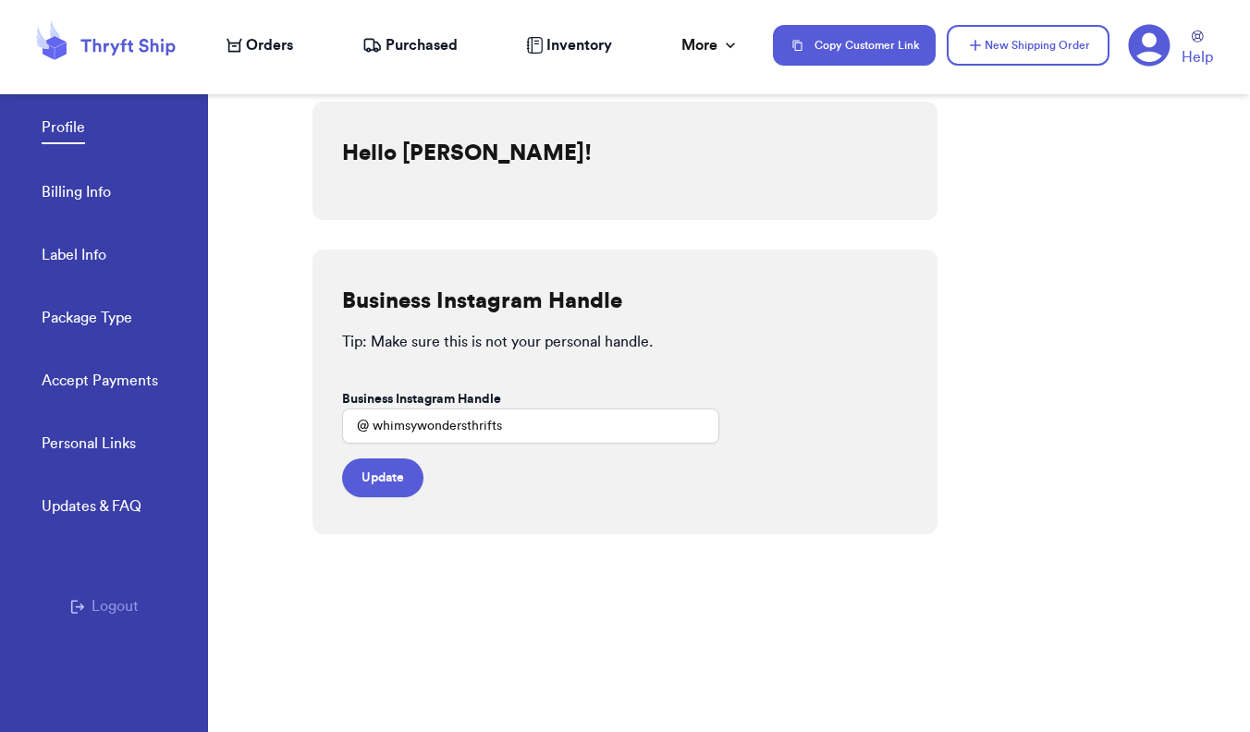
click at [95, 200] on link "Billing Info" at bounding box center [76, 194] width 69 height 26
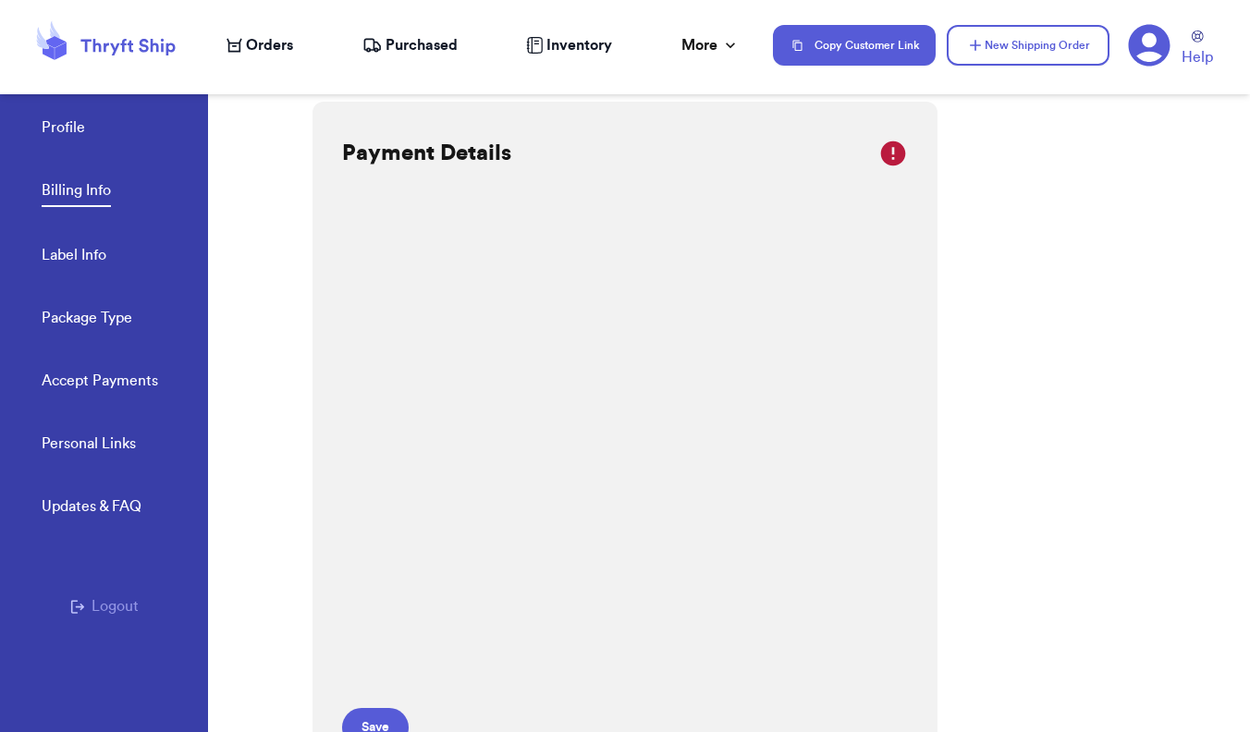
click at [85, 265] on link "Label Info" at bounding box center [74, 257] width 65 height 26
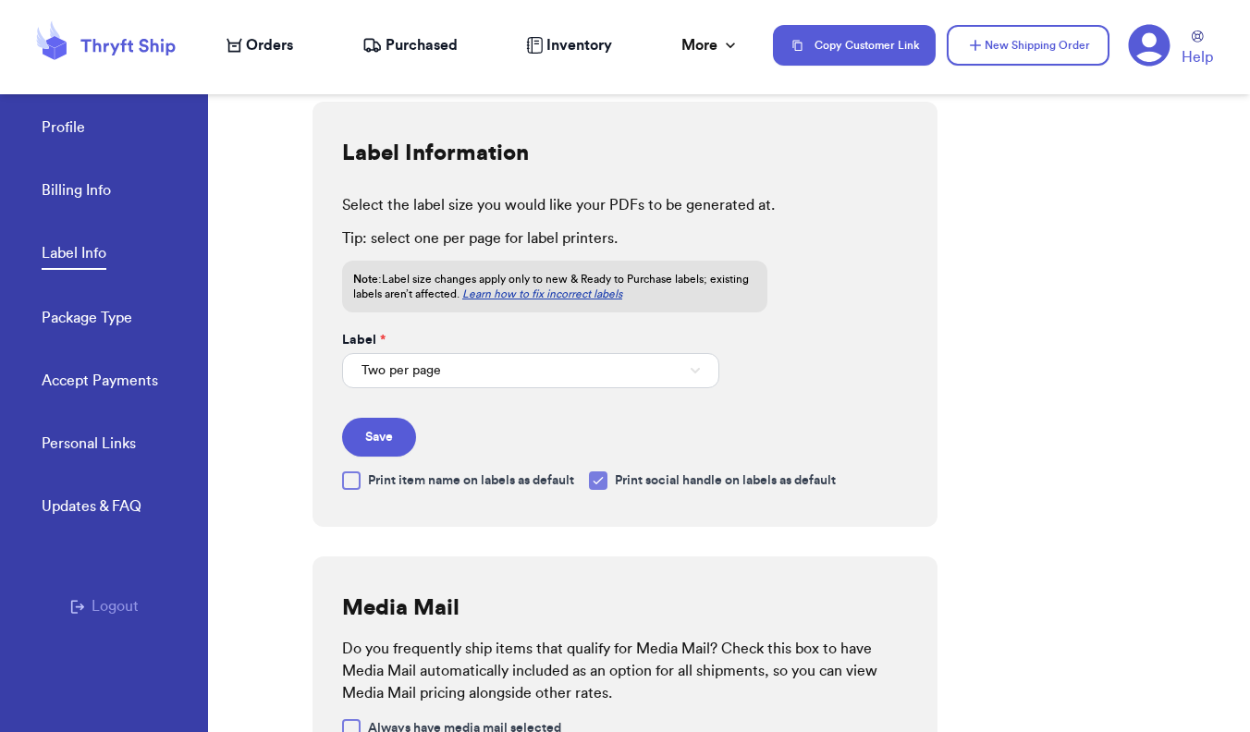
click at [349, 478] on div at bounding box center [351, 480] width 18 height 18
click at [0, 0] on input "Print item name on labels as default" at bounding box center [0, 0] width 0 height 0
click at [395, 441] on button "Save" at bounding box center [379, 437] width 74 height 39
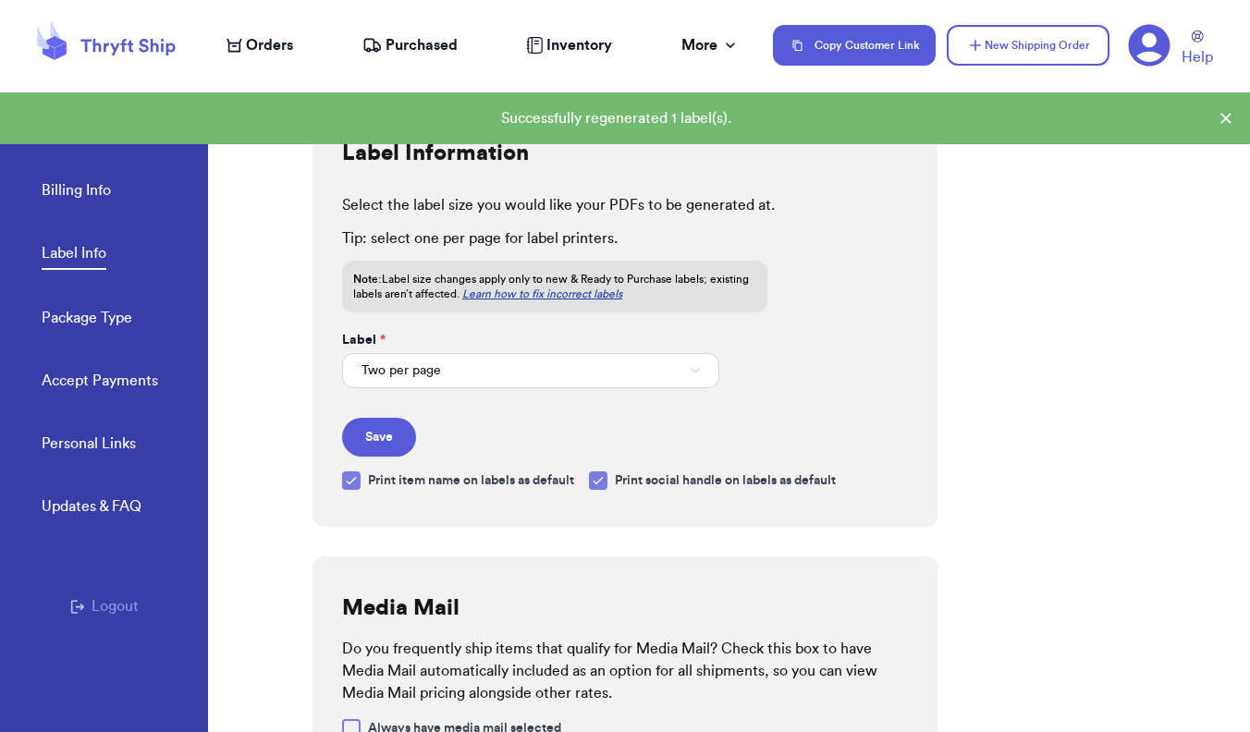
click at [288, 42] on span "Orders" at bounding box center [269, 45] width 47 height 22
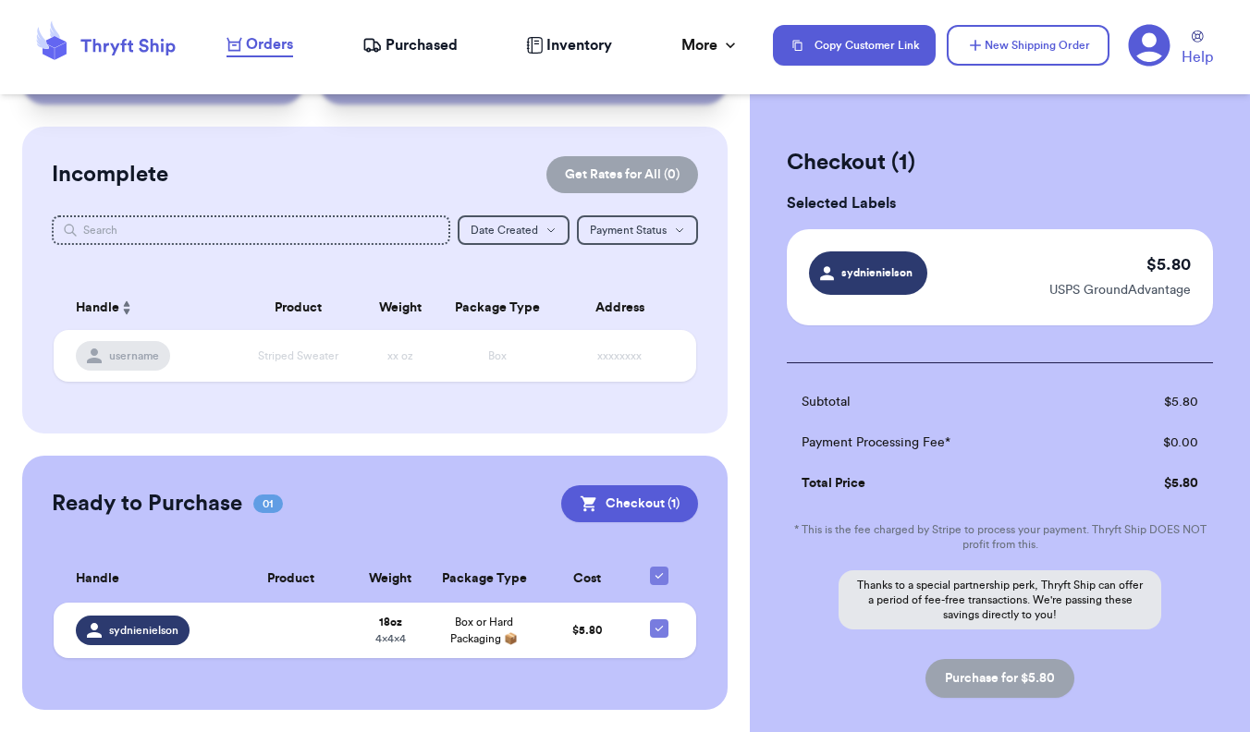
scroll to position [107, 0]
click at [285, 642] on td at bounding box center [290, 631] width 125 height 55
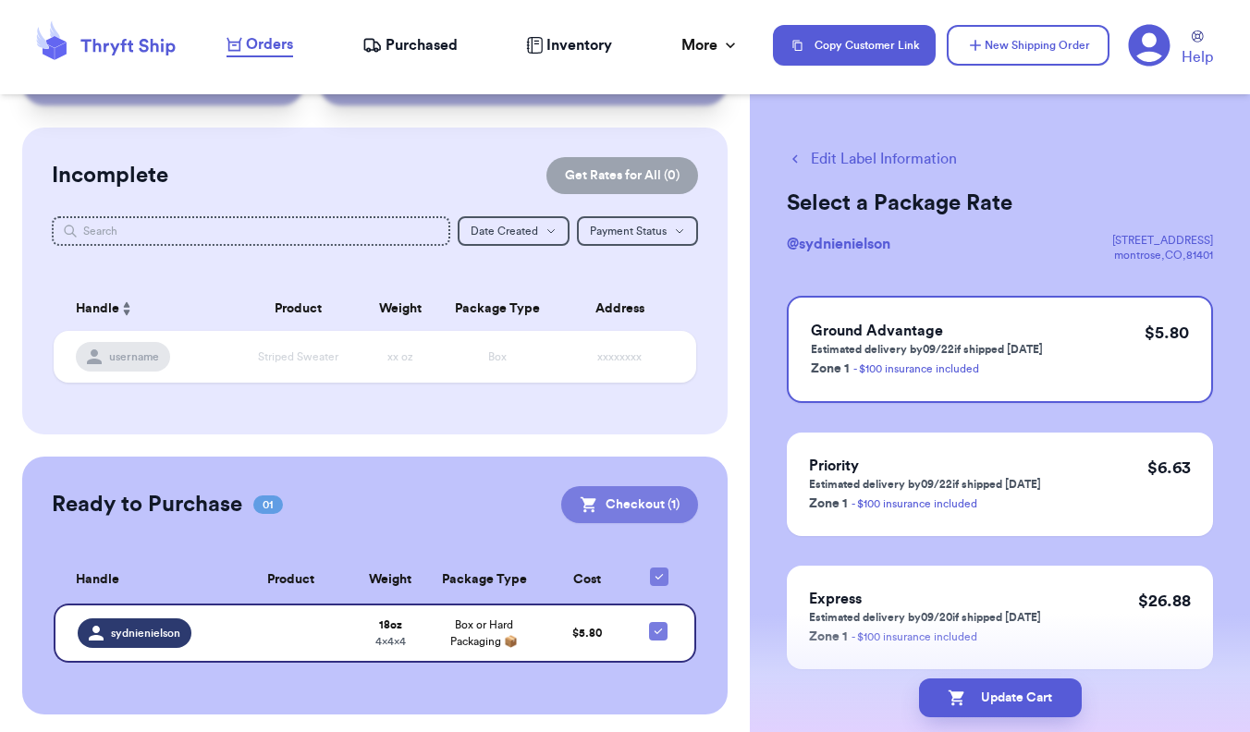
click at [670, 495] on button "Checkout ( 1 )" at bounding box center [629, 504] width 137 height 37
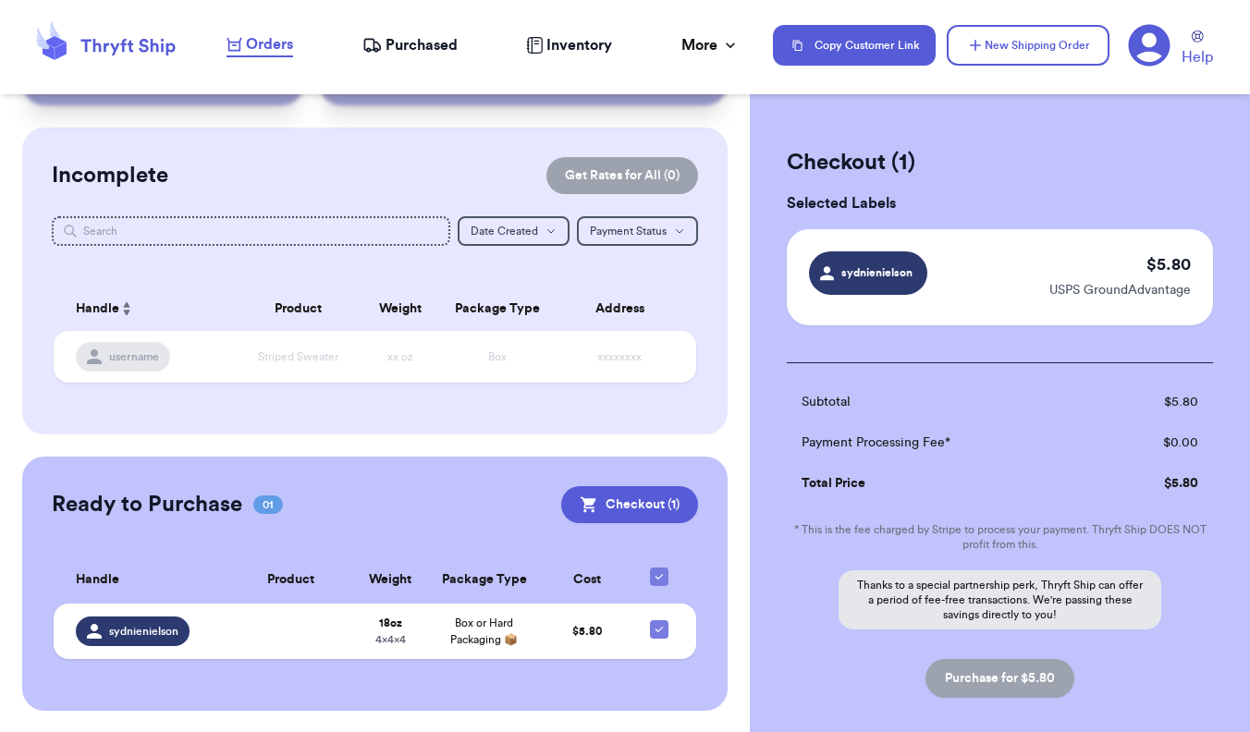
click at [884, 300] on div "sydnienielson $ 5.80 USPS GroundAdvantage" at bounding box center [1000, 277] width 426 height 96
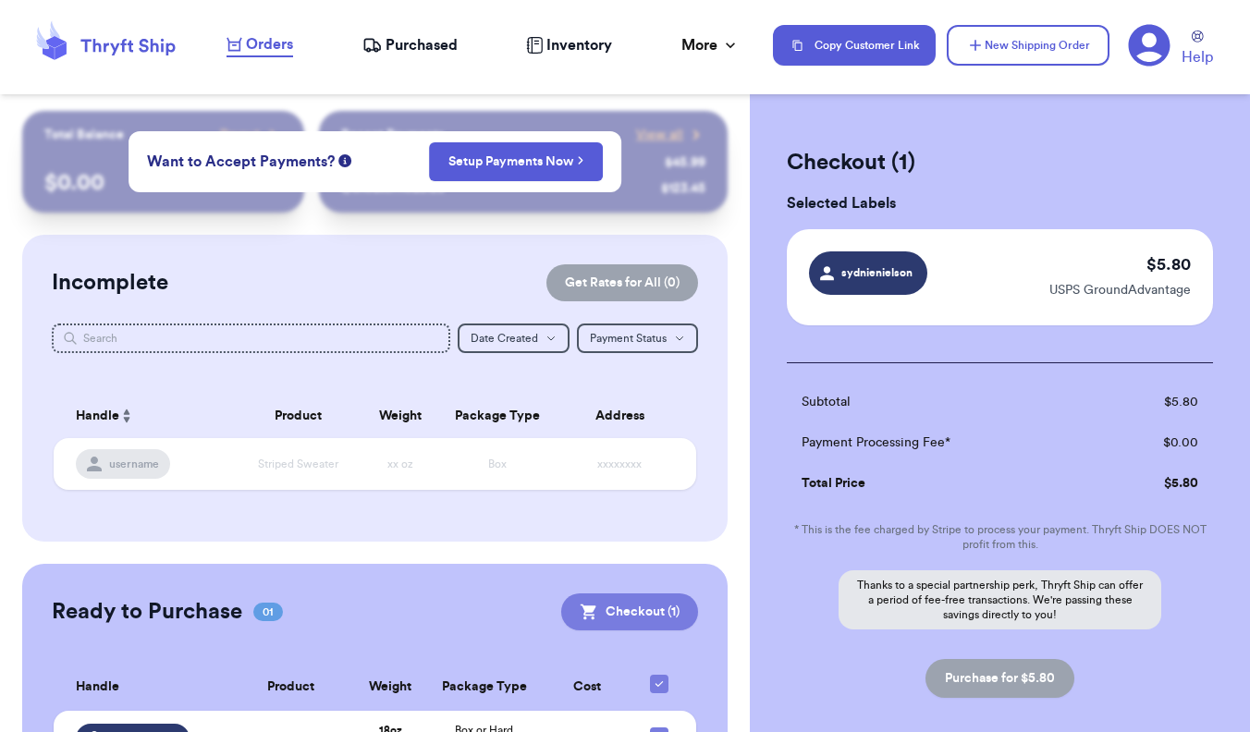
scroll to position [0, 0]
click at [411, 50] on span "Purchased" at bounding box center [421, 45] width 72 height 22
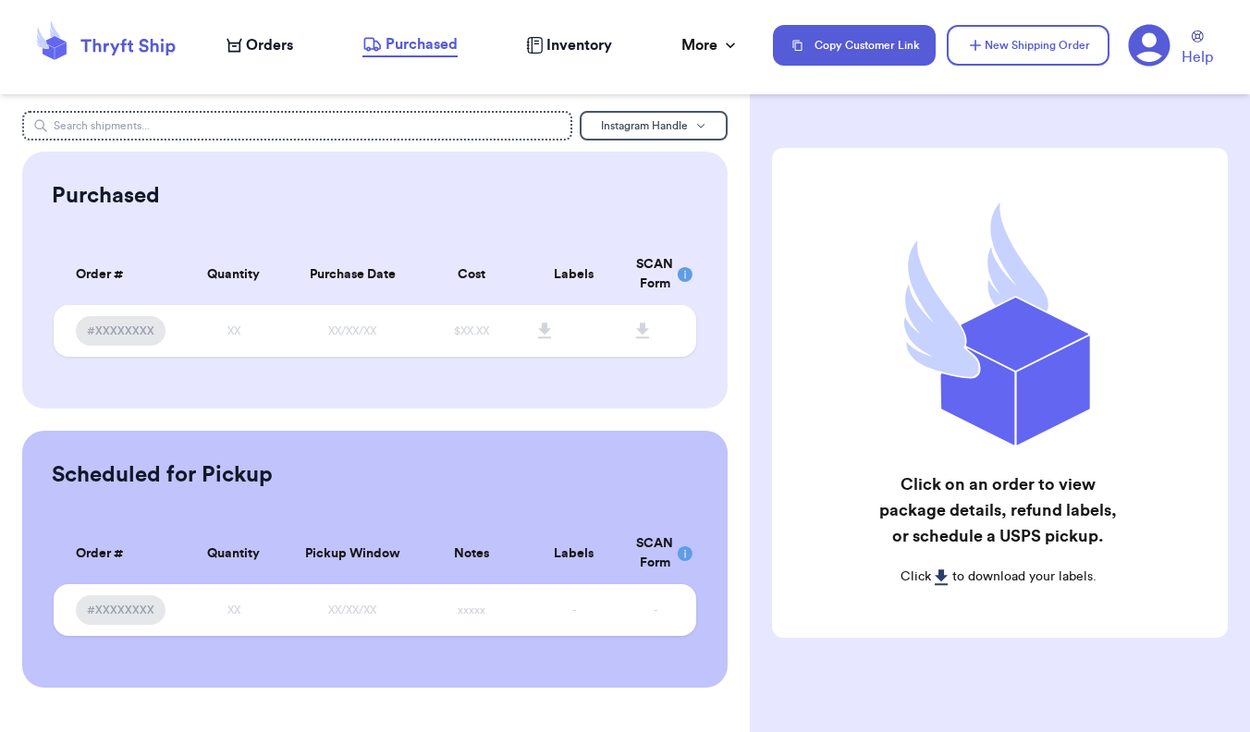
click at [541, 42] on icon at bounding box center [534, 45] width 17 height 17
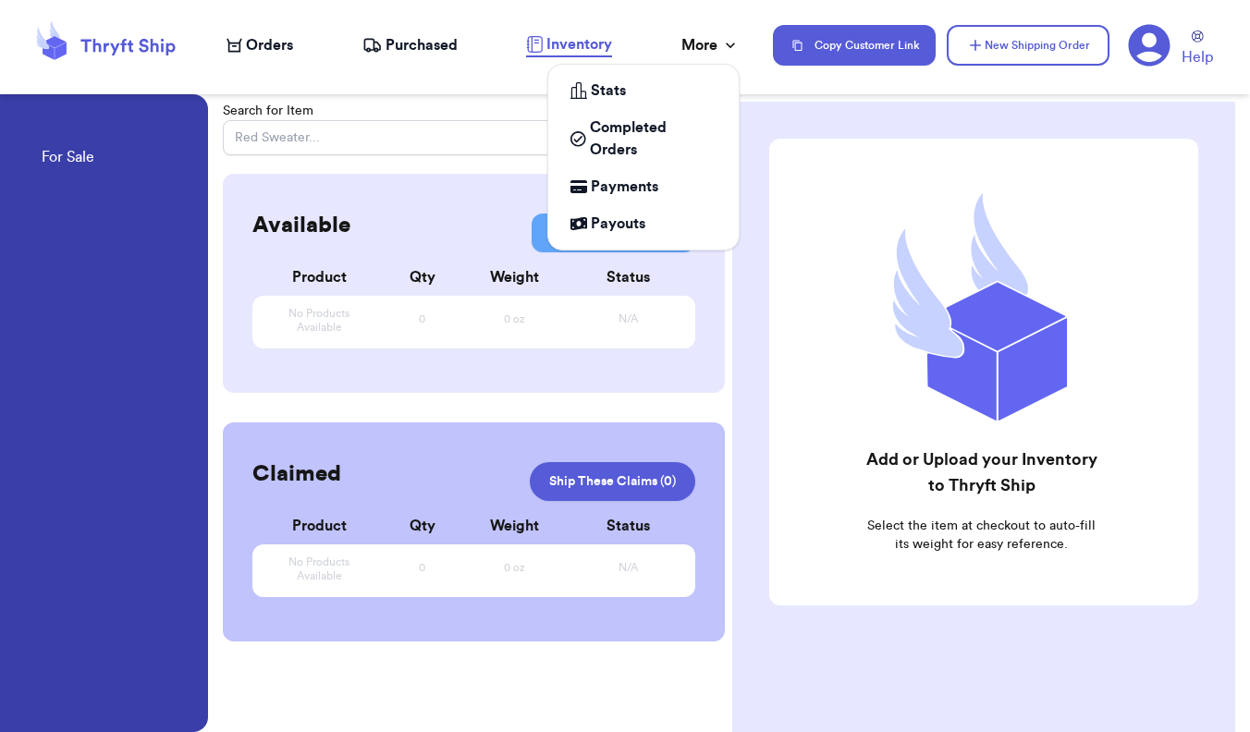
click at [705, 43] on div "More" at bounding box center [710, 45] width 58 height 22
click at [675, 102] on link "Stats" at bounding box center [644, 90] width 176 height 37
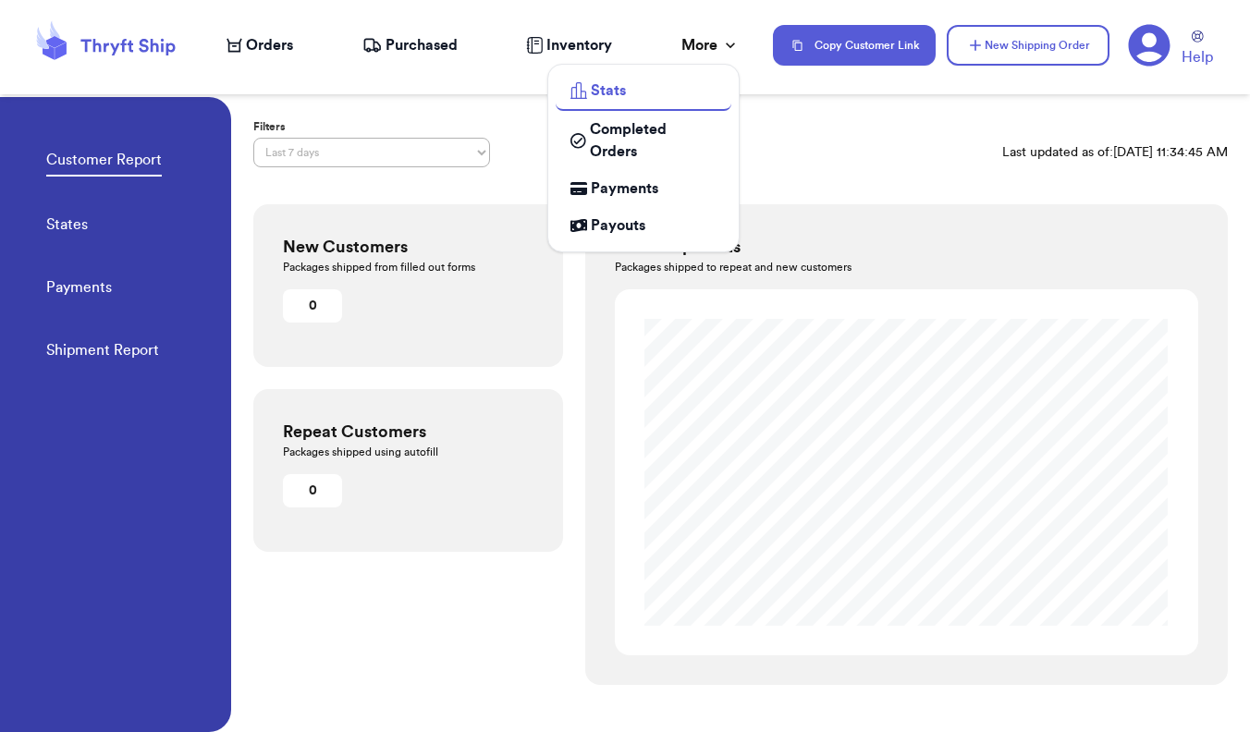
click at [680, 117] on link "Completed Orders" at bounding box center [644, 140] width 176 height 59
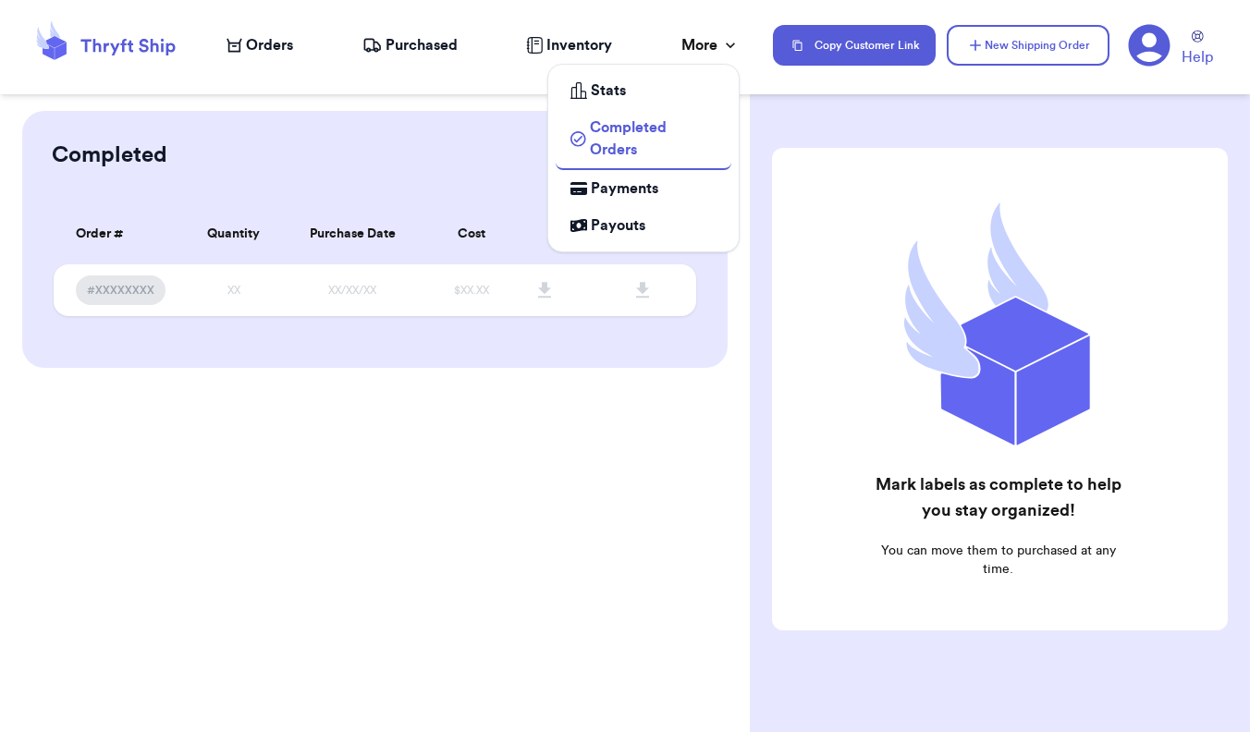
click at [676, 184] on div "Payments" at bounding box center [643, 188] width 146 height 22
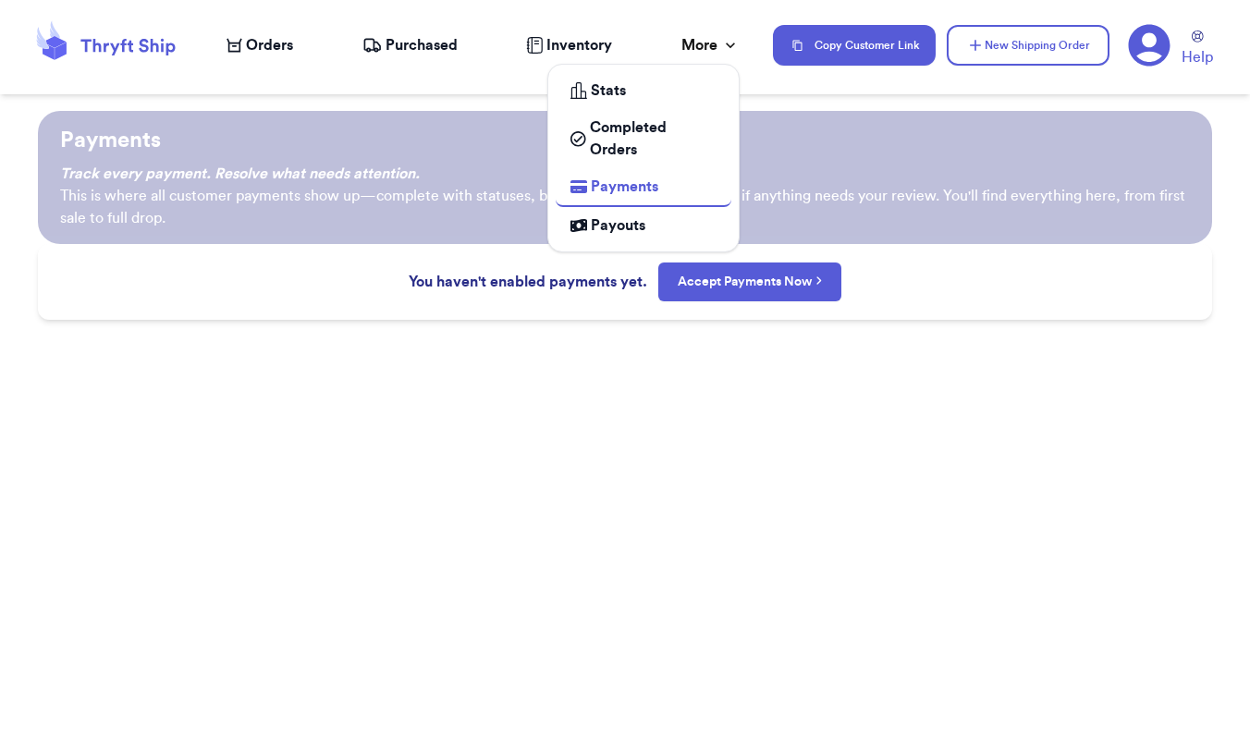
click at [674, 219] on div "Payouts" at bounding box center [643, 225] width 146 height 22
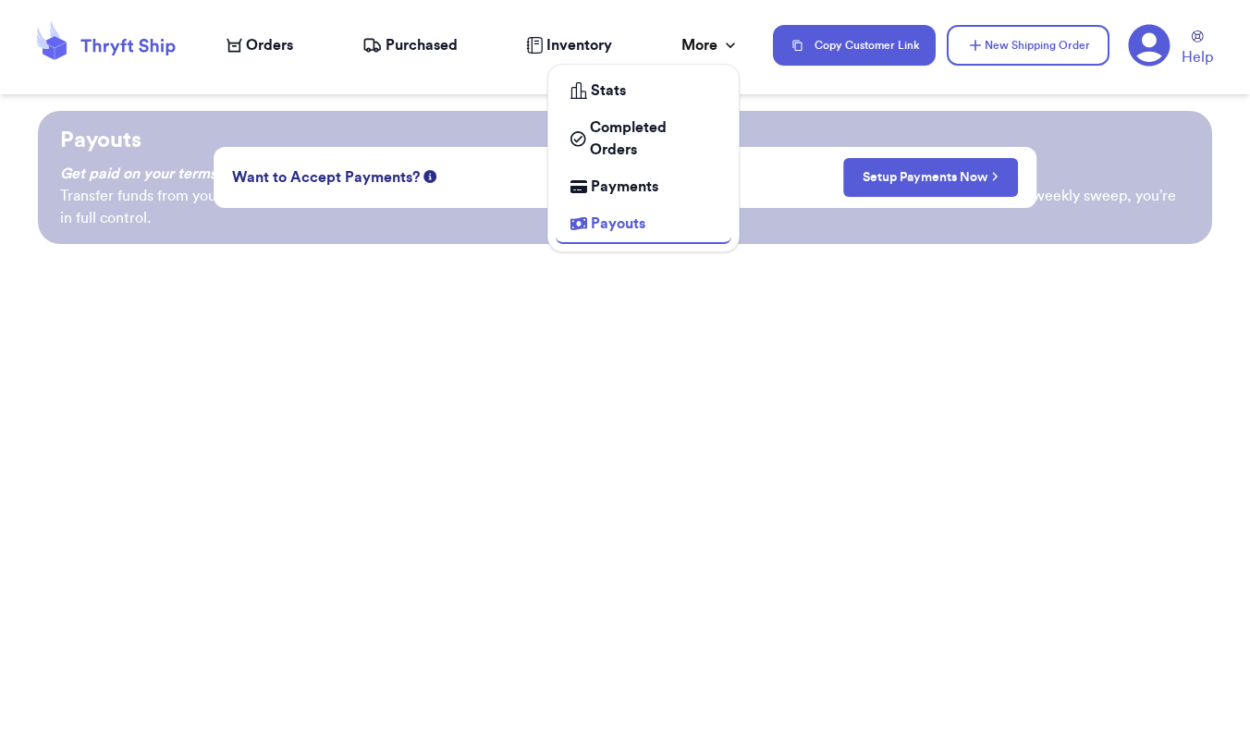
click at [687, 48] on div "More" at bounding box center [710, 45] width 58 height 22
click at [707, 45] on div "More" at bounding box center [710, 45] width 58 height 22
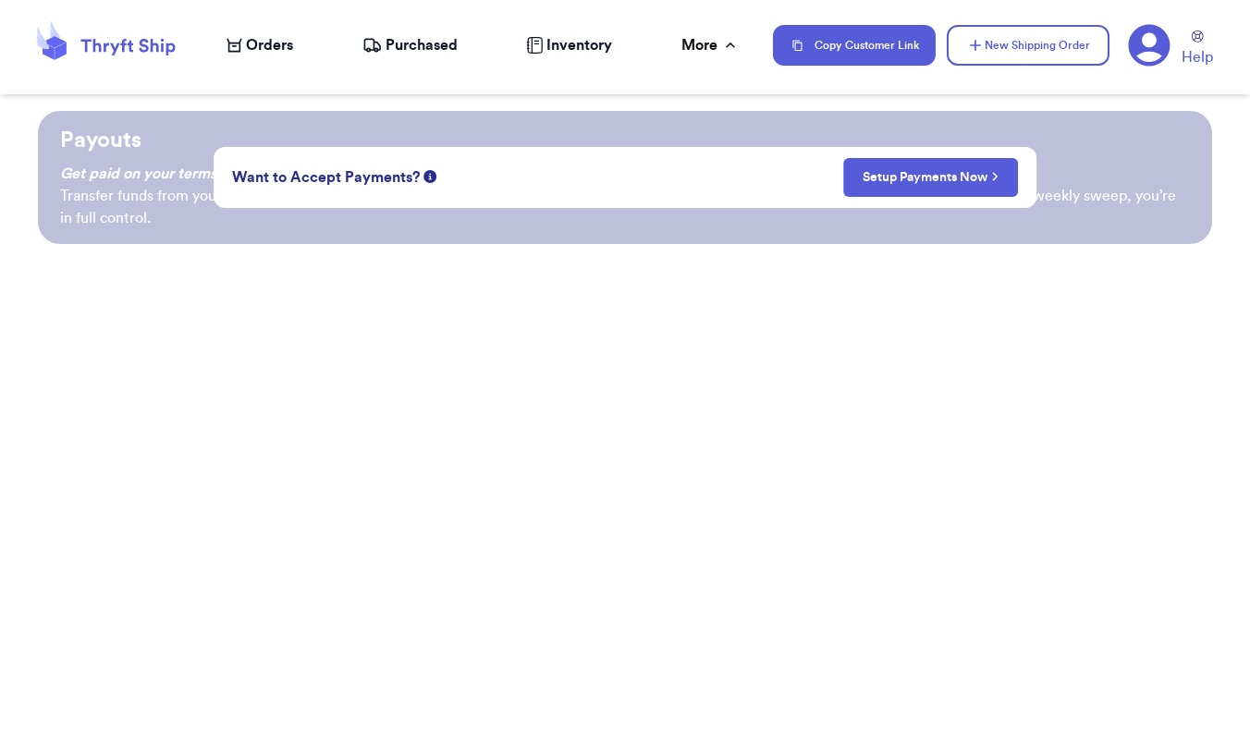
click at [611, 46] on span "Inventory" at bounding box center [579, 45] width 66 height 22
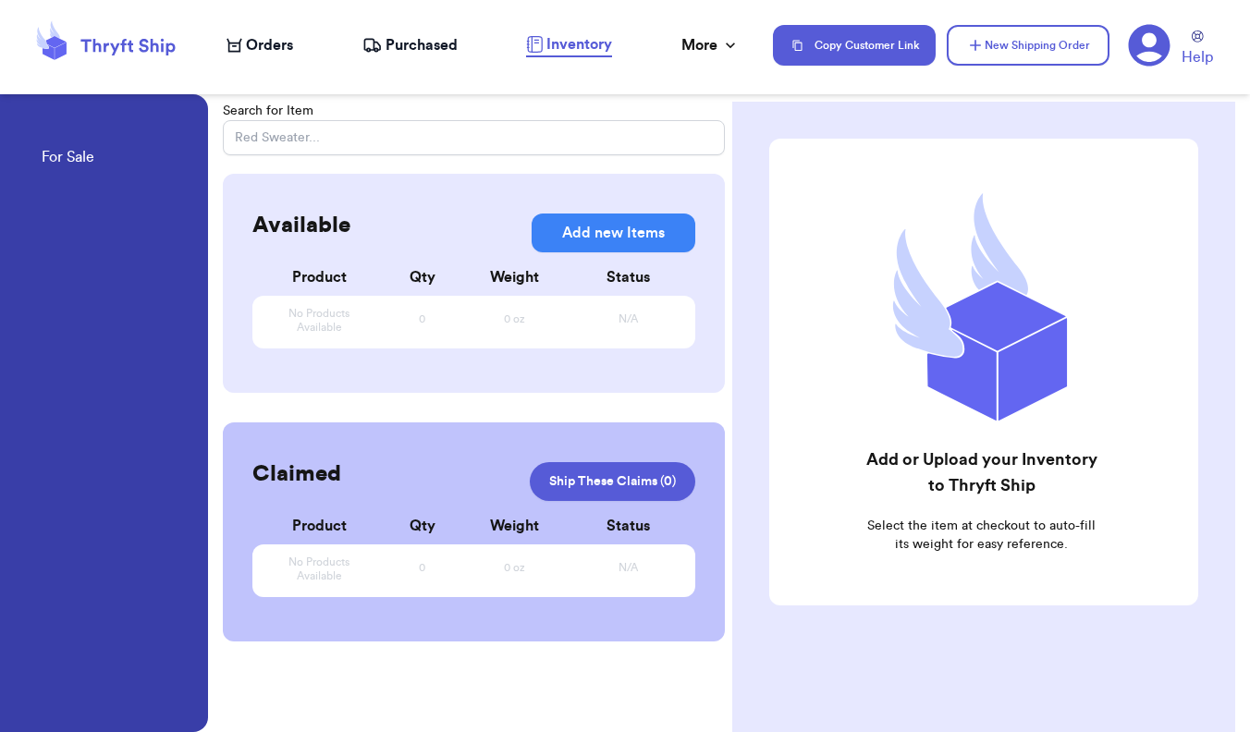
click at [598, 226] on button "Add new Items" at bounding box center [614, 233] width 164 height 39
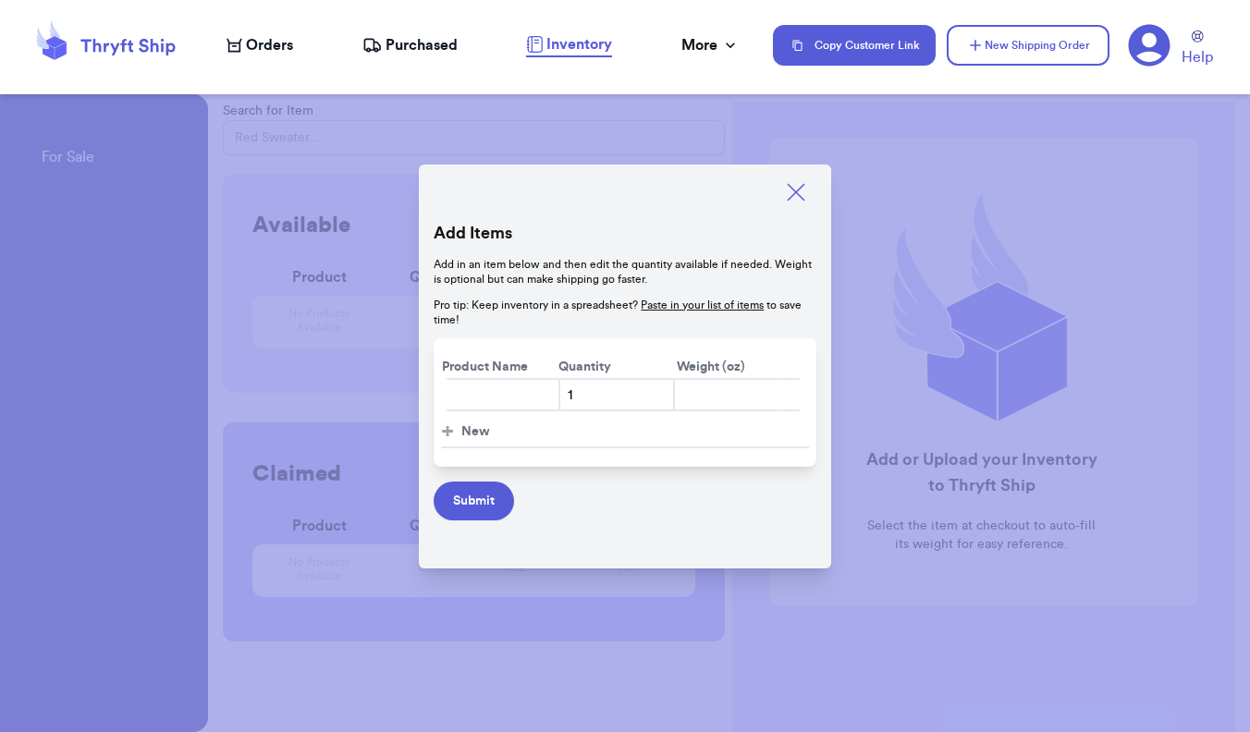
click at [507, 406] on input "text" at bounding box center [503, 394] width 115 height 33
click at [532, 389] on input "Oshkosh" at bounding box center [503, 394] width 115 height 33
click at [707, 397] on input "number" at bounding box center [726, 394] width 107 height 33
click at [470, 507] on button "Submit" at bounding box center [474, 501] width 80 height 39
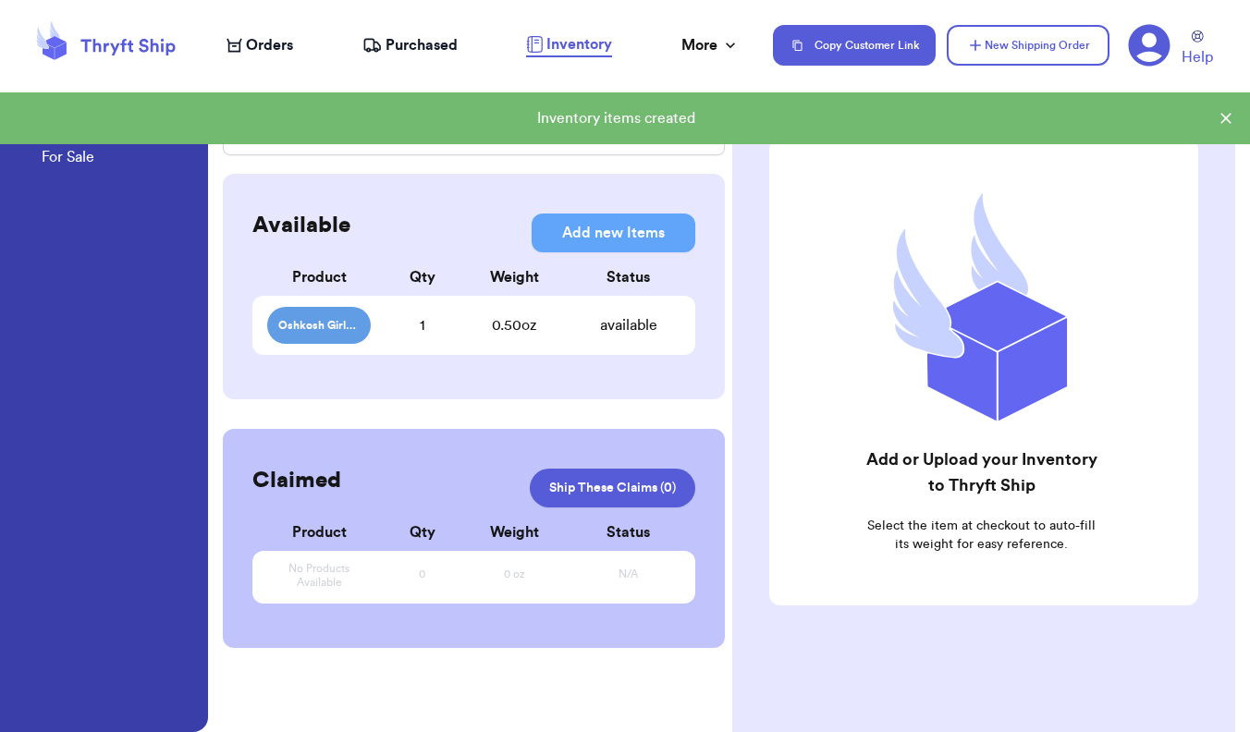
click at [415, 325] on div "1" at bounding box center [423, 325] width 104 height 22
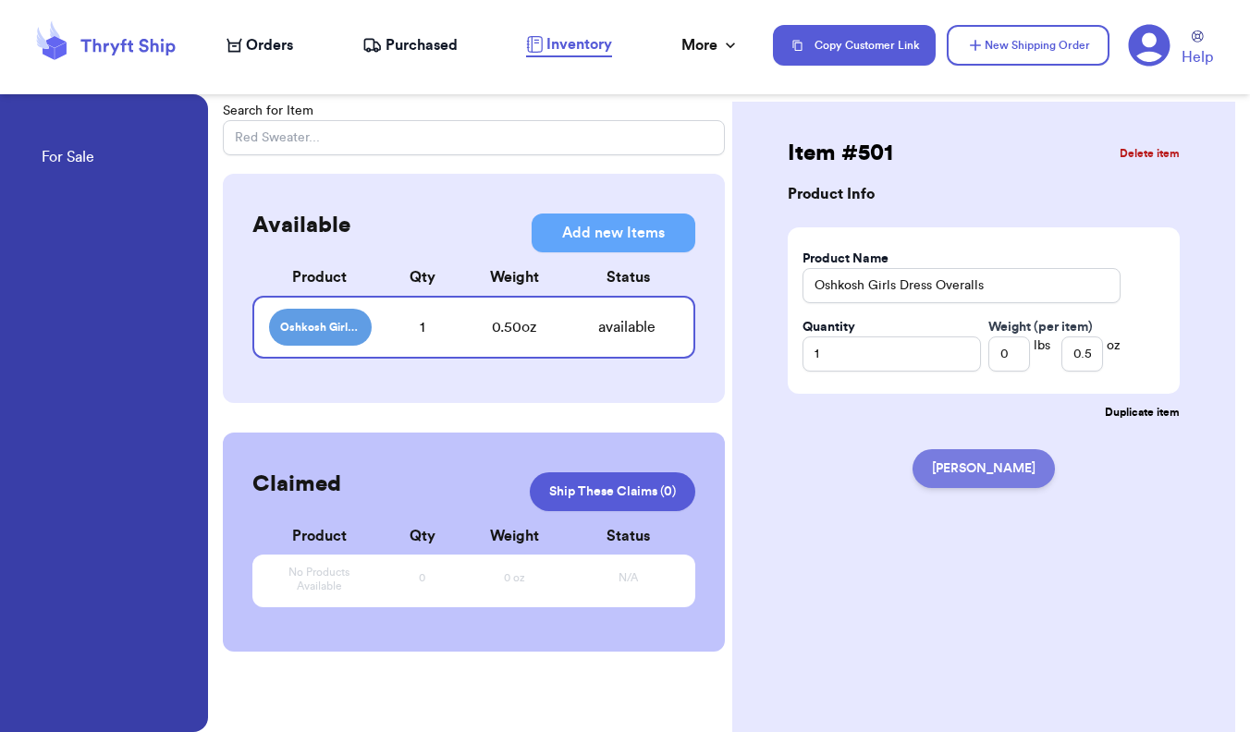
click at [884, 467] on button "Mark Claimed" at bounding box center [983, 468] width 142 height 39
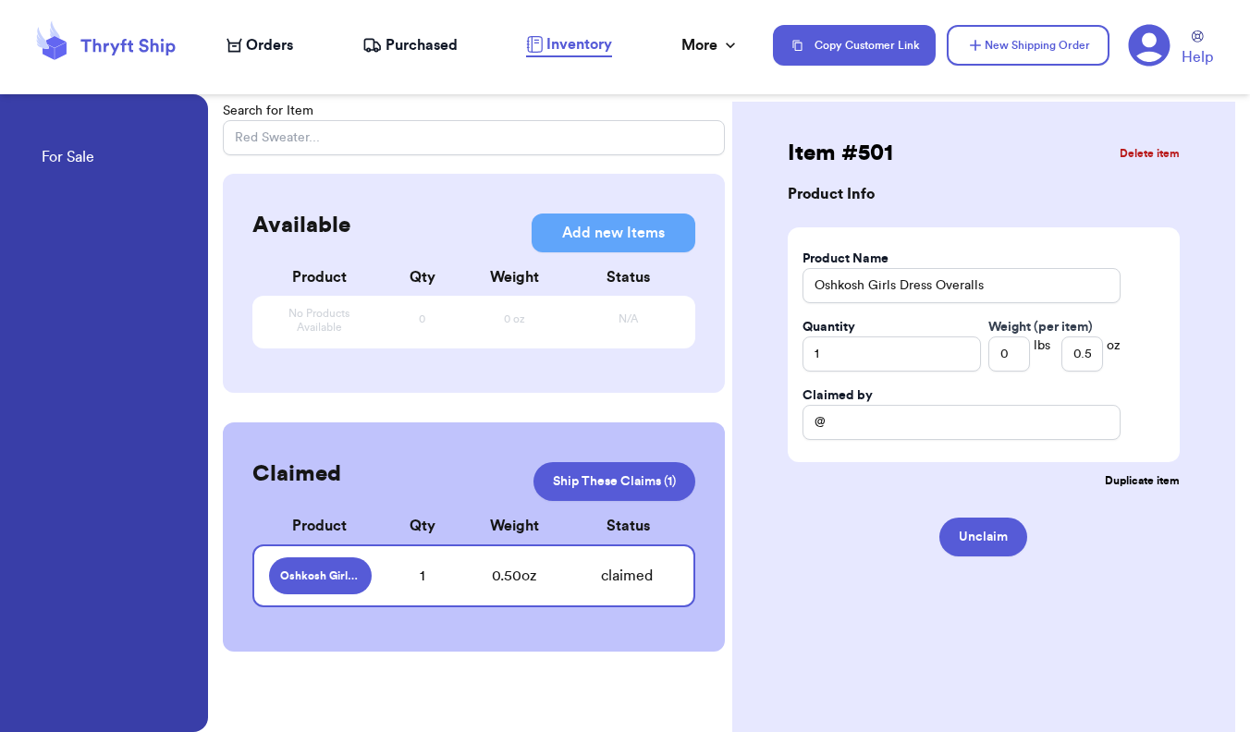
click at [588, 581] on div "claimed" at bounding box center [627, 576] width 103 height 22
click at [627, 492] on link "Ship These Claims ( 1 )" at bounding box center [614, 481] width 162 height 39
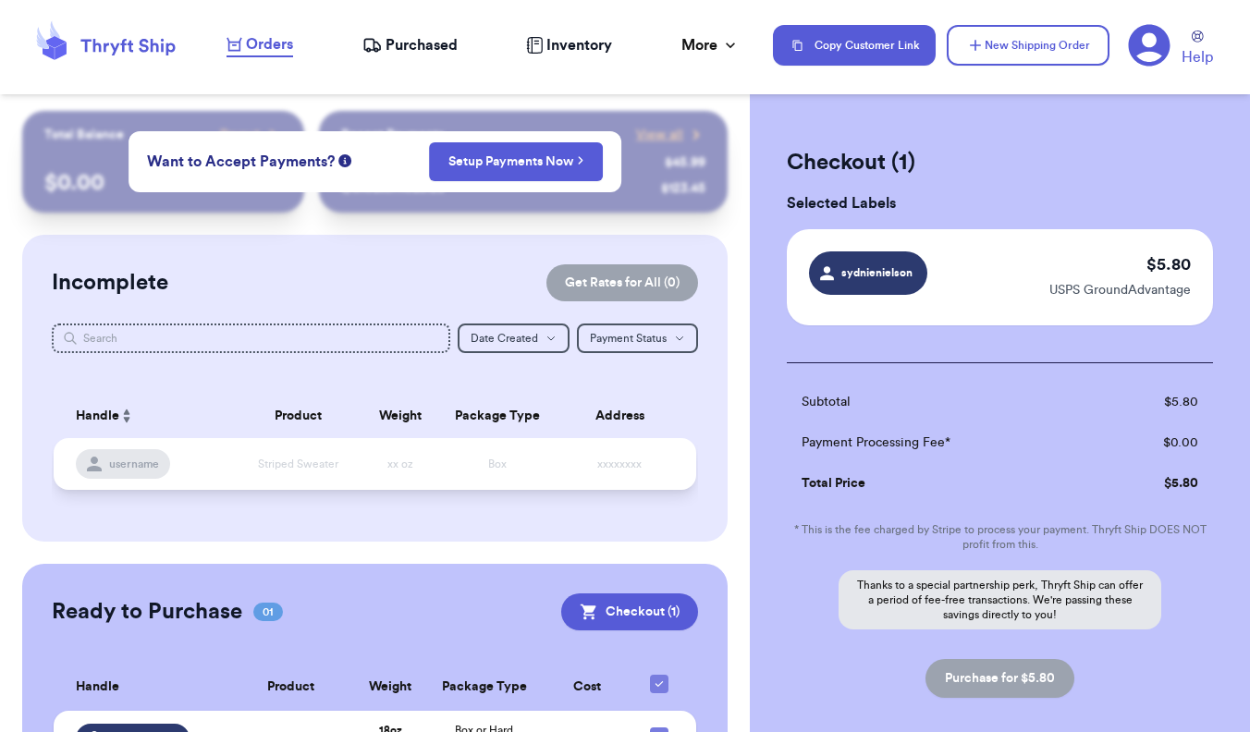
click at [488, 487] on td "Box" at bounding box center [497, 464] width 116 height 52
click at [158, 471] on span "username" at bounding box center [134, 464] width 50 height 15
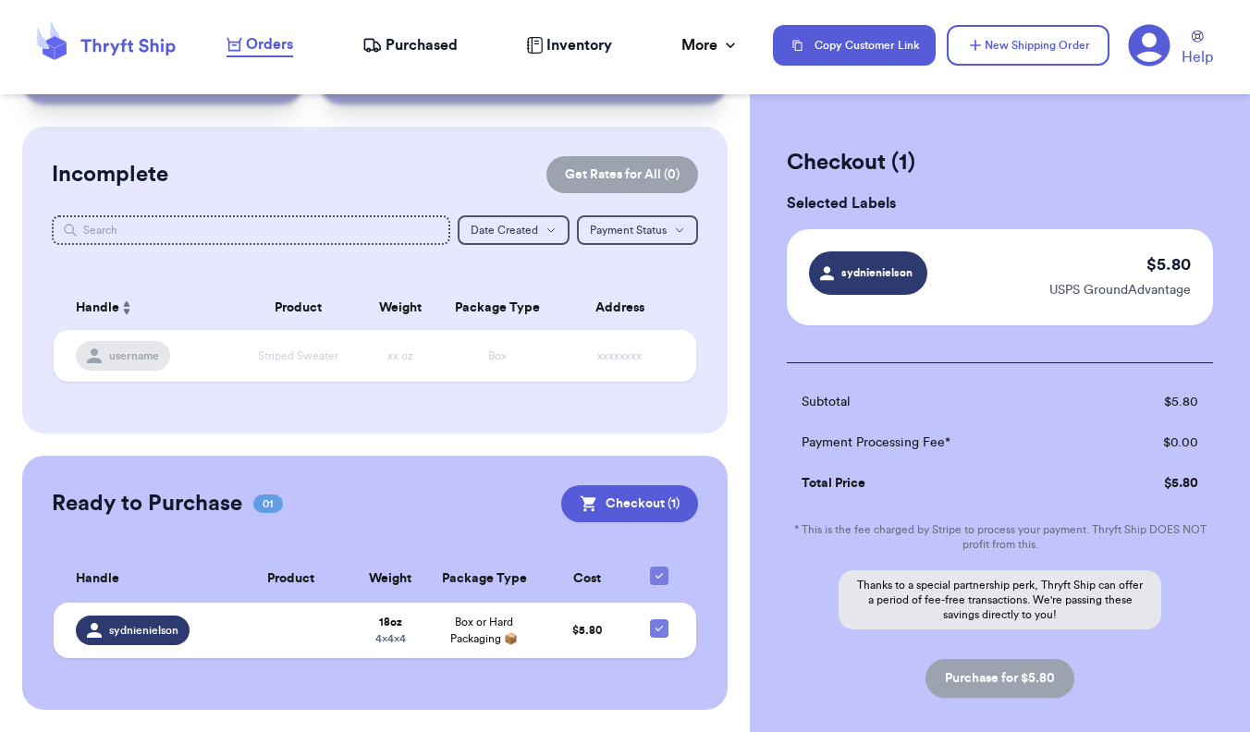
scroll to position [107, 0]
click at [647, 642] on td at bounding box center [664, 631] width 62 height 55
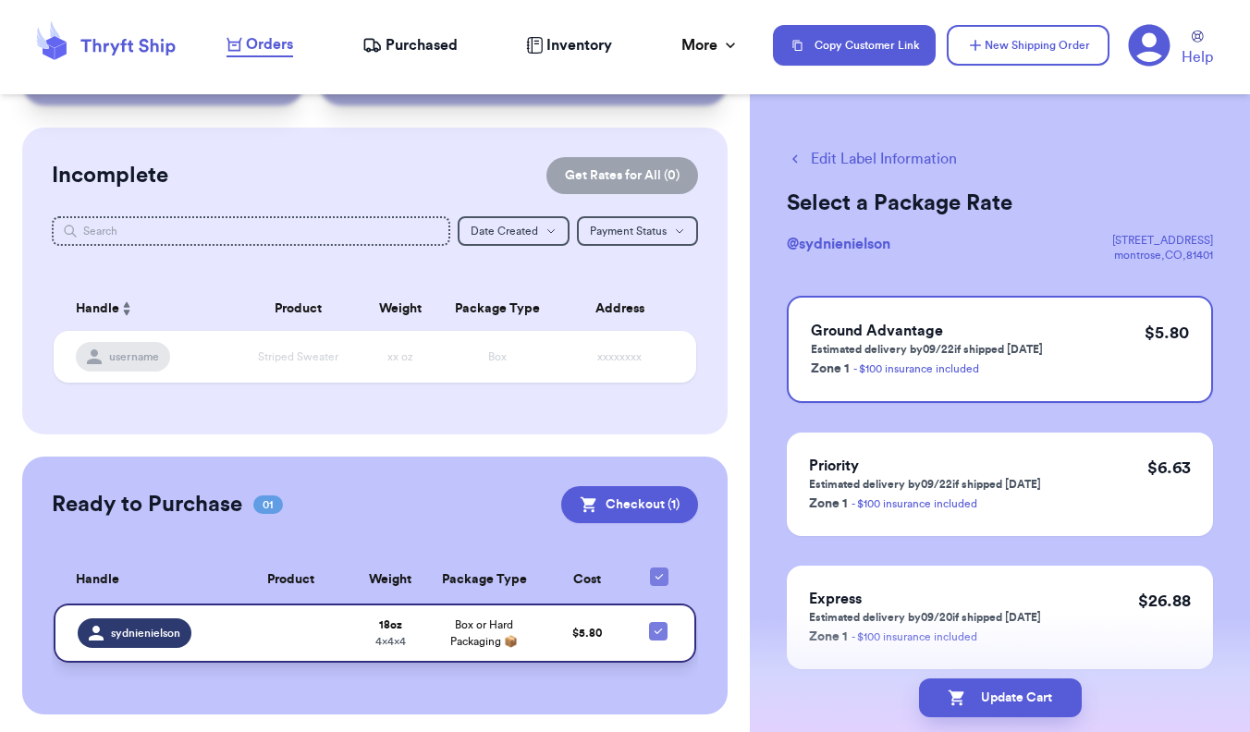
click at [559, 653] on td "$ 5.80" at bounding box center [586, 633] width 93 height 59
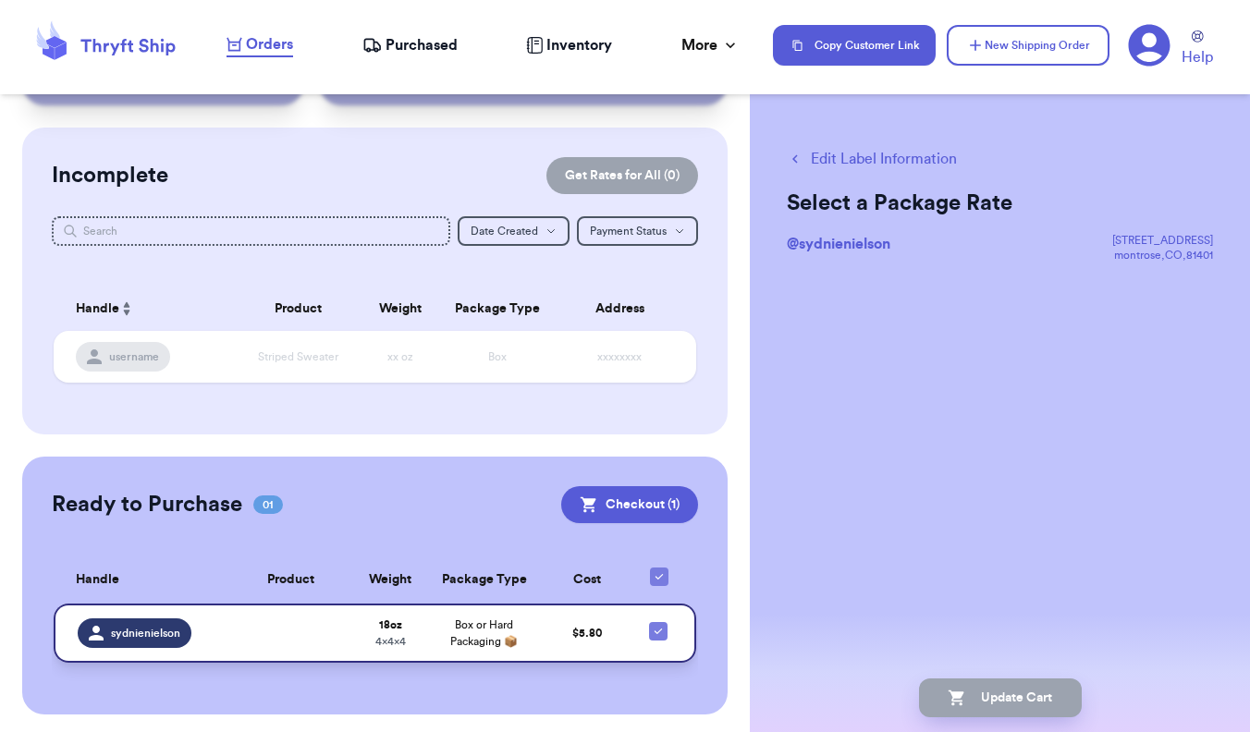
click at [175, 638] on span "sydnienielson" at bounding box center [145, 633] width 69 height 15
click at [401, 623] on td "18 oz 4 x 4 x 4" at bounding box center [390, 633] width 75 height 59
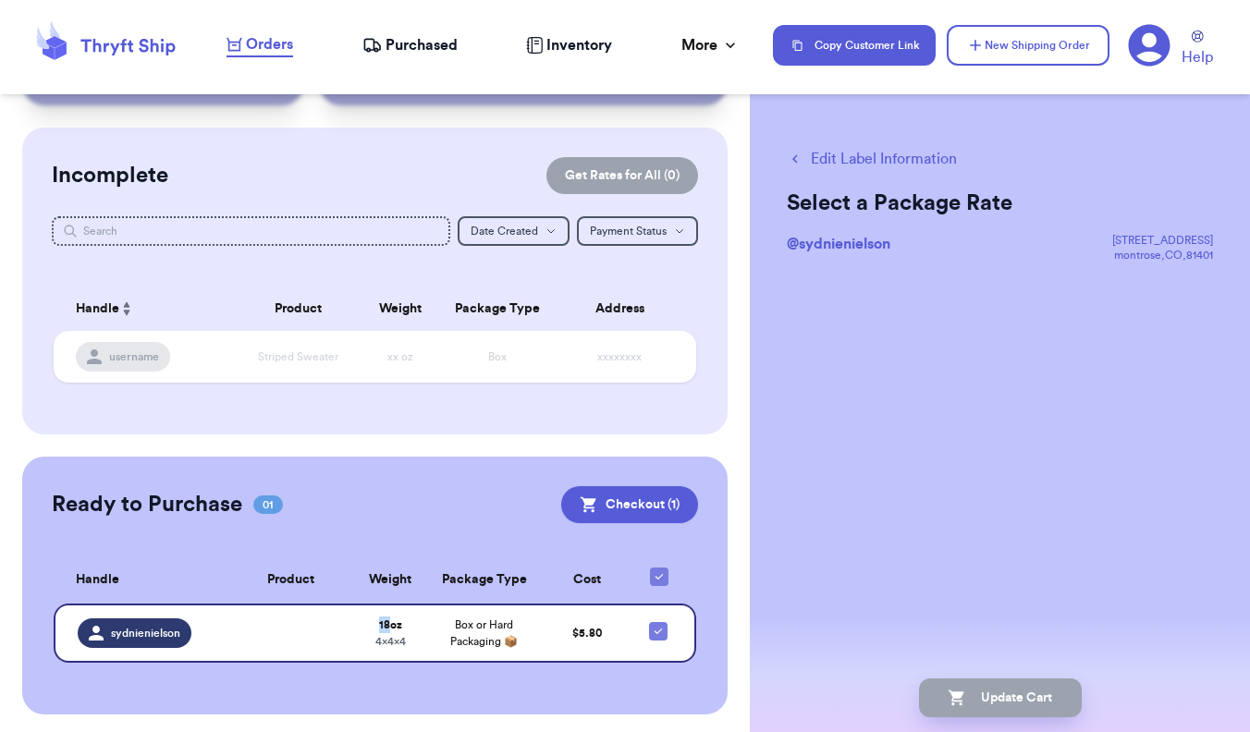
click at [446, 47] on span "Purchased" at bounding box center [421, 45] width 72 height 22
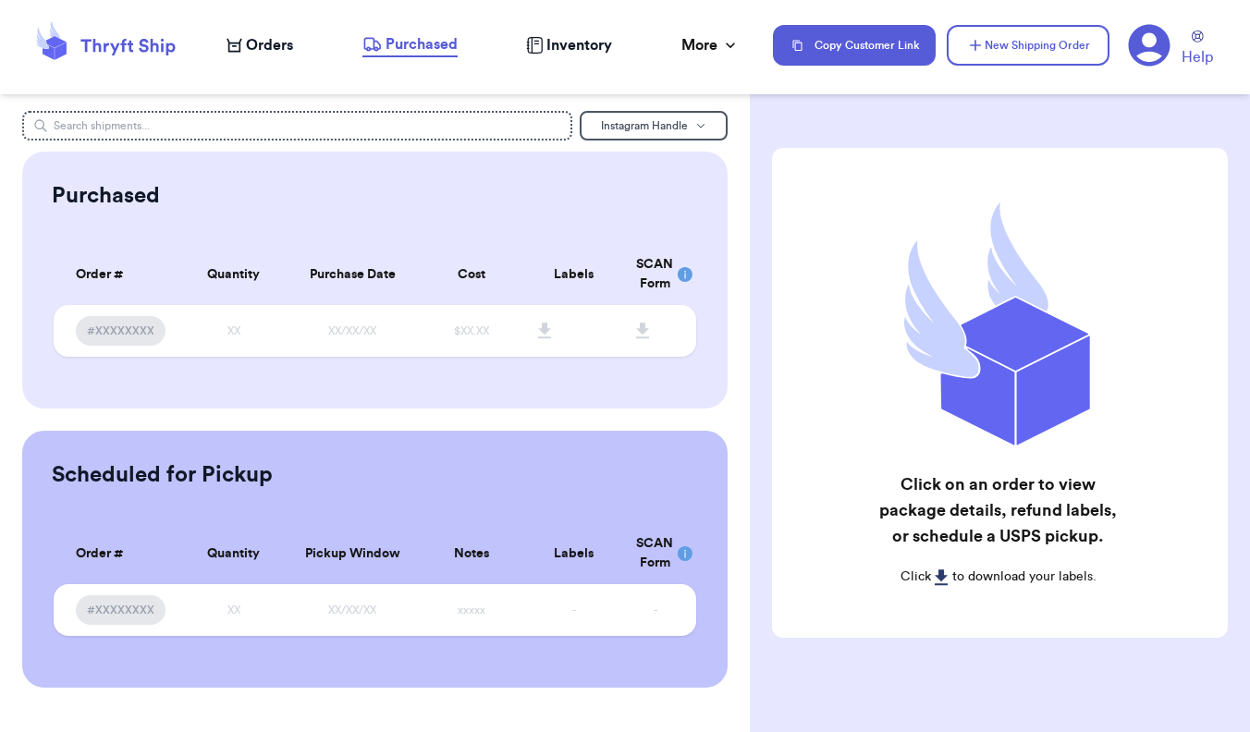
click at [544, 44] on div "Inventory" at bounding box center [569, 45] width 86 height 22
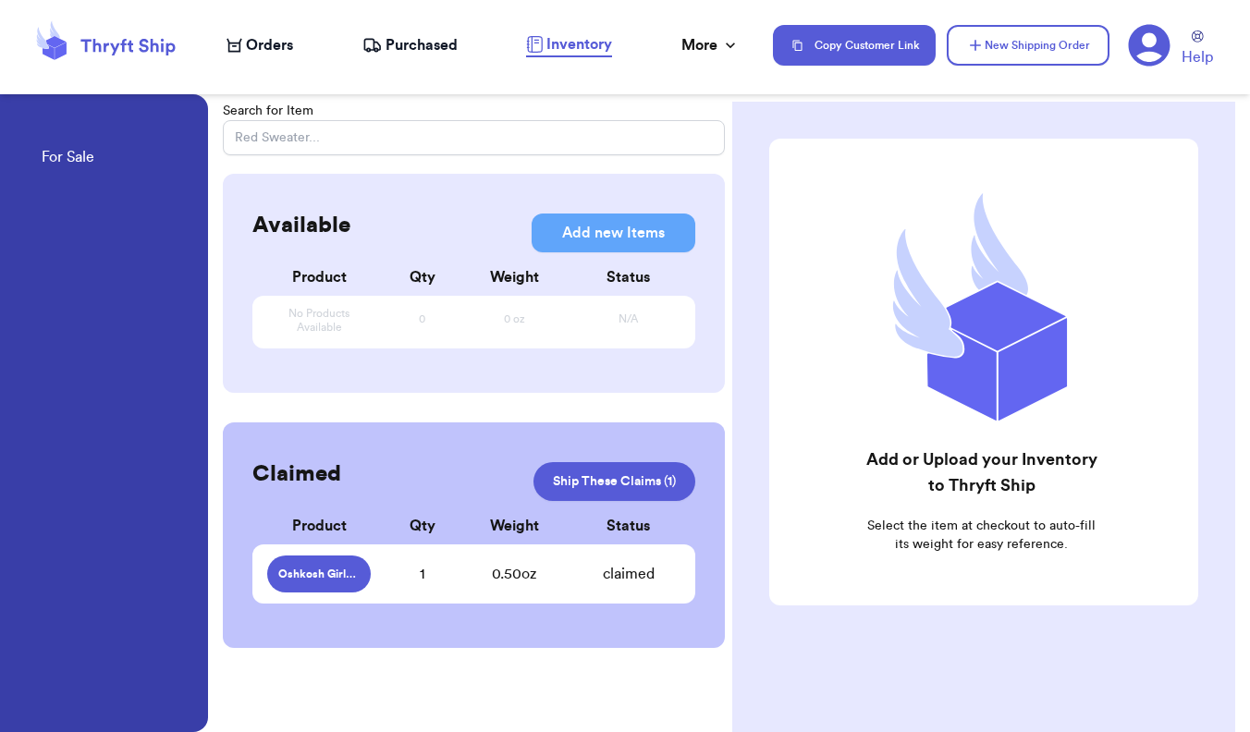
click at [455, 579] on div "0.50 oz" at bounding box center [515, 574] width 126 height 22
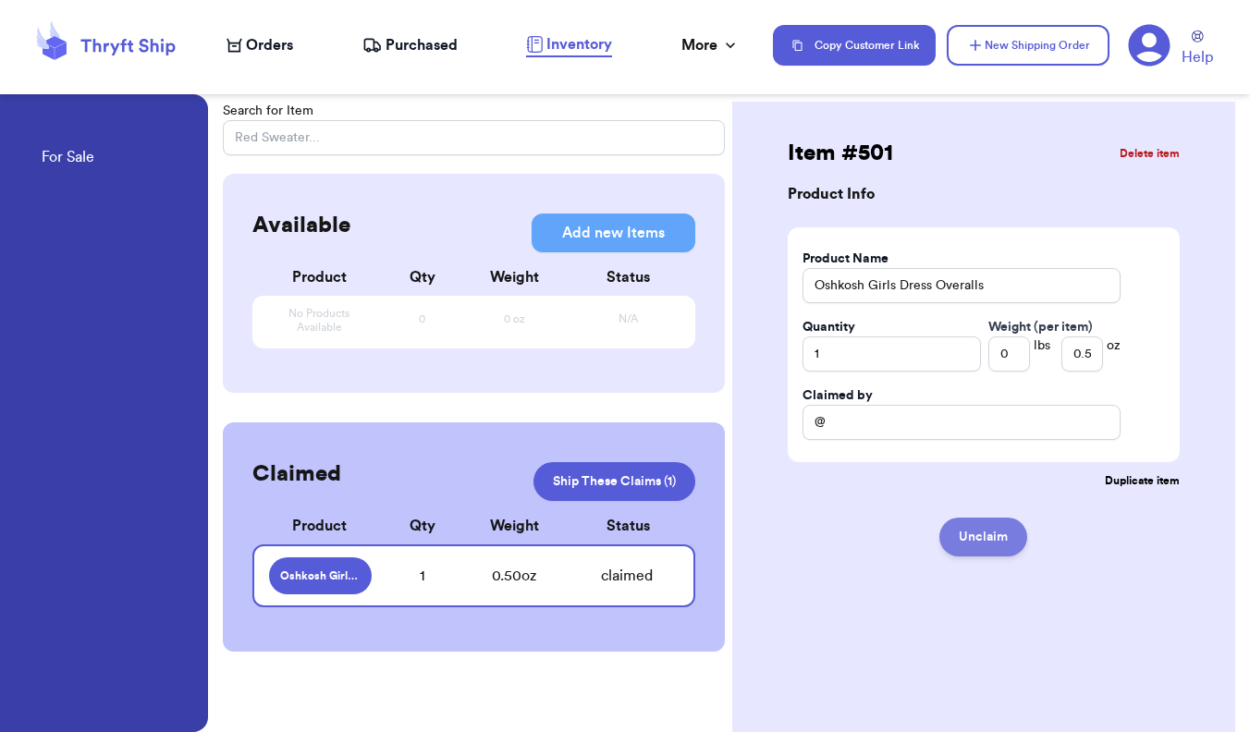
click at [884, 540] on button "Unclaim" at bounding box center [983, 537] width 88 height 39
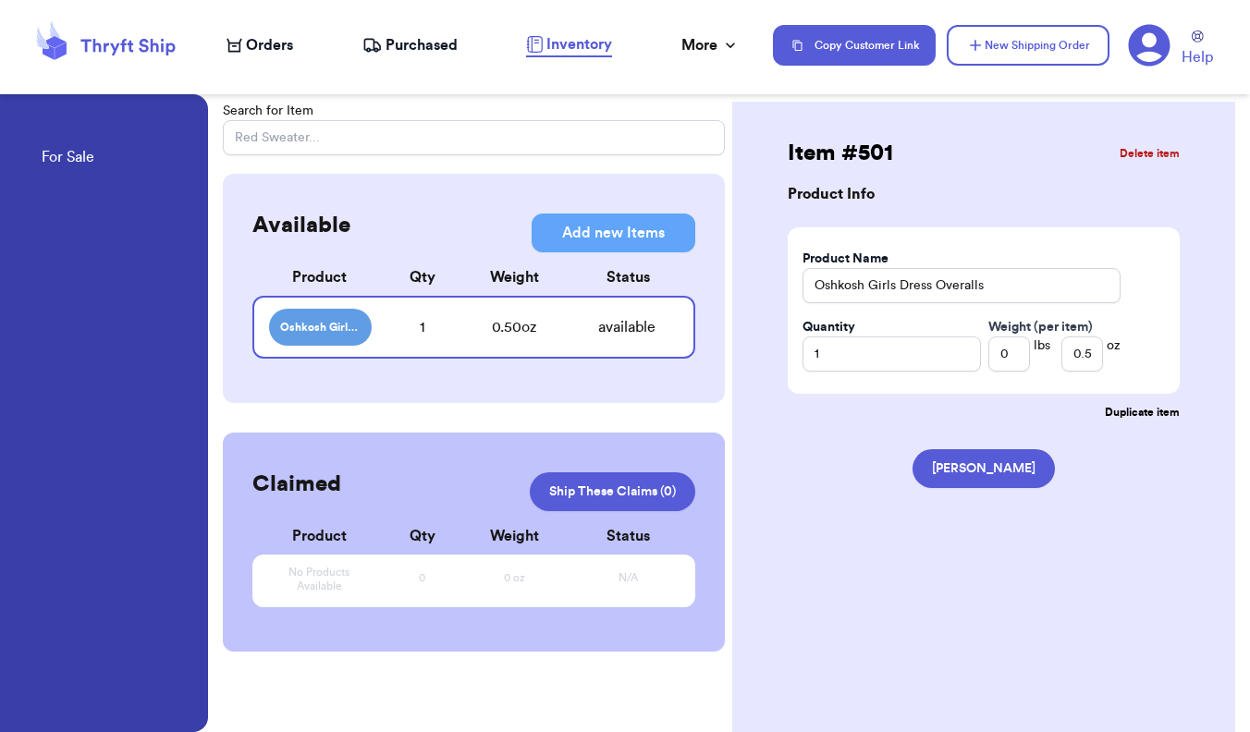
click at [580, 346] on div "Oshkosh Girls Dress Overalls 1 0.50 oz available" at bounding box center [473, 327] width 442 height 63
click at [884, 150] on button "Delete item" at bounding box center [1149, 153] width 60 height 15
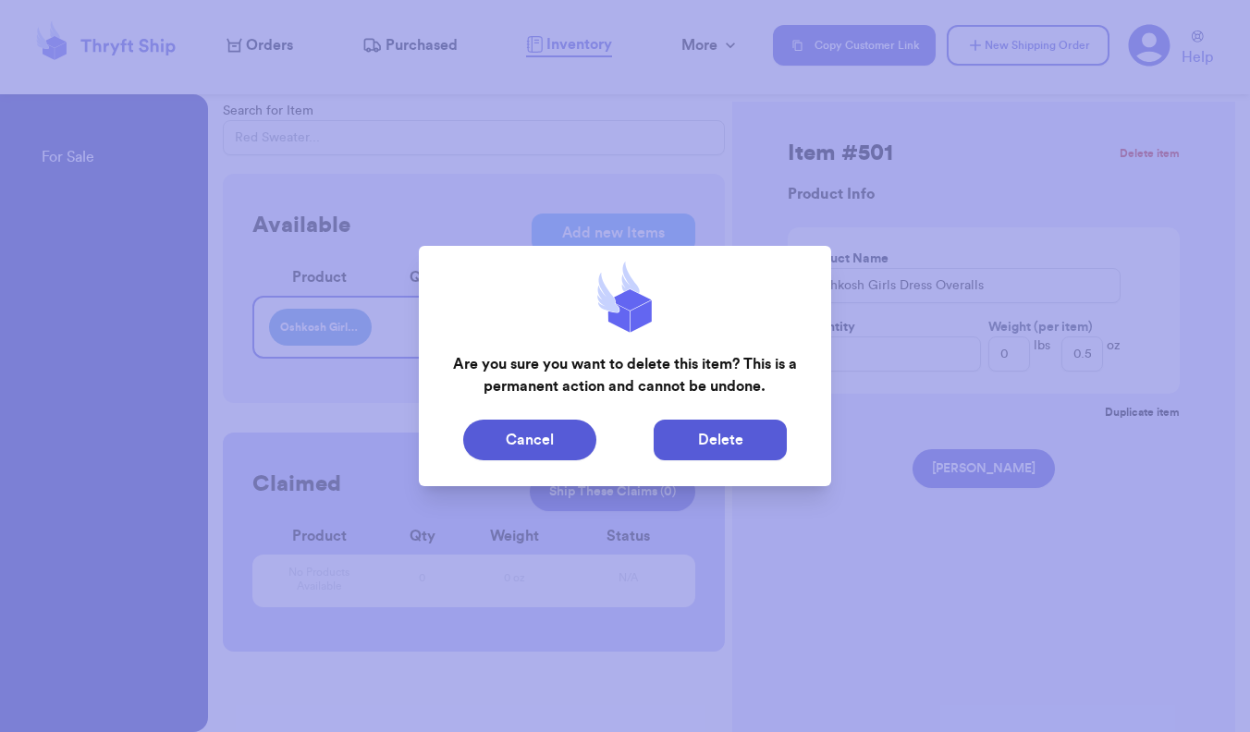
click at [727, 430] on button "Delete" at bounding box center [720, 440] width 133 height 41
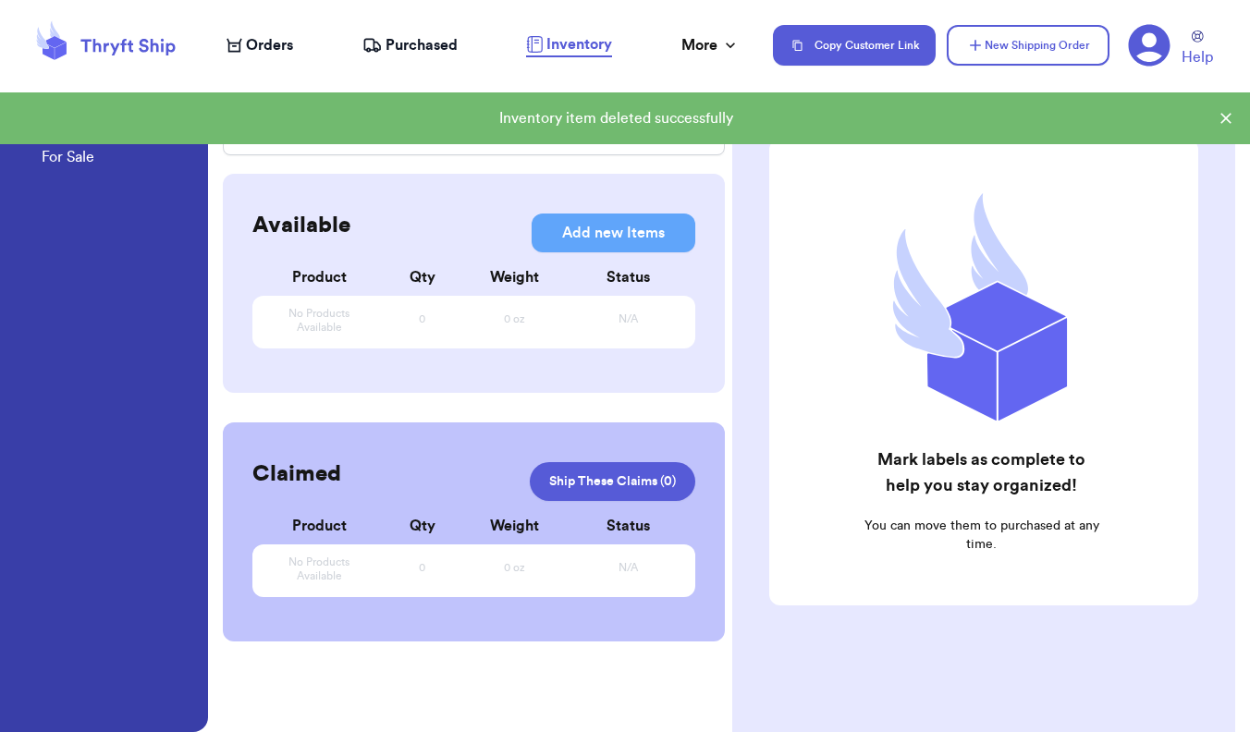
click at [263, 43] on span "Orders" at bounding box center [269, 45] width 47 height 22
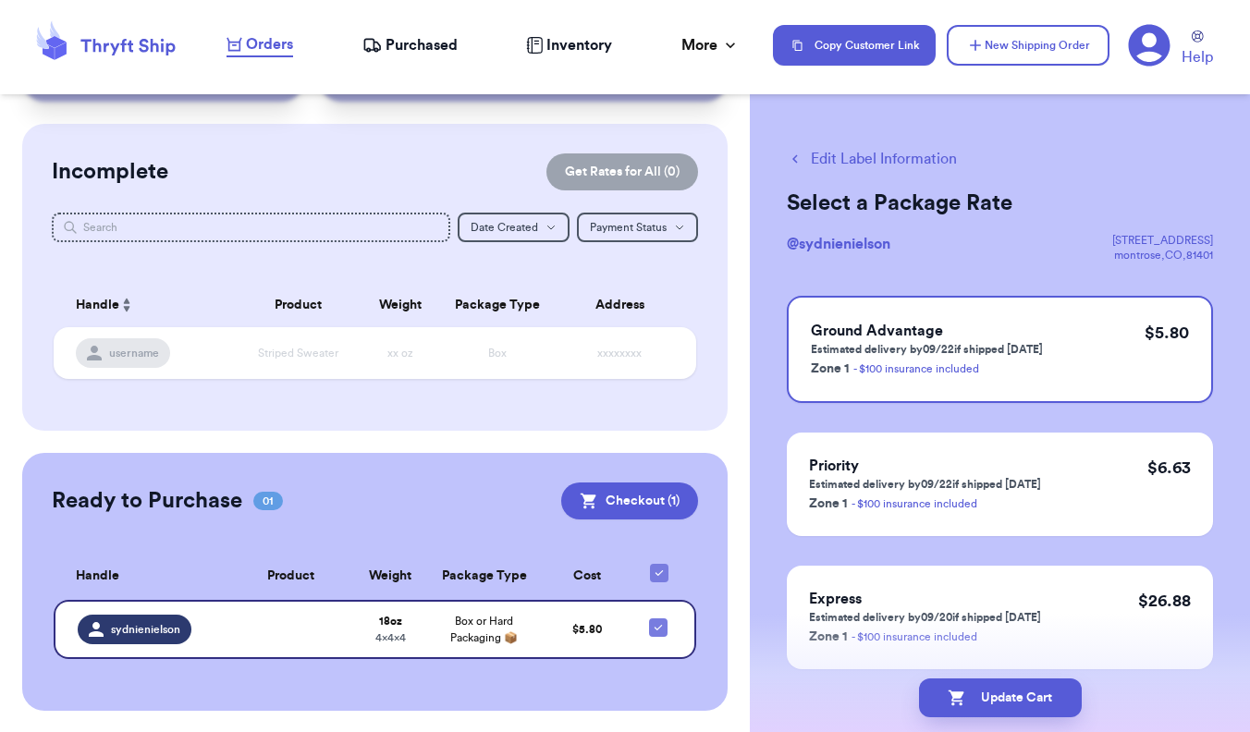
click at [884, 158] on button "Edit Label Information" at bounding box center [872, 159] width 170 height 22
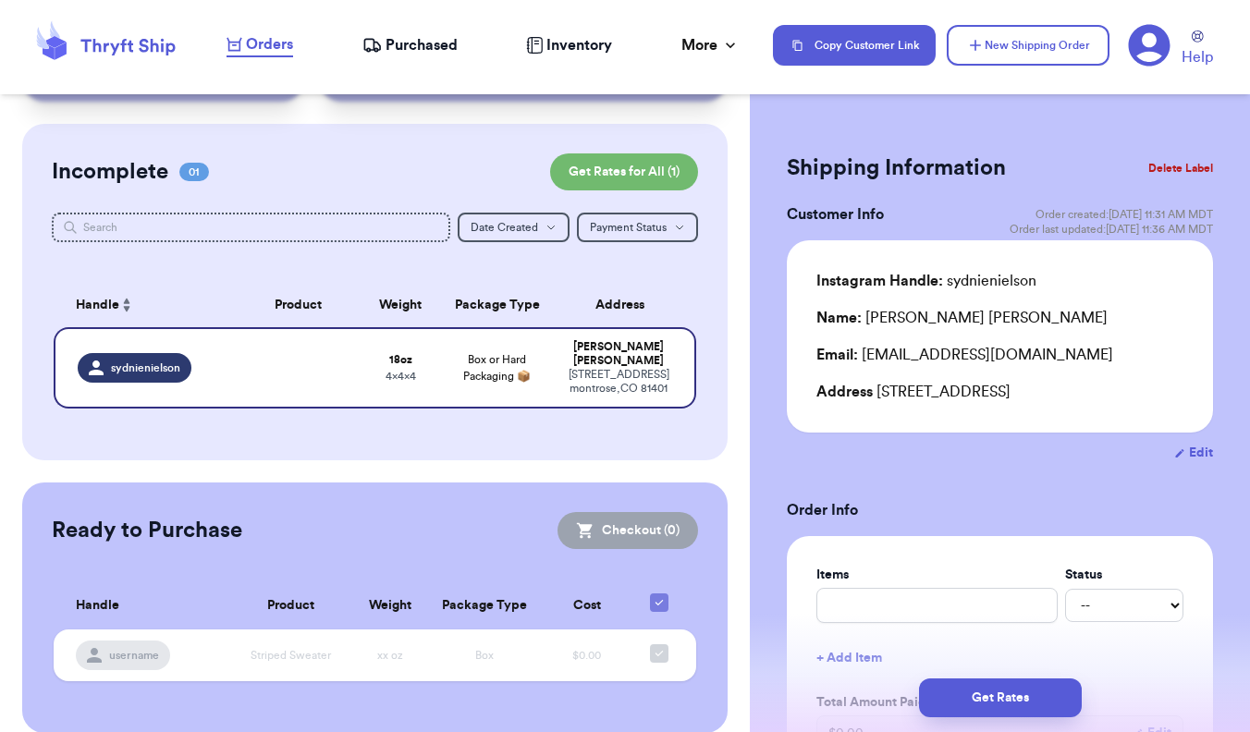
click at [884, 165] on button "Delete Label" at bounding box center [1180, 168] width 79 height 41
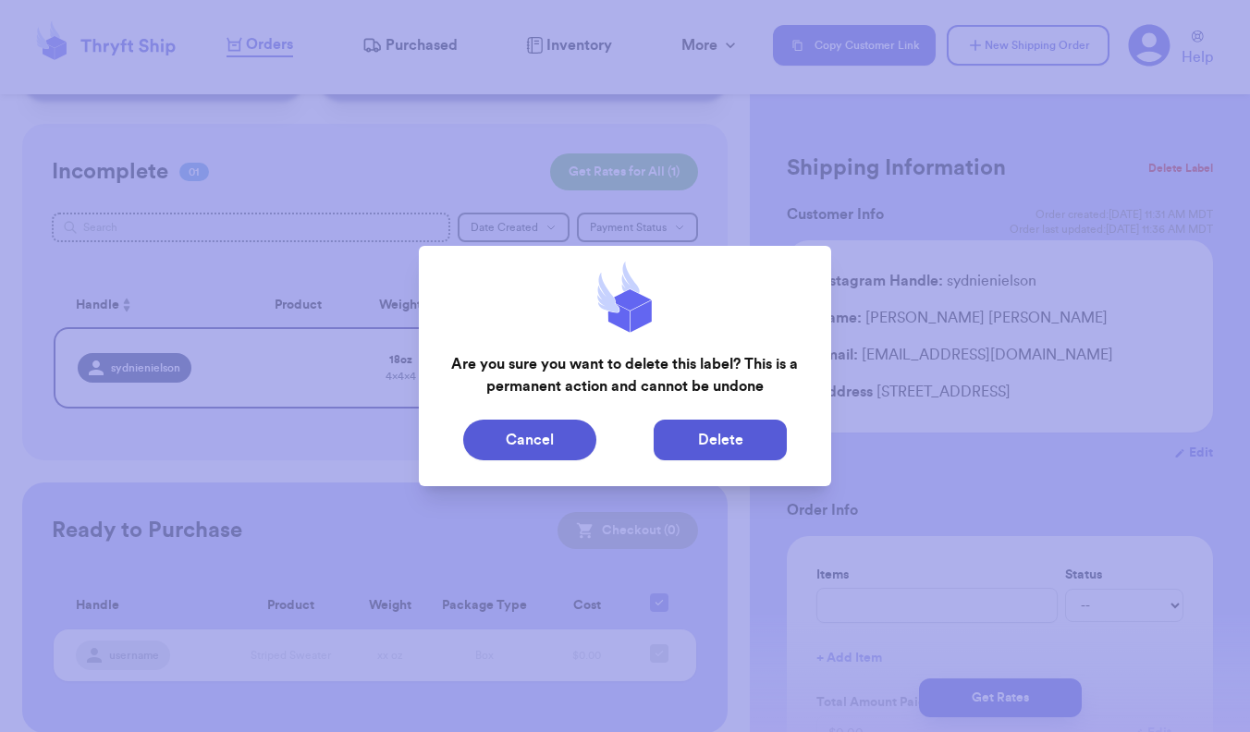
click at [705, 431] on button "Delete" at bounding box center [720, 440] width 133 height 41
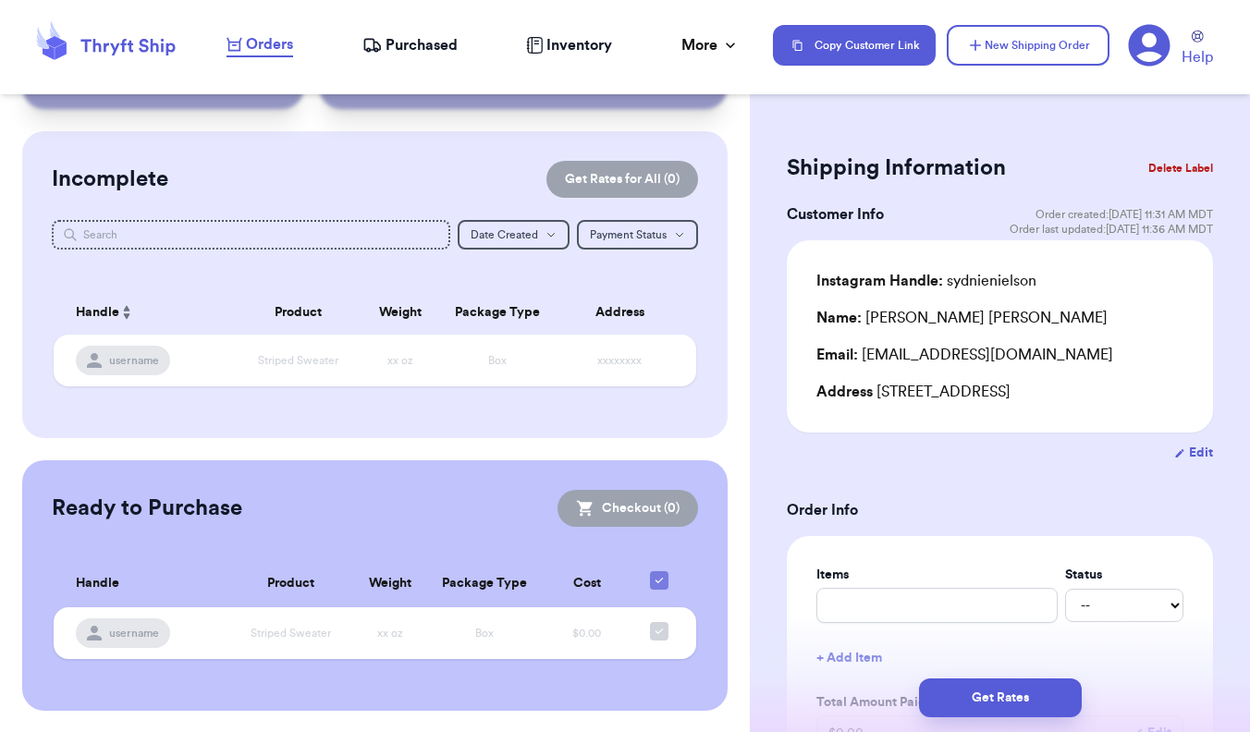
click at [884, 166] on button "Delete Label" at bounding box center [1180, 168] width 79 height 41
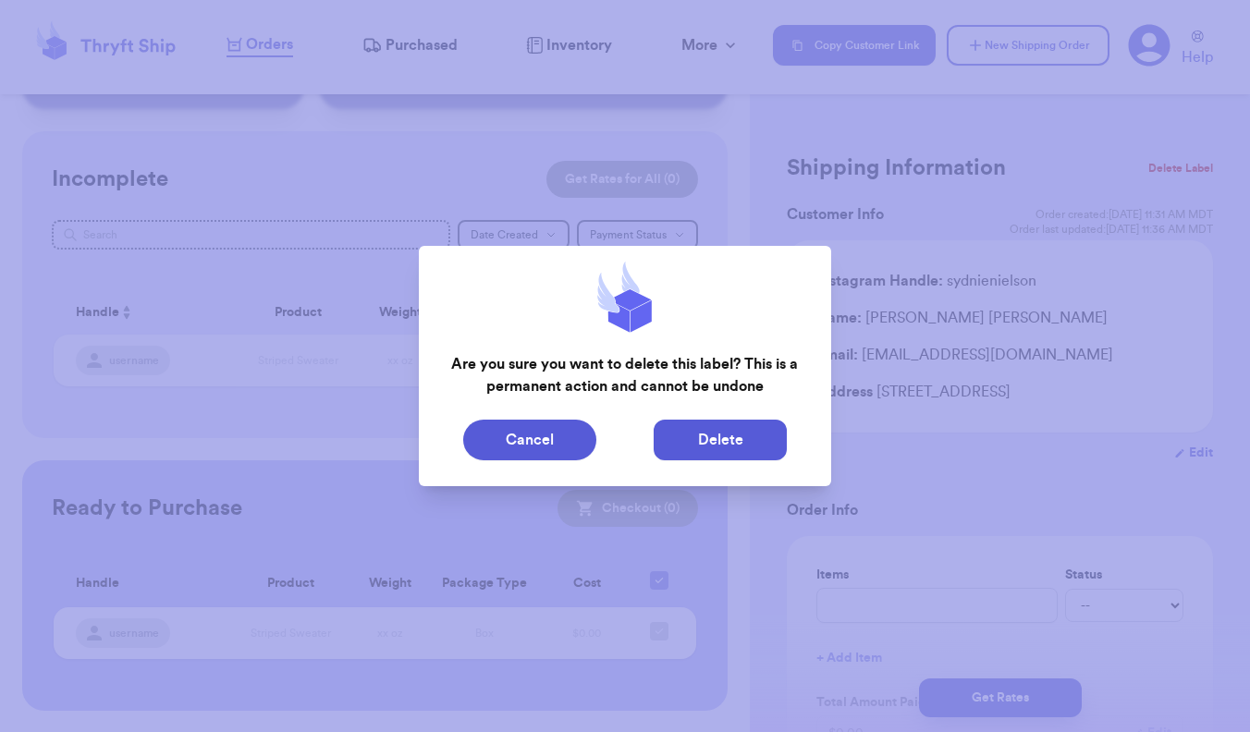
click at [747, 422] on button "Delete" at bounding box center [720, 440] width 133 height 41
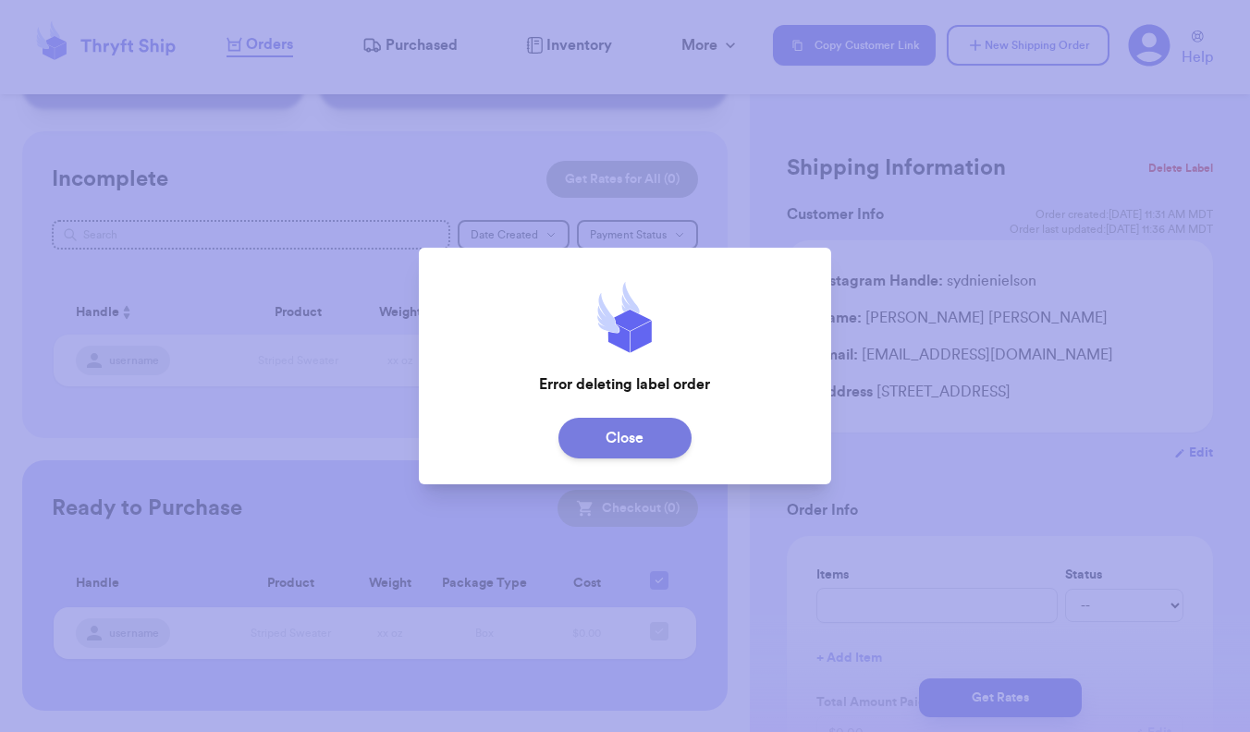
click at [666, 436] on button "Close" at bounding box center [624, 438] width 133 height 41
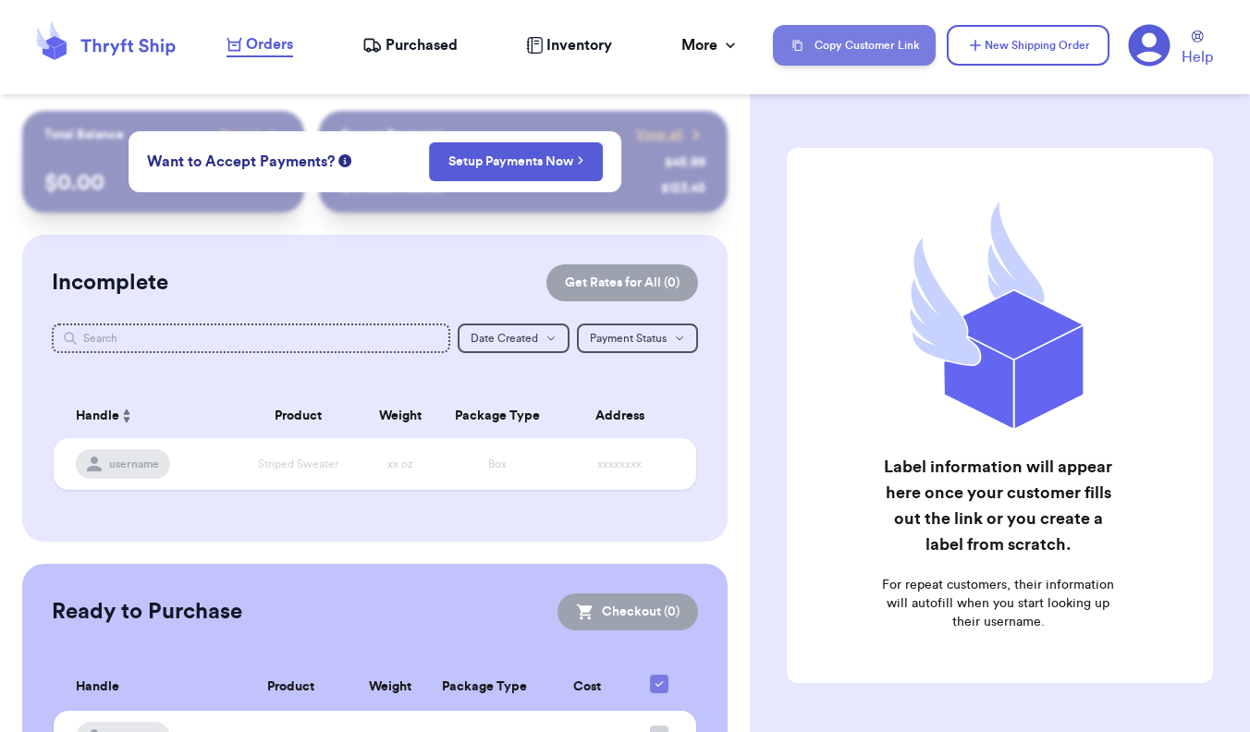
click at [896, 43] on button "Copy Customer Link" at bounding box center [854, 45] width 163 height 41
click at [856, 43] on button "Copy Customer Link" at bounding box center [854, 45] width 163 height 41
